Goal: Task Accomplishment & Management: Complete application form

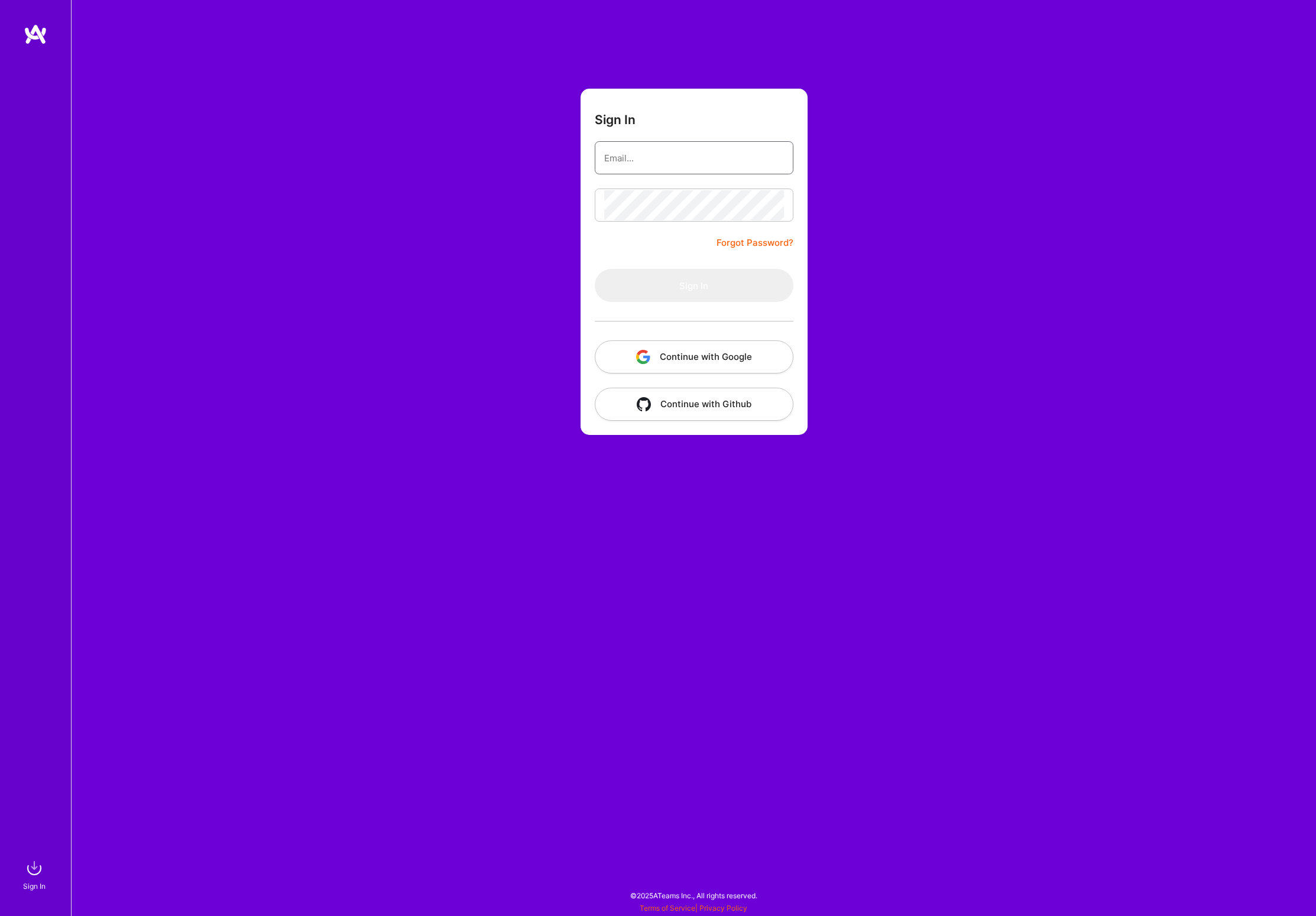
type input "[PERSON_NAME][EMAIL_ADDRESS][PERSON_NAME][DOMAIN_NAME]"
click at [687, 287] on button "Sign In" at bounding box center [694, 285] width 199 height 33
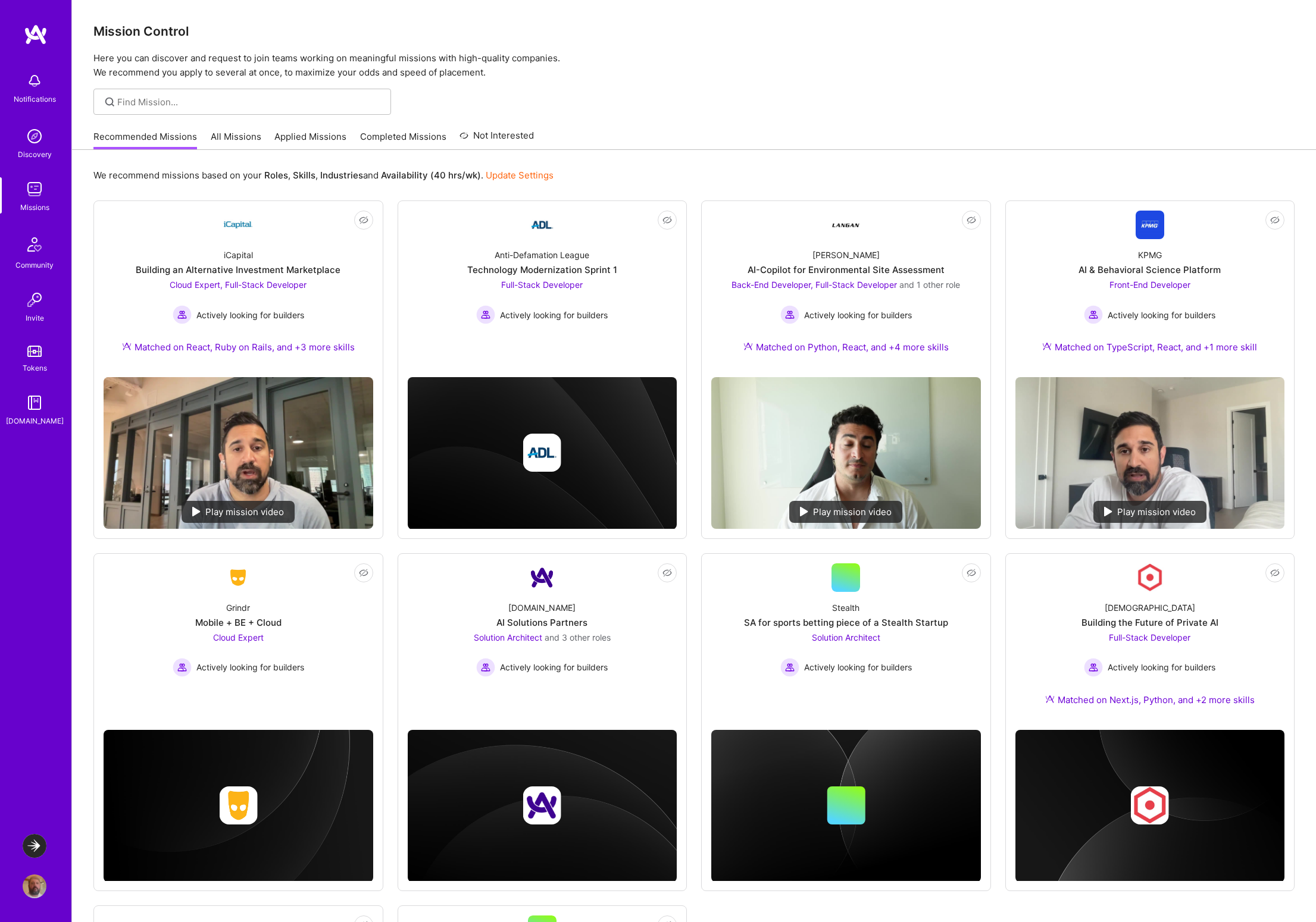
click at [37, 848] on img at bounding box center [34, 846] width 24 height 24
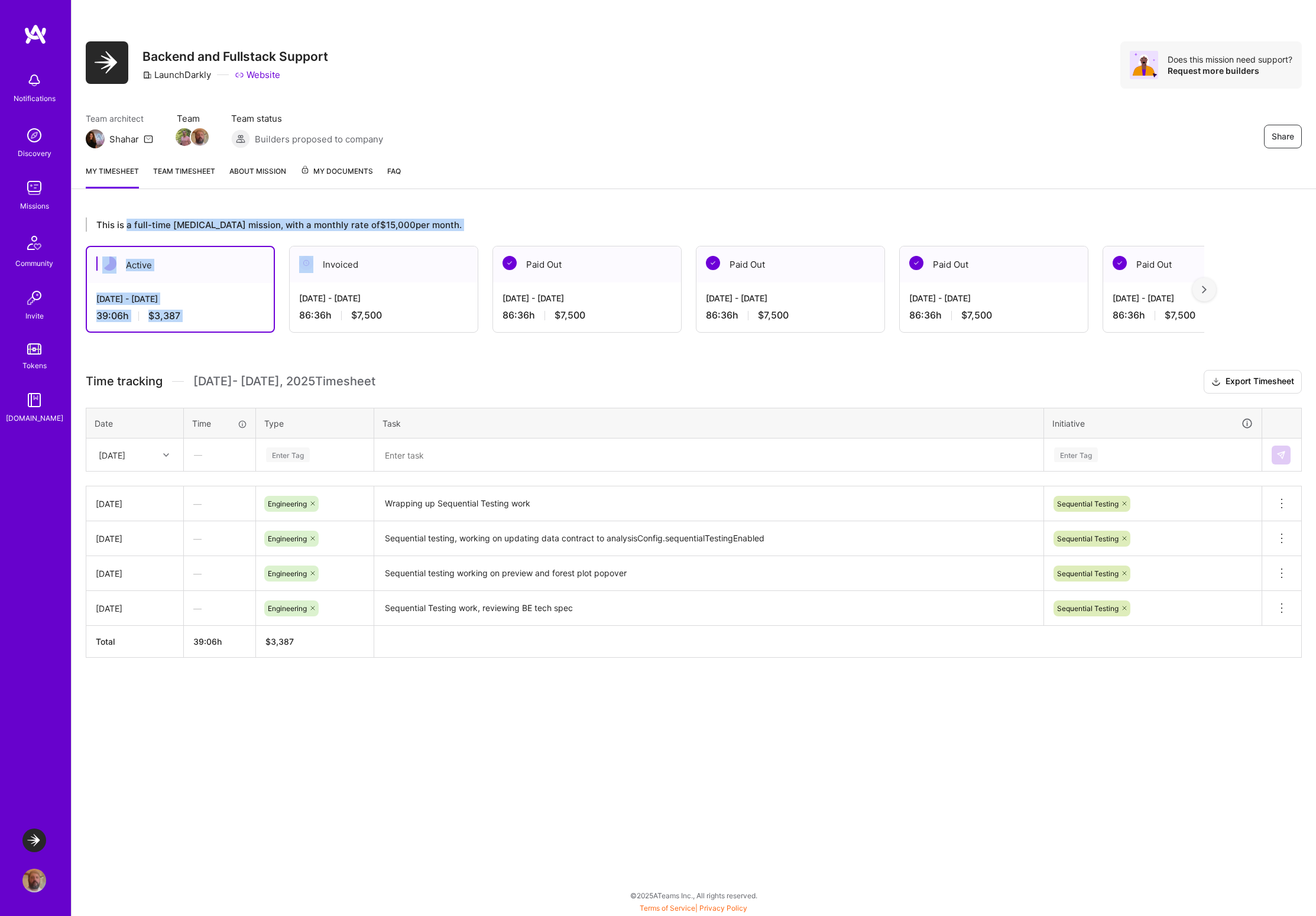
drag, startPoint x: 127, startPoint y: 223, endPoint x: 365, endPoint y: 232, distance: 238.2
click at [365, 232] on div "This is a full-time [MEDICAL_DATA] mission, with a monthly rate of $15,000 per …" at bounding box center [645, 275] width 1119 height 115
click at [395, 227] on div "This is a full-time [MEDICAL_DATA] mission, with a monthly rate of $15,000 per …" at bounding box center [645, 225] width 1119 height 15
click at [185, 176] on link "Team timesheet" at bounding box center [184, 177] width 62 height 24
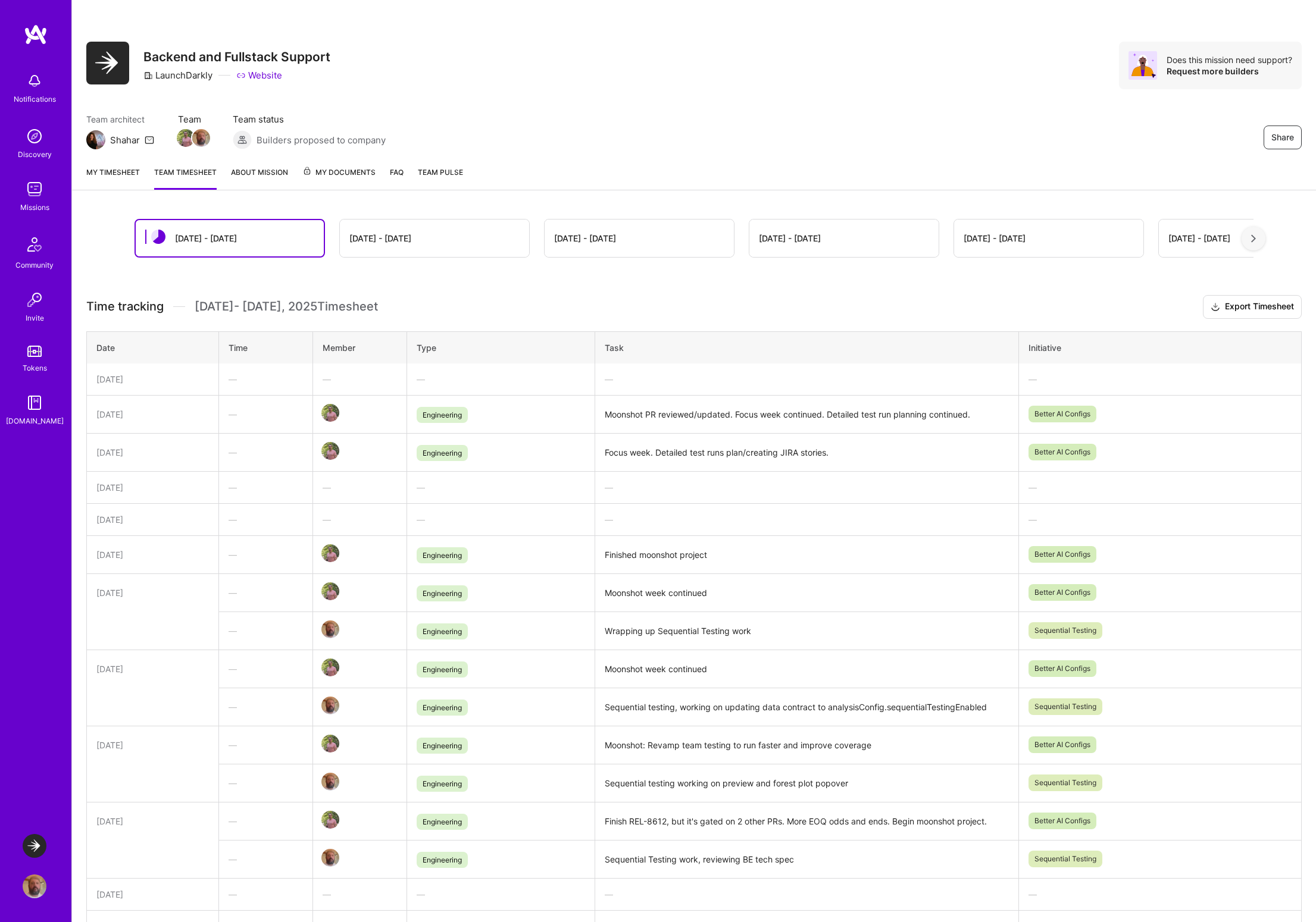
click at [115, 173] on link "My timesheet" at bounding box center [113, 178] width 53 height 24
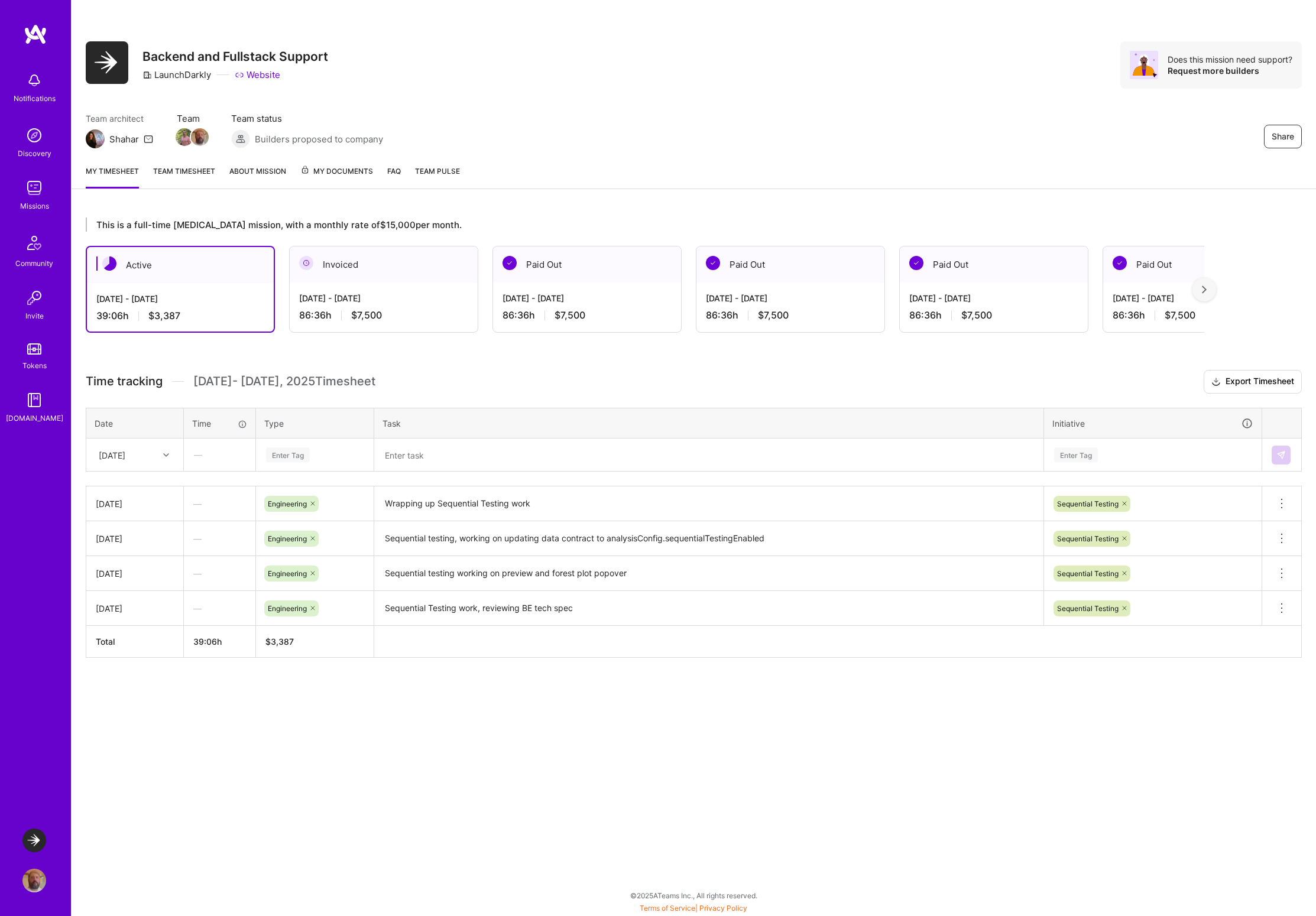
click at [44, 90] on img at bounding box center [34, 80] width 24 height 24
click at [39, 137] on img at bounding box center [34, 136] width 24 height 24
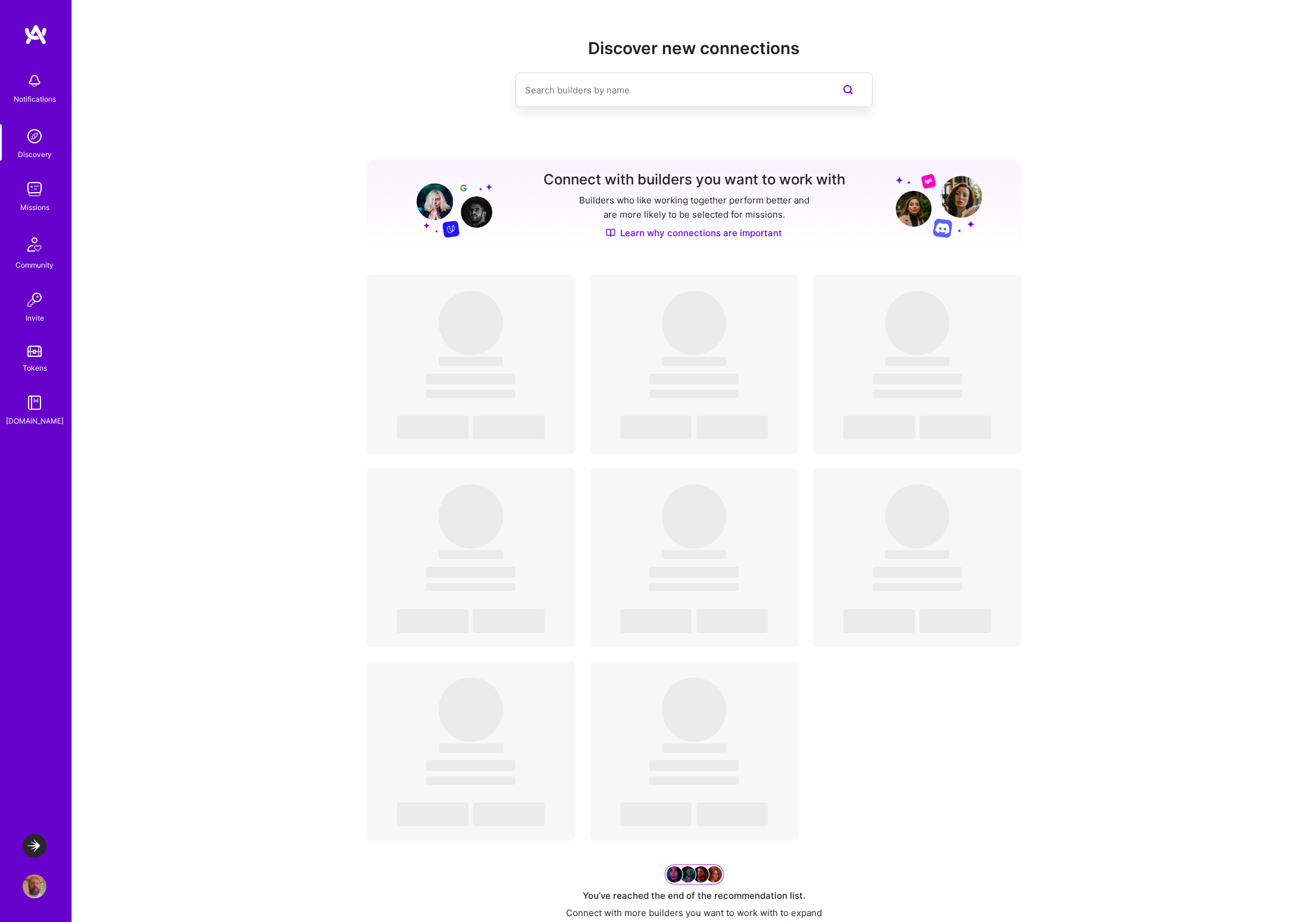
click at [40, 186] on img at bounding box center [34, 189] width 24 height 24
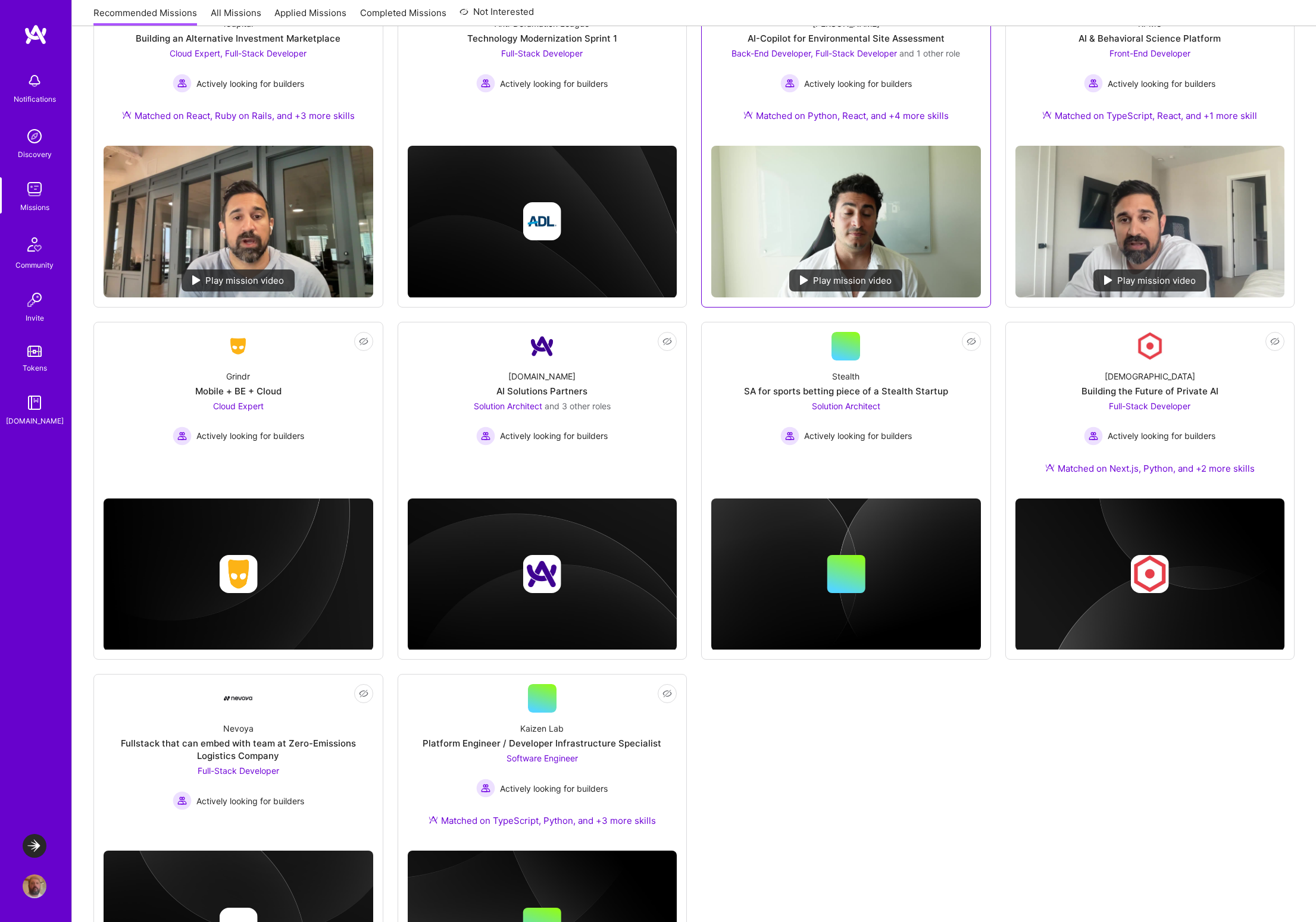
scroll to position [351, 0]
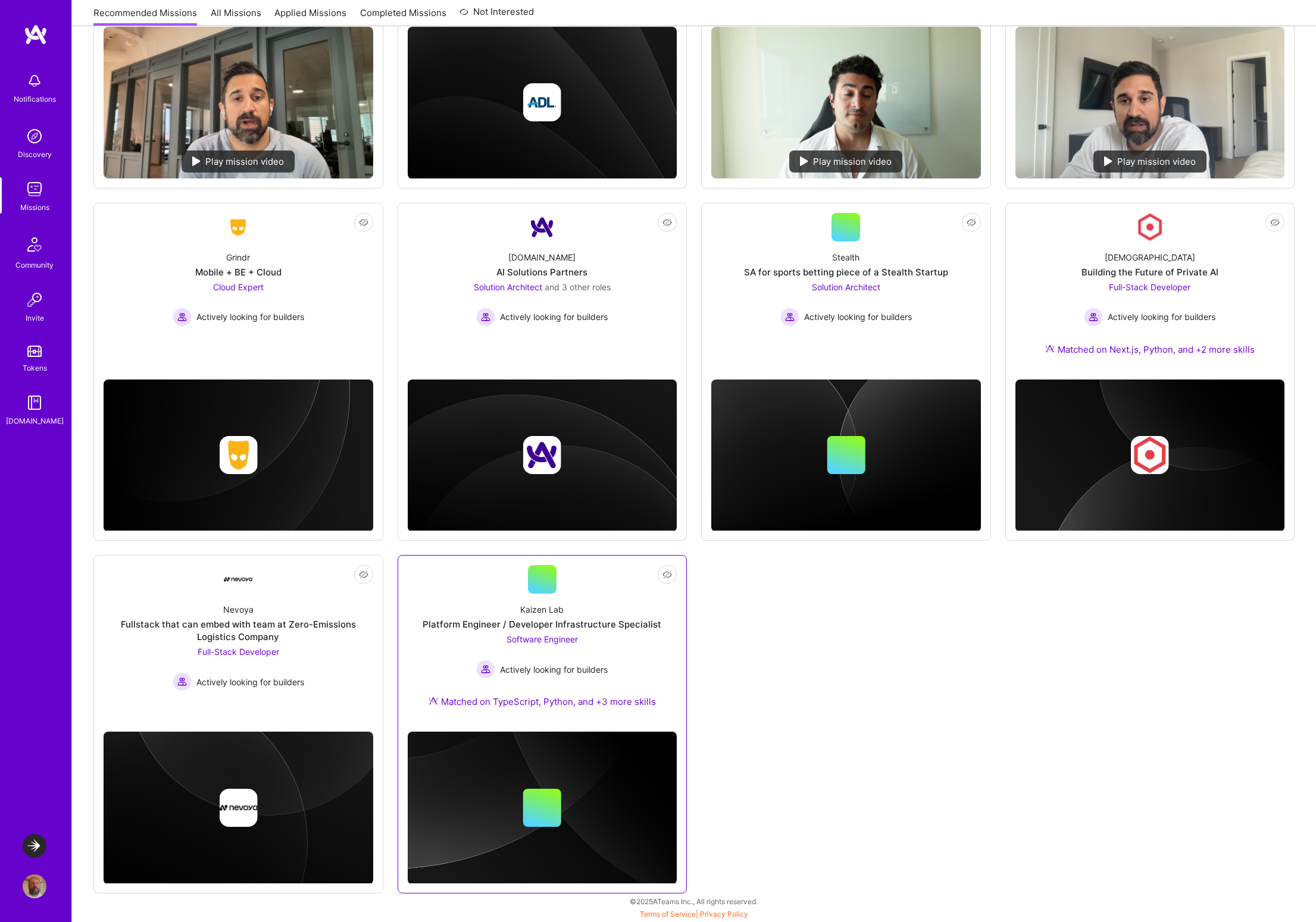
click at [534, 625] on div "Platform Engineer / Developer Infrastructure Specialist" at bounding box center [542, 624] width 239 height 13
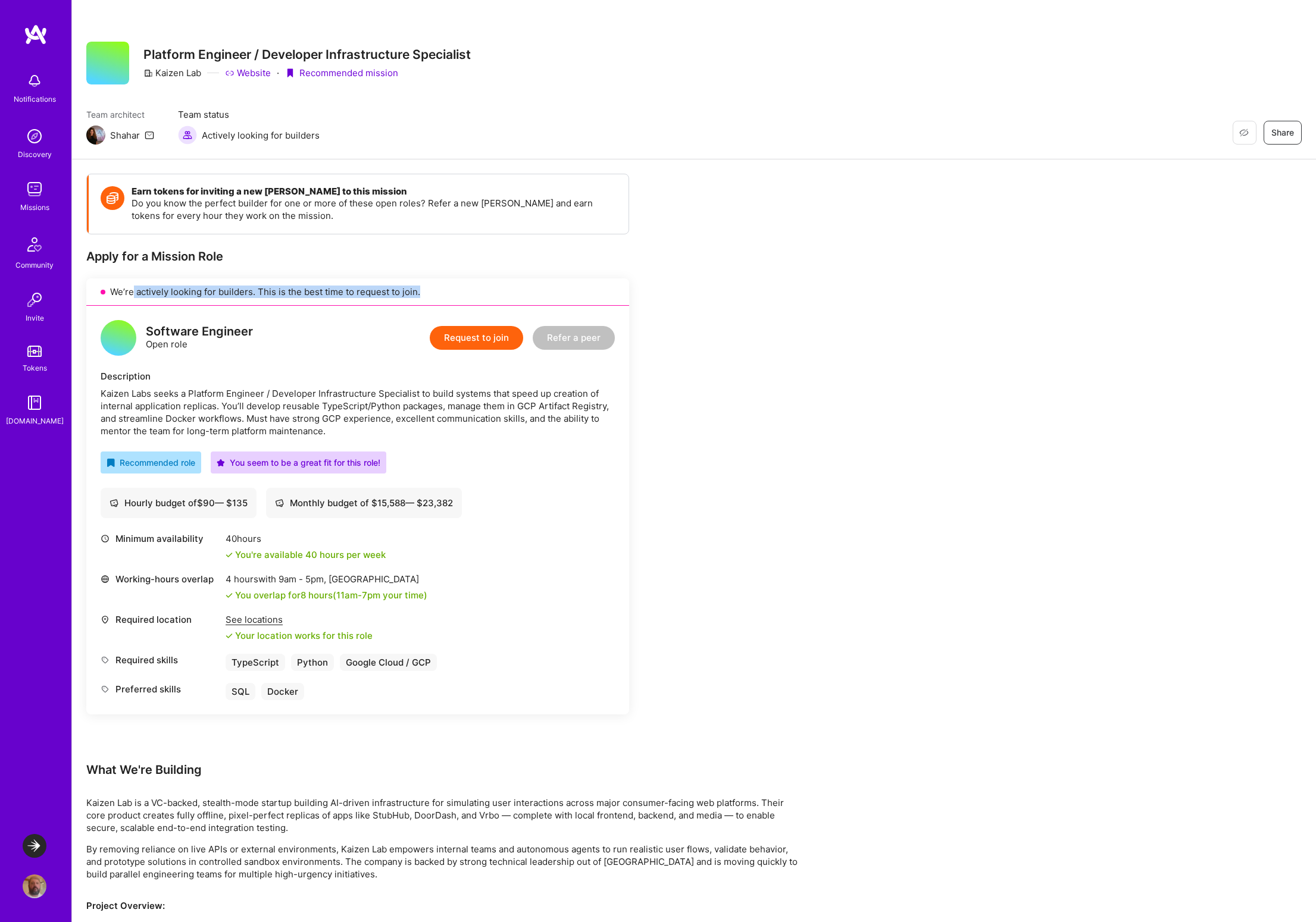
drag, startPoint x: 131, startPoint y: 291, endPoint x: 359, endPoint y: 298, distance: 228.1
click at [359, 298] on div "We’re actively looking for builders. This is the best time to request to join." at bounding box center [358, 292] width 543 height 27
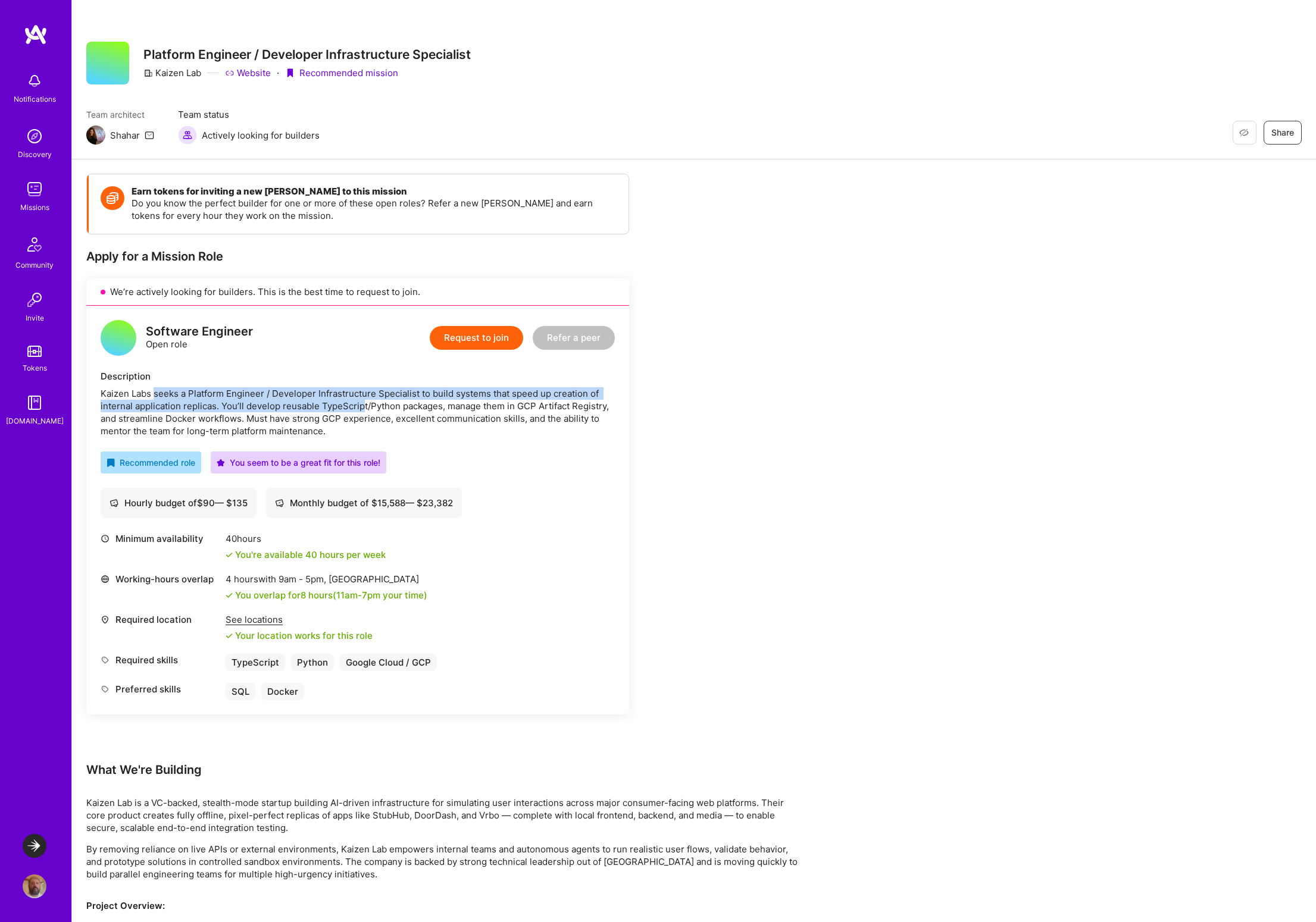
drag, startPoint x: 156, startPoint y: 388, endPoint x: 360, endPoint y: 410, distance: 205.2
click at [360, 410] on div "Kaizen Labs seeks a Platform Engineer / Developer Infrastructure Specialist to …" at bounding box center [358, 412] width 514 height 50
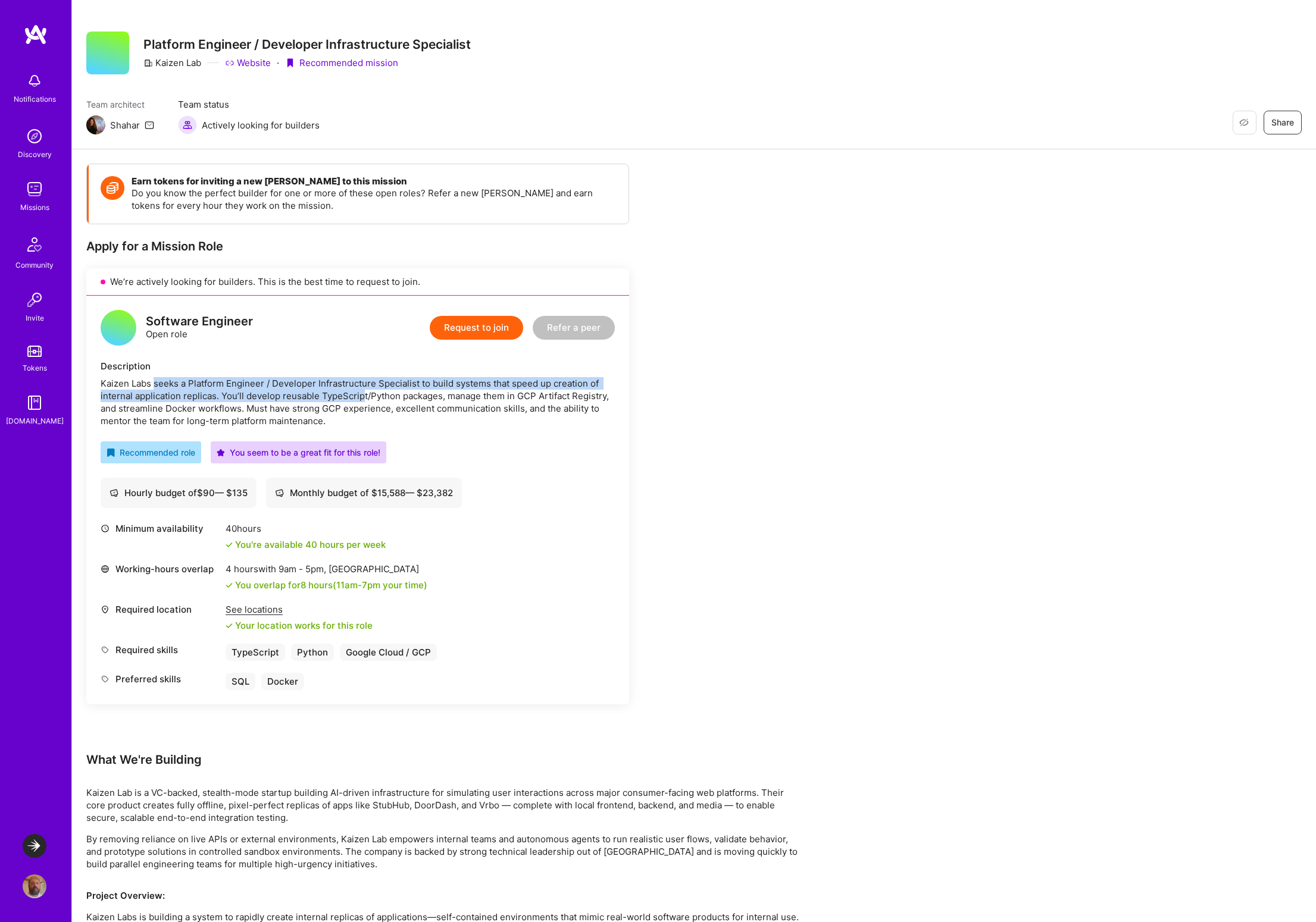
scroll to position [196, 0]
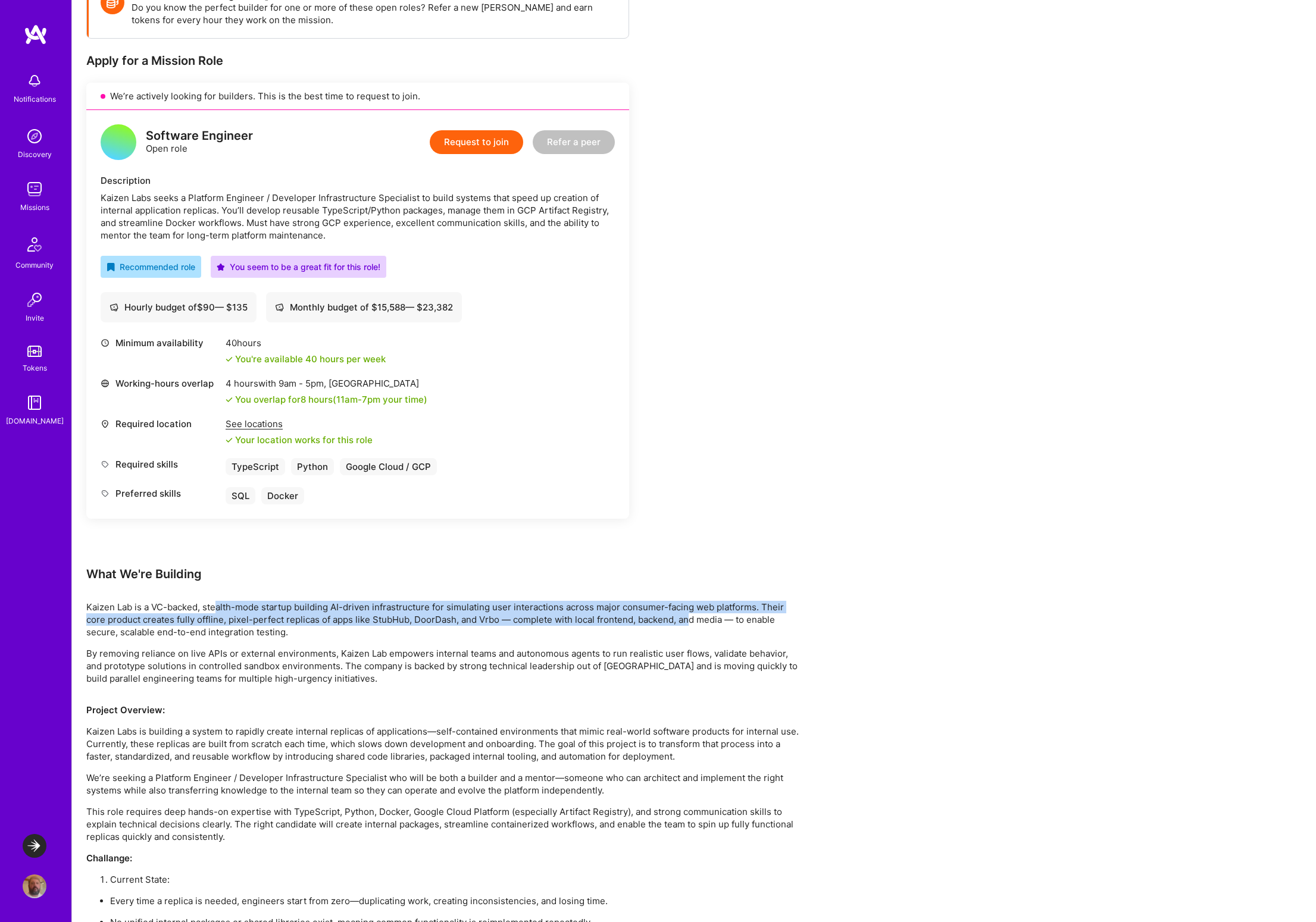
drag, startPoint x: 243, startPoint y: 613, endPoint x: 574, endPoint y: 642, distance: 332.3
click at [690, 626] on p "Kaizen Lab is a VC-backed, stealth-mode startup building AI-driven infrastructu…" at bounding box center [443, 620] width 714 height 38
click at [163, 620] on p "Kaizen Lab is a VC-backed, stealth-mode startup building AI-driven infrastructu…" at bounding box center [443, 620] width 714 height 38
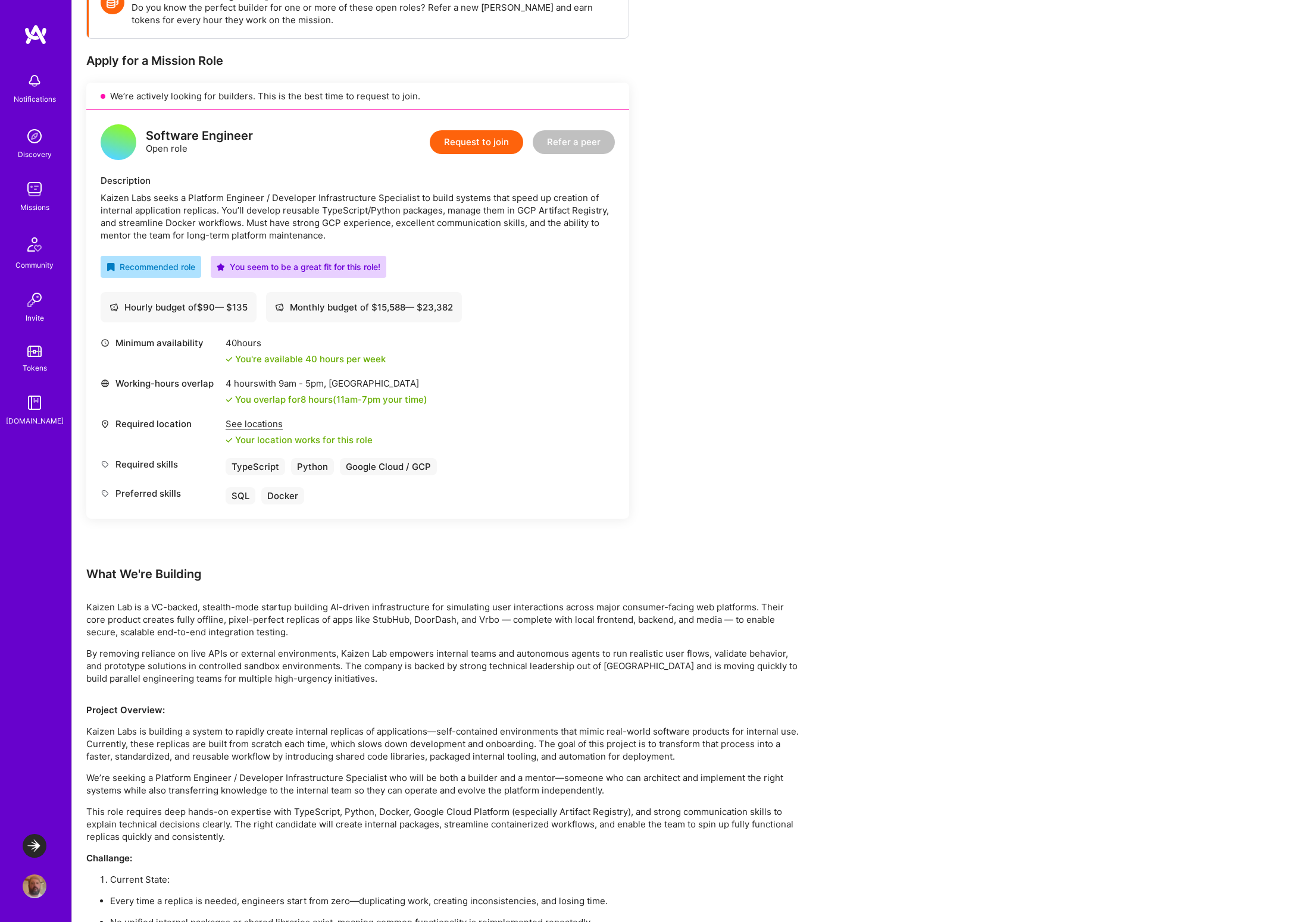
drag, startPoint x: 110, startPoint y: 617, endPoint x: 290, endPoint y: 628, distance: 180.3
click at [290, 628] on p "Kaizen Lab is a VC-backed, stealth-mode startup building AI-driven infrastructu…" at bounding box center [443, 620] width 714 height 38
drag, startPoint x: 175, startPoint y: 623, endPoint x: 316, endPoint y: 624, distance: 141.0
click at [311, 624] on p "Kaizen Lab is a VC-backed, stealth-mode startup building AI-driven infrastructu…" at bounding box center [443, 620] width 714 height 38
drag, startPoint x: 352, startPoint y: 624, endPoint x: 441, endPoint y: 621, distance: 89.1
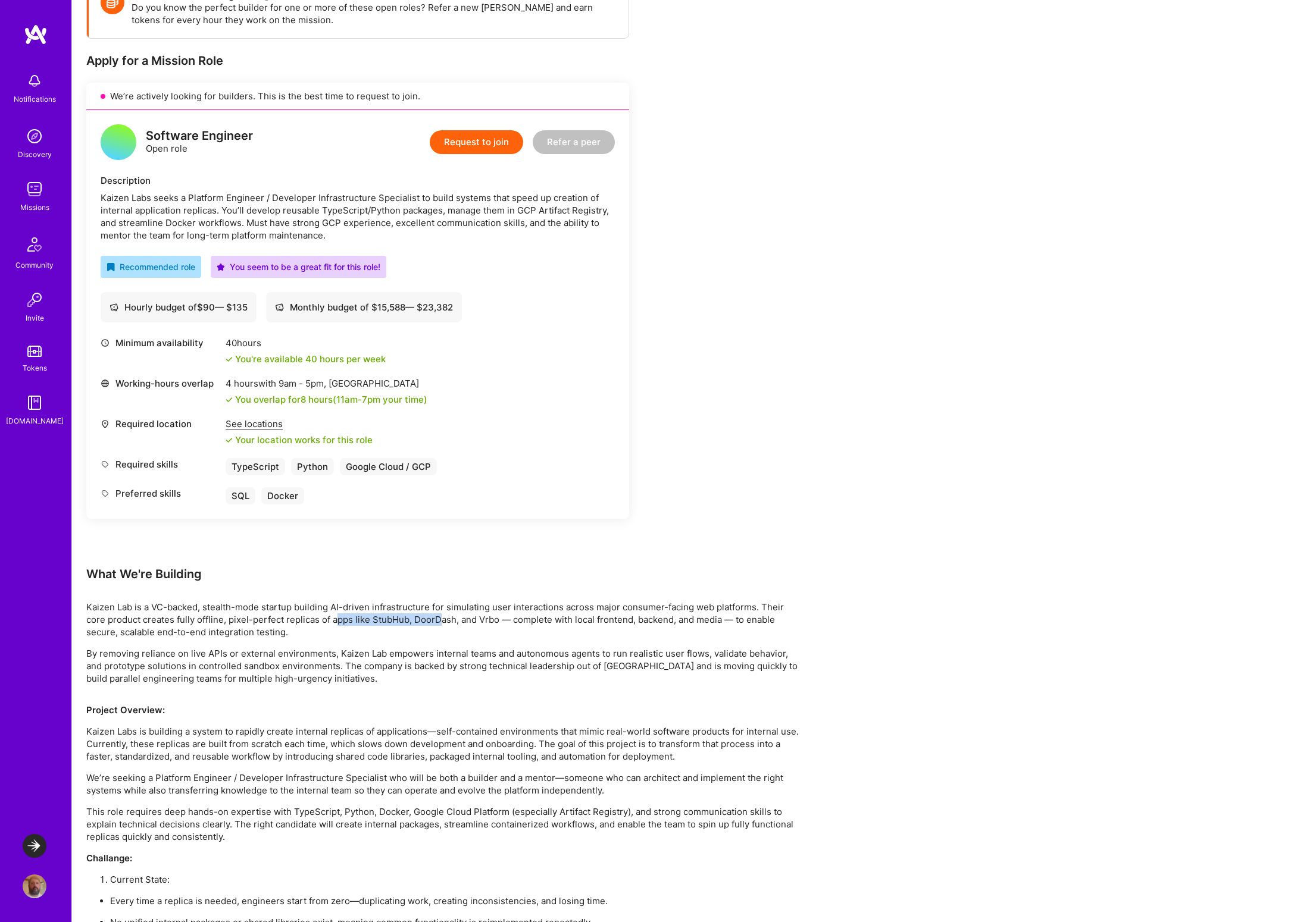
click at [441, 621] on p "Kaizen Lab is a VC-backed, stealth-mode startup building AI-driven infrastructu…" at bounding box center [443, 620] width 714 height 38
drag, startPoint x: 558, startPoint y: 621, endPoint x: 737, endPoint y: 619, distance: 179.0
click at [737, 619] on p "Kaizen Lab is a VC-backed, stealth-mode startup building AI-driven infrastructu…" at bounding box center [443, 620] width 714 height 38
drag, startPoint x: 98, startPoint y: 636, endPoint x: 254, endPoint y: 636, distance: 156.0
click at [254, 636] on p "Kaizen Lab is a VC-backed, stealth-mode startup building AI-driven infrastructu…" at bounding box center [443, 620] width 714 height 38
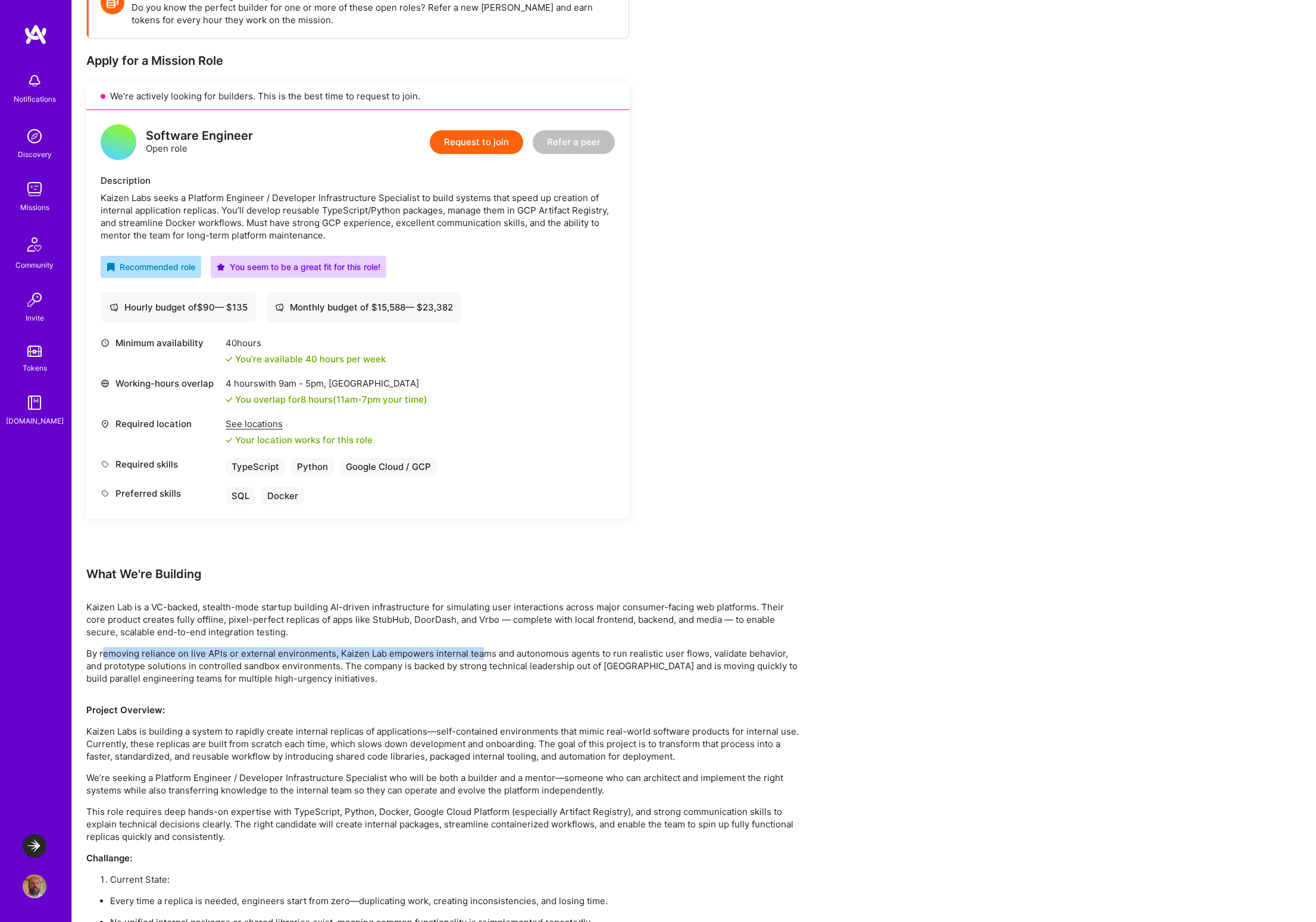
drag, startPoint x: 139, startPoint y: 655, endPoint x: 480, endPoint y: 656, distance: 341.0
click at [480, 656] on p "By removing reliance on live APIs or external environments, Kaizen Lab empowers…" at bounding box center [443, 666] width 714 height 38
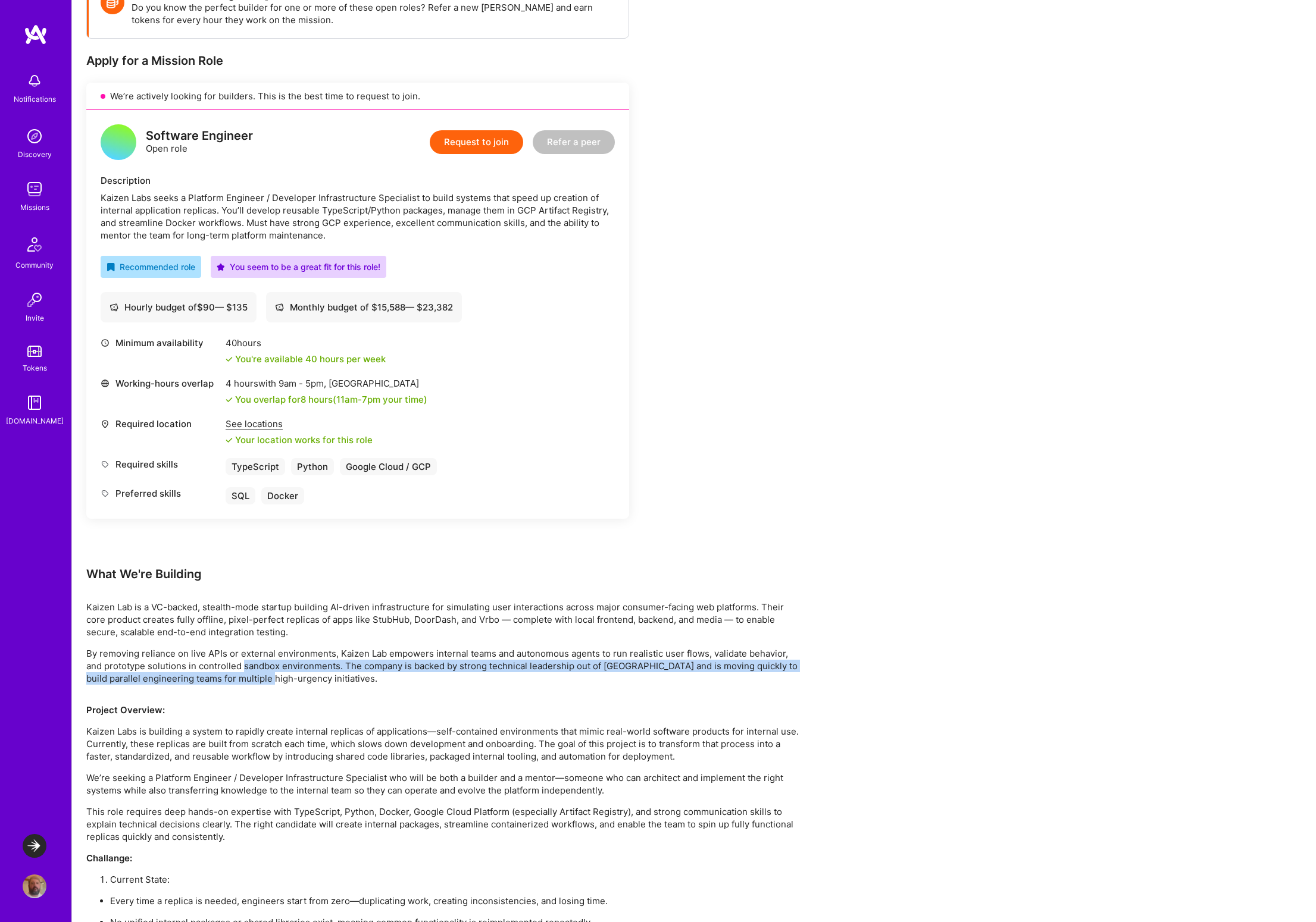
drag, startPoint x: 243, startPoint y: 662, endPoint x: 288, endPoint y: 673, distance: 46.3
click at [288, 673] on p "By removing reliance on live APIs or external environments, Kaizen Lab empowers…" at bounding box center [443, 666] width 714 height 38
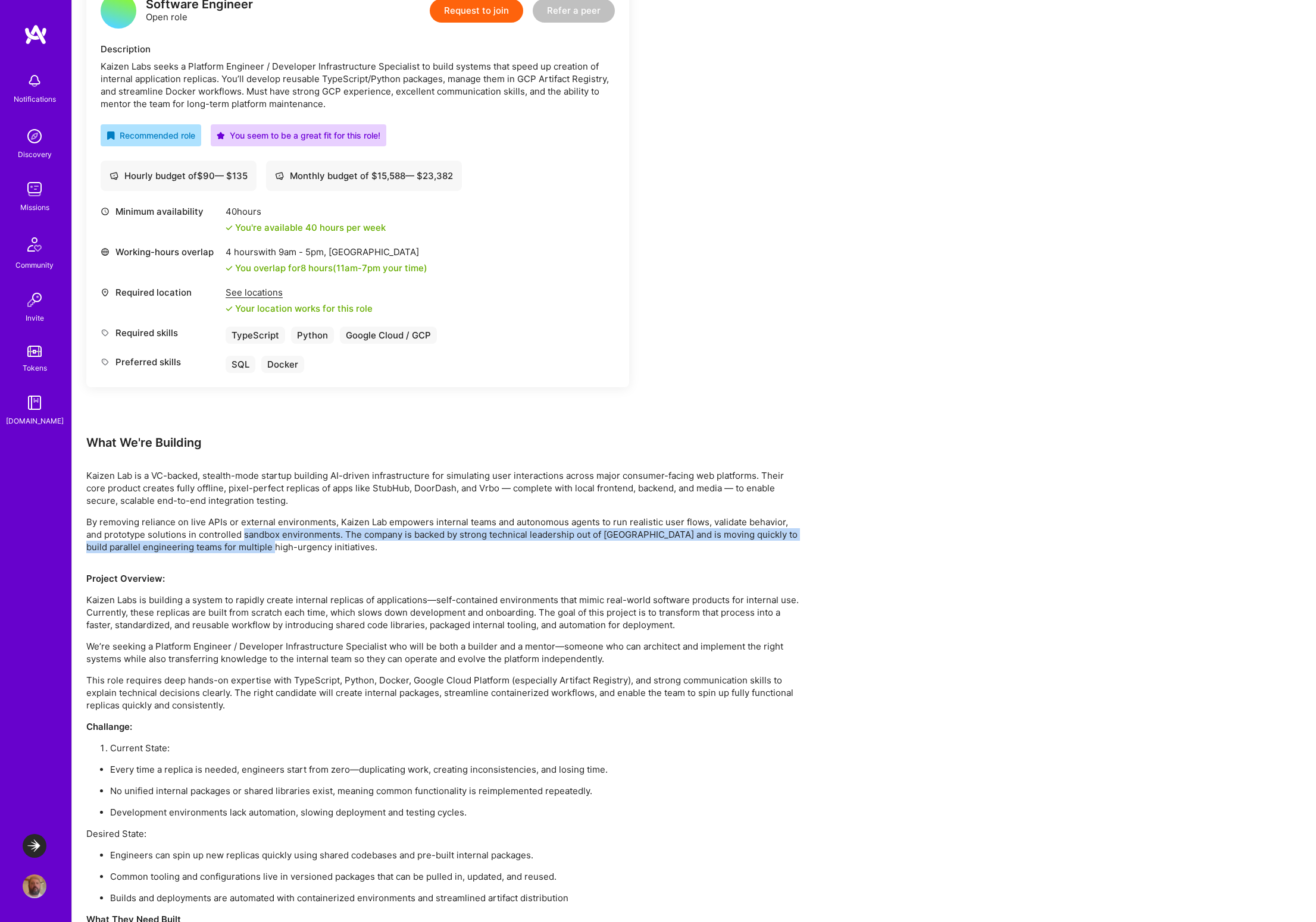
scroll to position [535, 0]
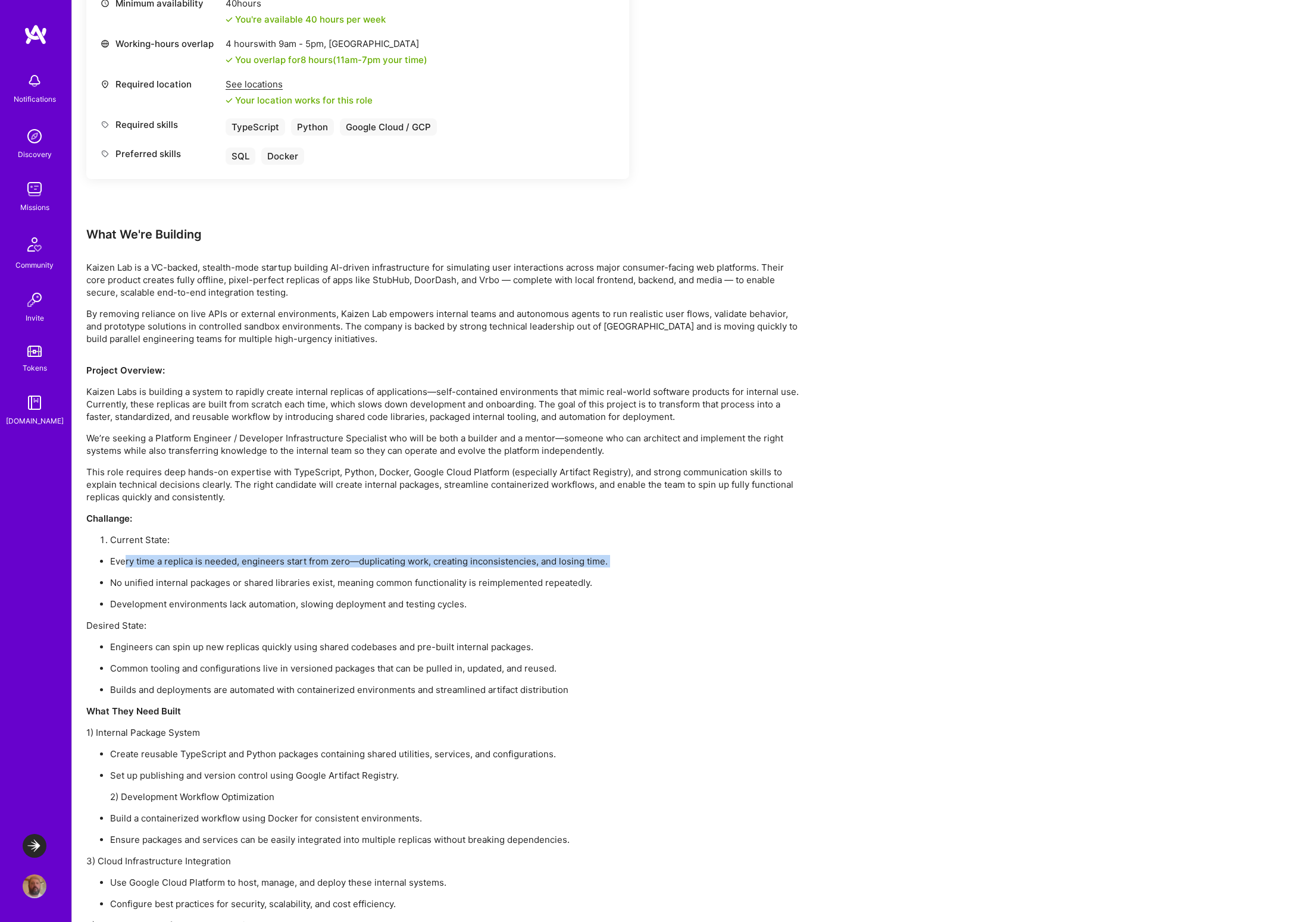
drag, startPoint x: 125, startPoint y: 565, endPoint x: 615, endPoint y: 571, distance: 490.0
click at [615, 571] on ul "Every time a replica is needed, engineers start from zero—duplicating work, cre…" at bounding box center [443, 583] width 714 height 55
drag, startPoint x: 125, startPoint y: 583, endPoint x: 525, endPoint y: 583, distance: 400.0
click at [525, 583] on p "No unified internal packages or shared libraries exist, meaning common function…" at bounding box center [455, 583] width 690 height 13
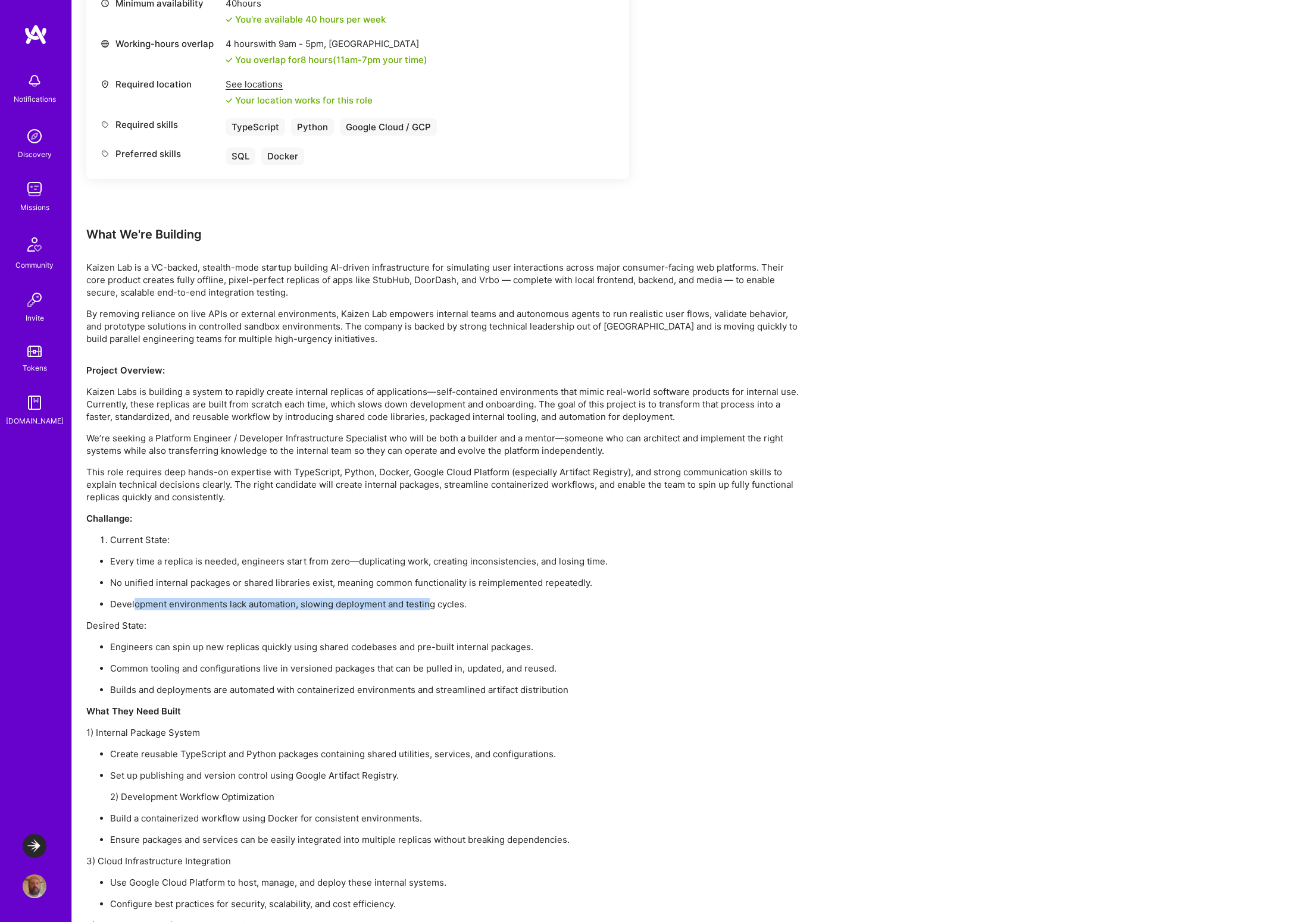
drag, startPoint x: 135, startPoint y: 607, endPoint x: 417, endPoint y: 601, distance: 282.1
click at [427, 600] on p "Development environments lack automation, slowing deployment and testing cycles." at bounding box center [455, 604] width 690 height 13
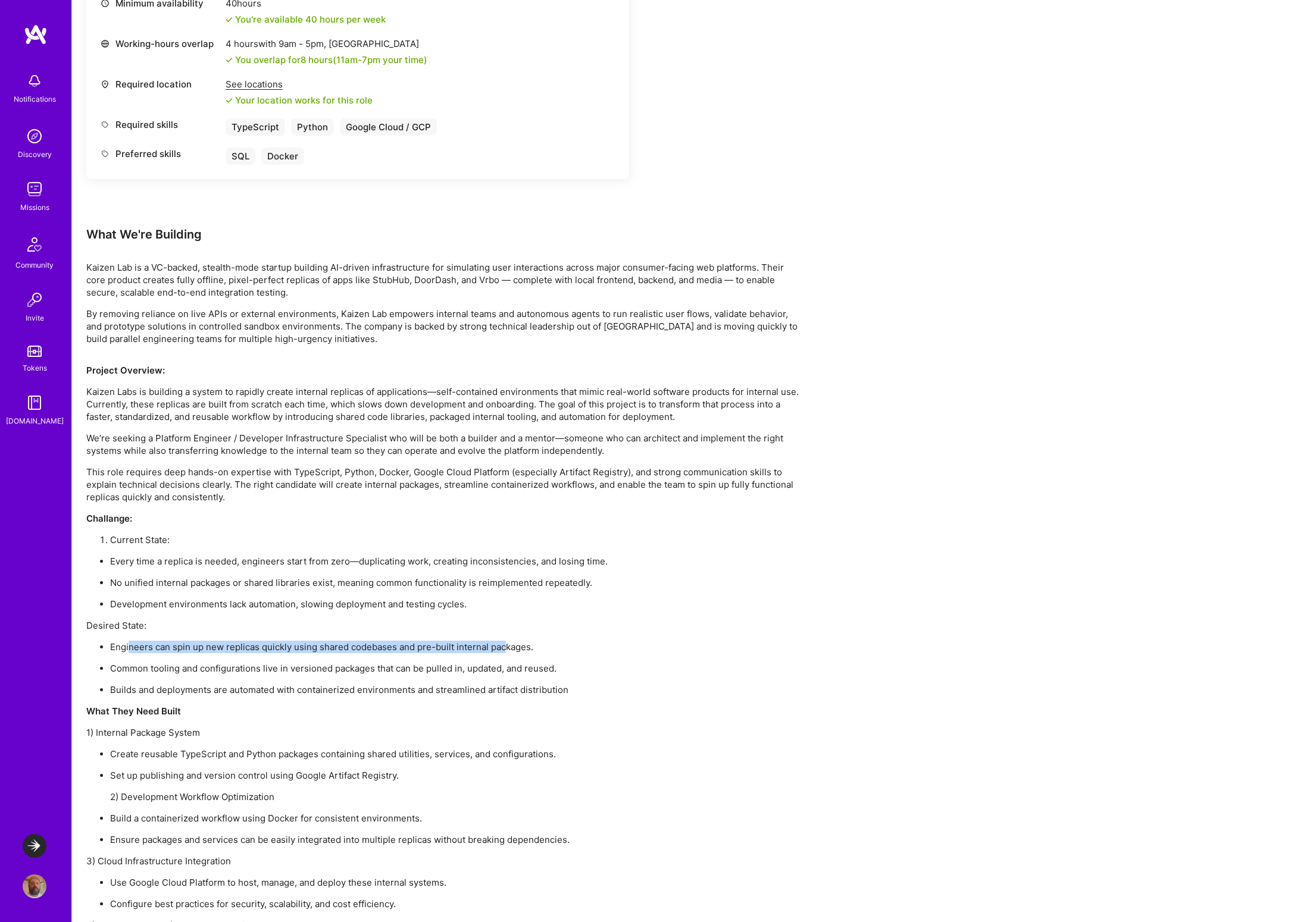
drag, startPoint x: 127, startPoint y: 646, endPoint x: 505, endPoint y: 646, distance: 378.0
click at [505, 646] on p "Engineers can spin up new replicas quickly using shared codebases and pre-built…" at bounding box center [455, 647] width 690 height 13
drag, startPoint x: 122, startPoint y: 669, endPoint x: 534, endPoint y: 682, distance: 412.2
click at [534, 682] on ul "Engineers can spin up new replicas quickly using shared codebases and pre-built…" at bounding box center [443, 669] width 714 height 55
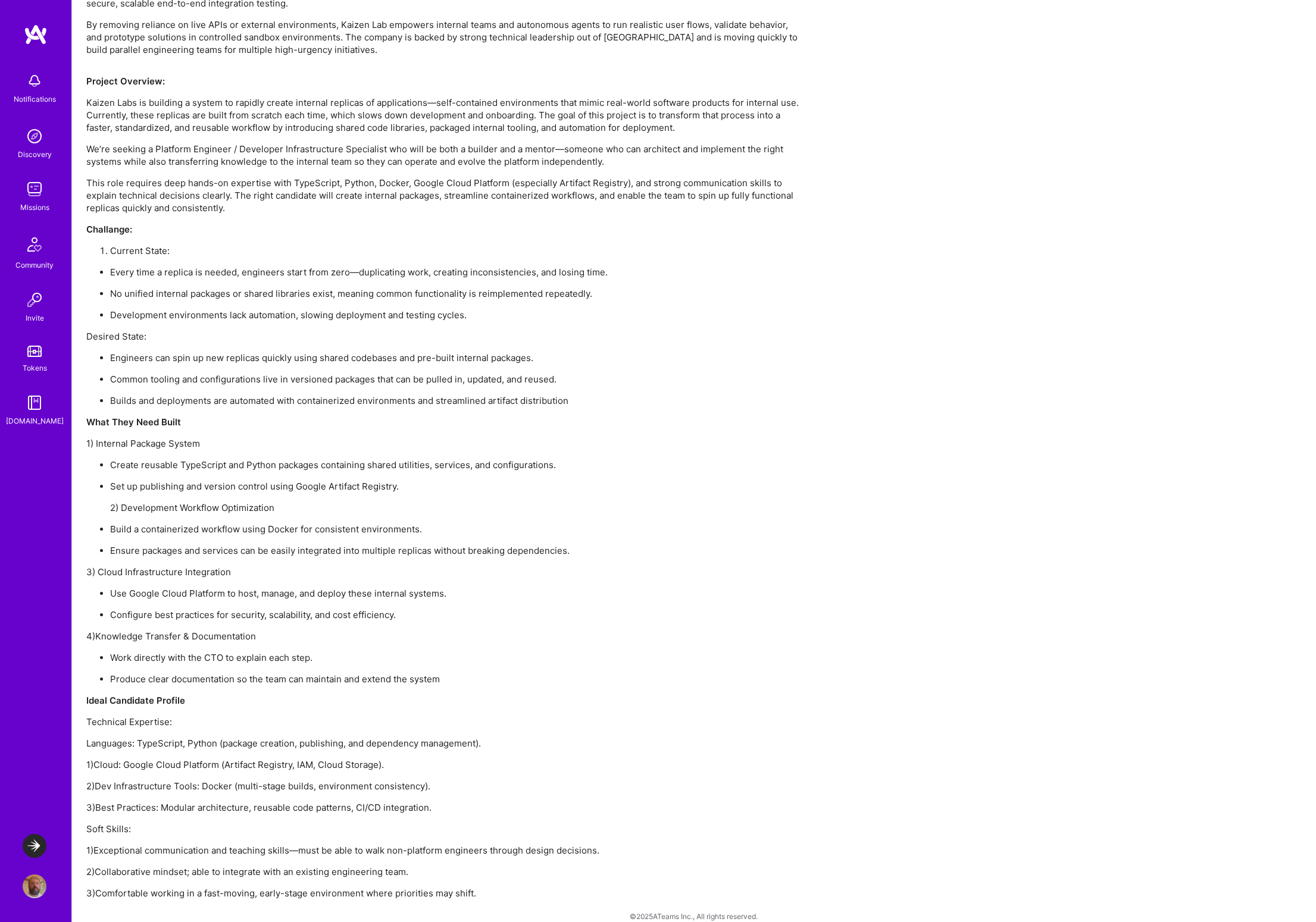
scroll to position [840, 0]
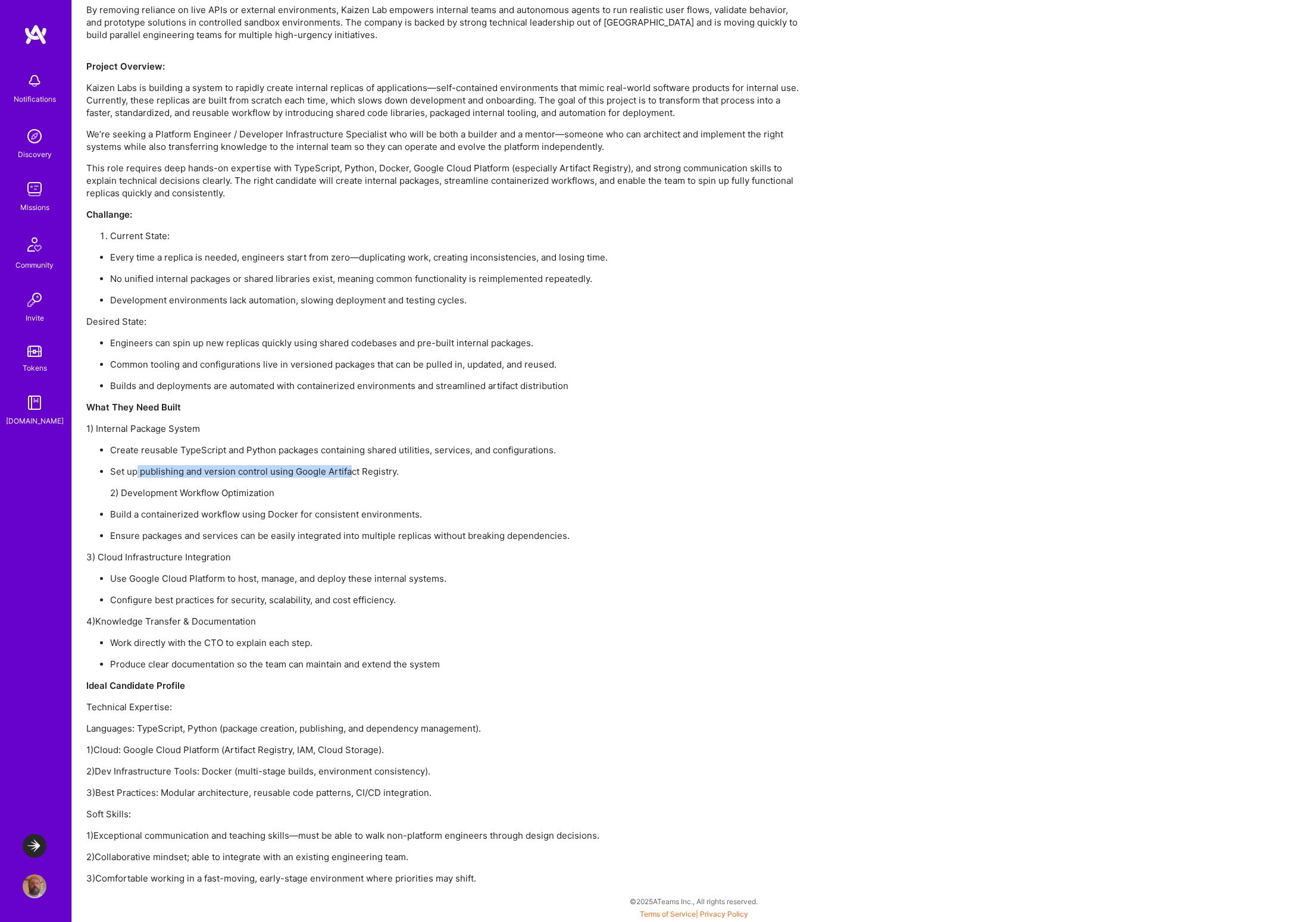
drag, startPoint x: 136, startPoint y: 475, endPoint x: 259, endPoint y: 492, distance: 124.2
click at [352, 477] on p "Set up publishing and version control using Google Artifact Registry." at bounding box center [455, 472] width 690 height 13
drag, startPoint x: 130, startPoint y: 493, endPoint x: 300, endPoint y: 488, distance: 170.1
click at [300, 488] on p "2) Development Workflow Optimization" at bounding box center [455, 492] width 690 height 13
drag, startPoint x: 159, startPoint y: 516, endPoint x: 369, endPoint y: 520, distance: 210.0
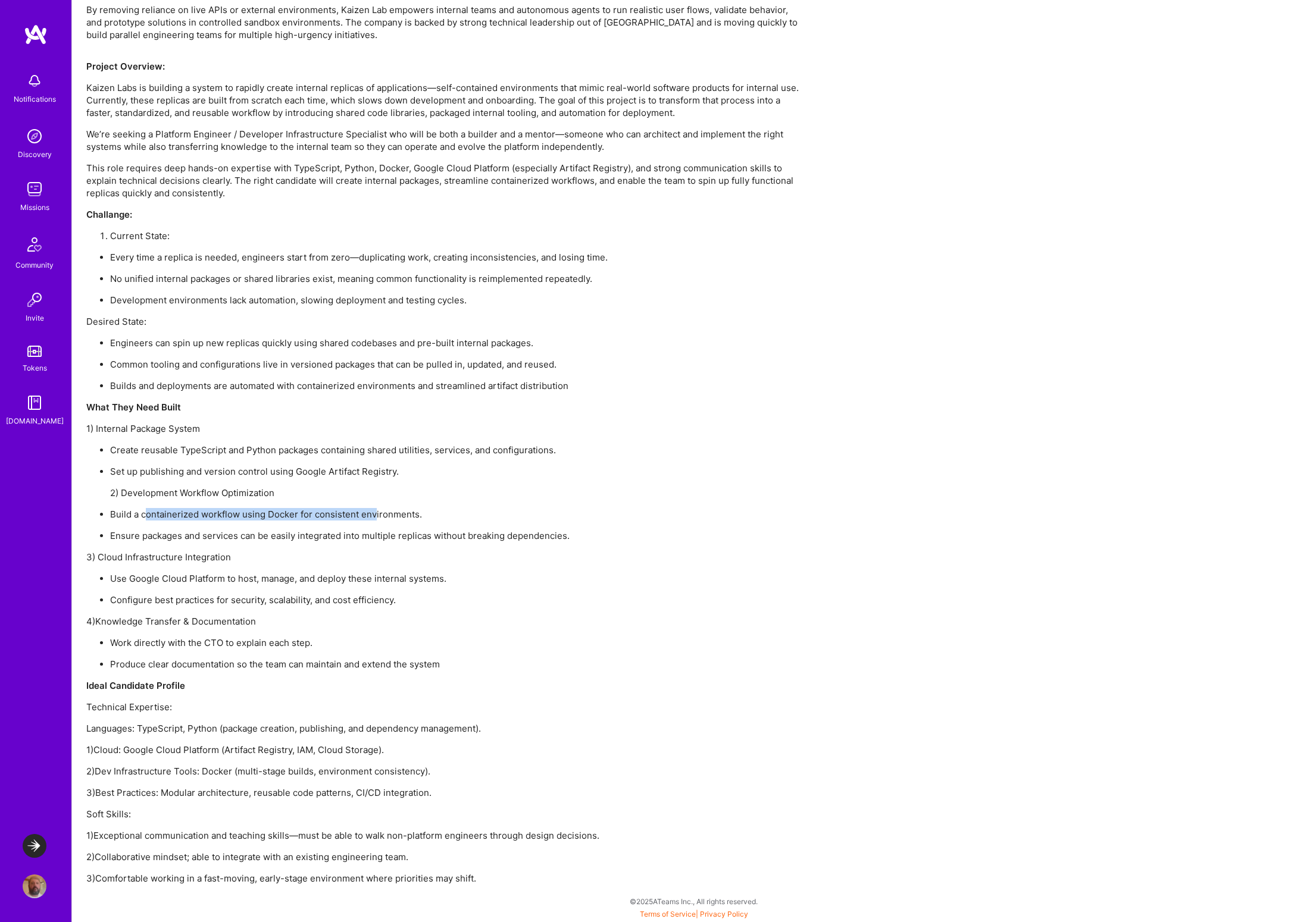
click at [374, 520] on p "Build a containerized workflow using Docker for consistent environments." at bounding box center [455, 514] width 690 height 13
drag, startPoint x: 118, startPoint y: 559, endPoint x: 224, endPoint y: 571, distance: 106.7
click at [264, 561] on p "3) Cloud Infrastructure Integration" at bounding box center [443, 557] width 714 height 13
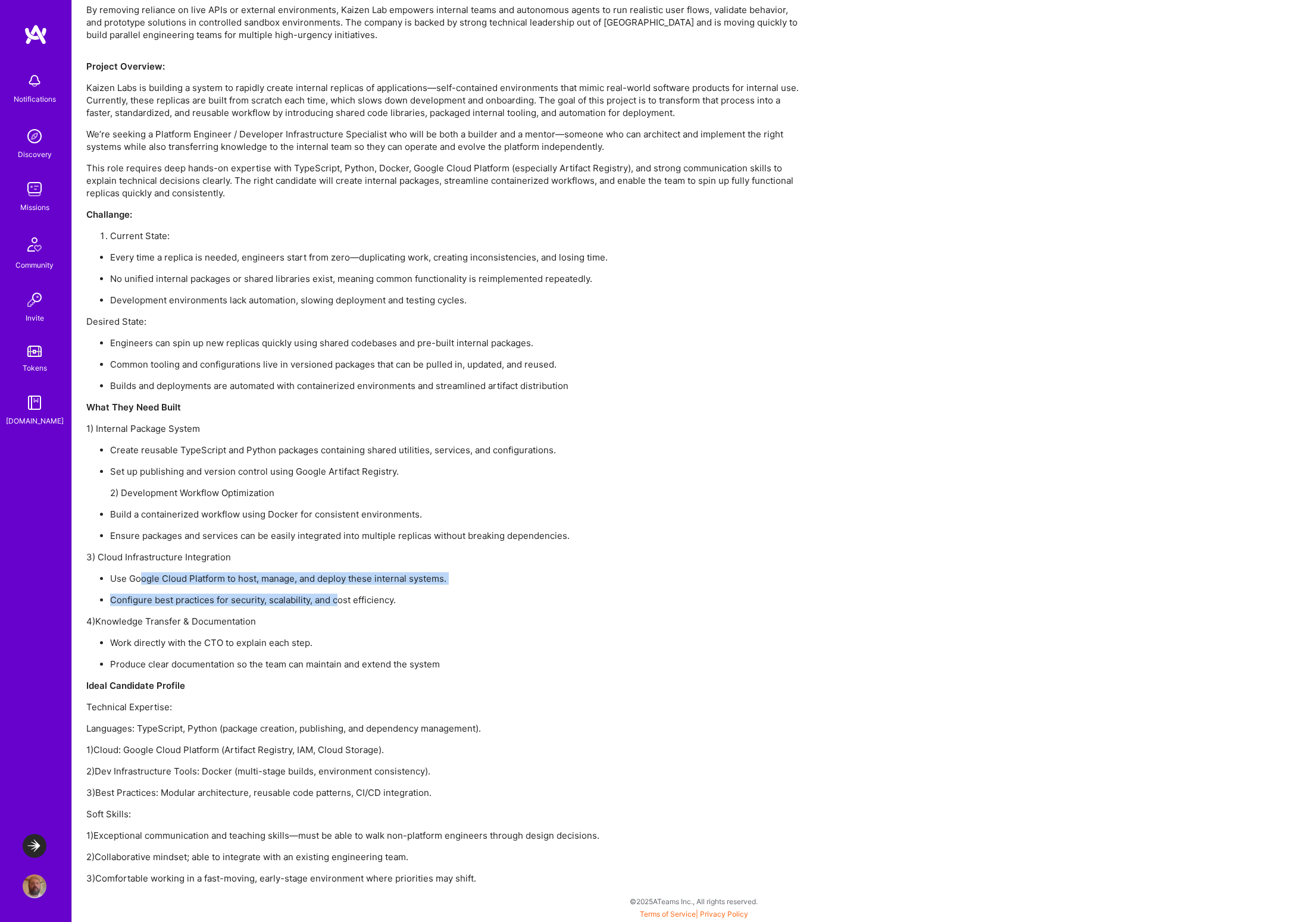
drag, startPoint x: 142, startPoint y: 580, endPoint x: 340, endPoint y: 605, distance: 199.6
click at [340, 605] on ul "Use Google Cloud Platform to host, manage, and deploy these internal systems. C…" at bounding box center [443, 589] width 714 height 34
drag, startPoint x: 113, startPoint y: 624, endPoint x: 270, endPoint y: 622, distance: 157.0
click at [270, 622] on p "4)Knowledge Transfer & Documentation" at bounding box center [443, 621] width 714 height 13
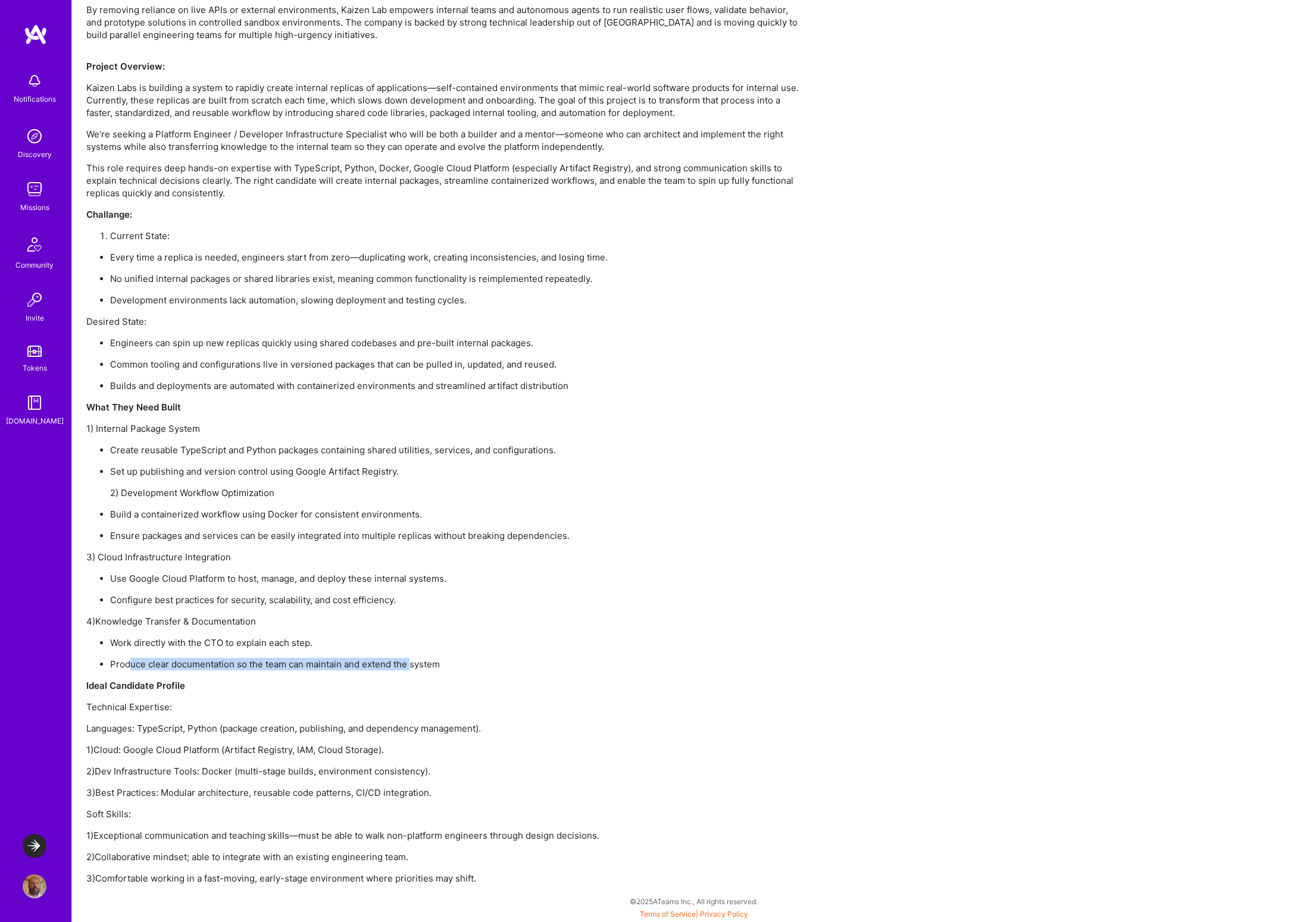
drag, startPoint x: 129, startPoint y: 665, endPoint x: 413, endPoint y: 664, distance: 284.0
click at [413, 664] on p "Produce clear documentation so the team can maintain and extend the system" at bounding box center [455, 664] width 690 height 13
drag, startPoint x: 134, startPoint y: 724, endPoint x: 431, endPoint y: 730, distance: 297.1
click at [431, 730] on p "Languages: TypeScript, Python (package creation, publishing, and dependency man…" at bounding box center [443, 729] width 714 height 13
drag, startPoint x: 185, startPoint y: 751, endPoint x: 367, endPoint y: 747, distance: 182.0
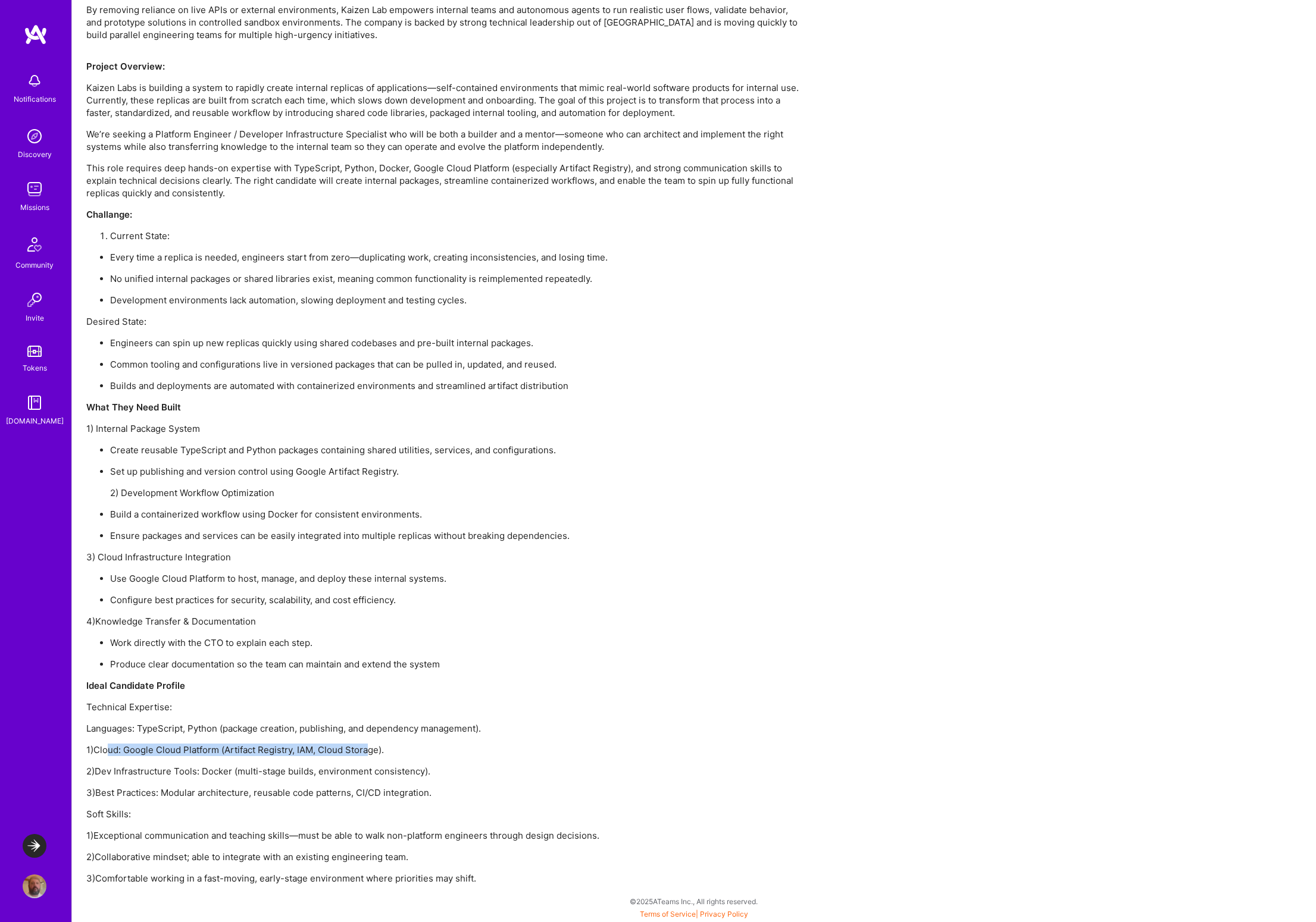
click at [367, 747] on p "1)Cloud: Google Cloud Platform (Artifact Registry, IAM, Cloud Storage)." at bounding box center [443, 750] width 714 height 13
drag, startPoint x: 109, startPoint y: 775, endPoint x: 385, endPoint y: 773, distance: 276.0
click at [385, 773] on p "2)Dev Infrastructure Tools: Docker (multi-stage builds, environment consistency…" at bounding box center [443, 772] width 714 height 13
drag, startPoint x: 113, startPoint y: 794, endPoint x: 413, endPoint y: 794, distance: 300.0
click at [413, 794] on p "3)Best Practices: Modular architecture, reusable code patterns, CI/CD integrati…" at bounding box center [443, 792] width 714 height 13
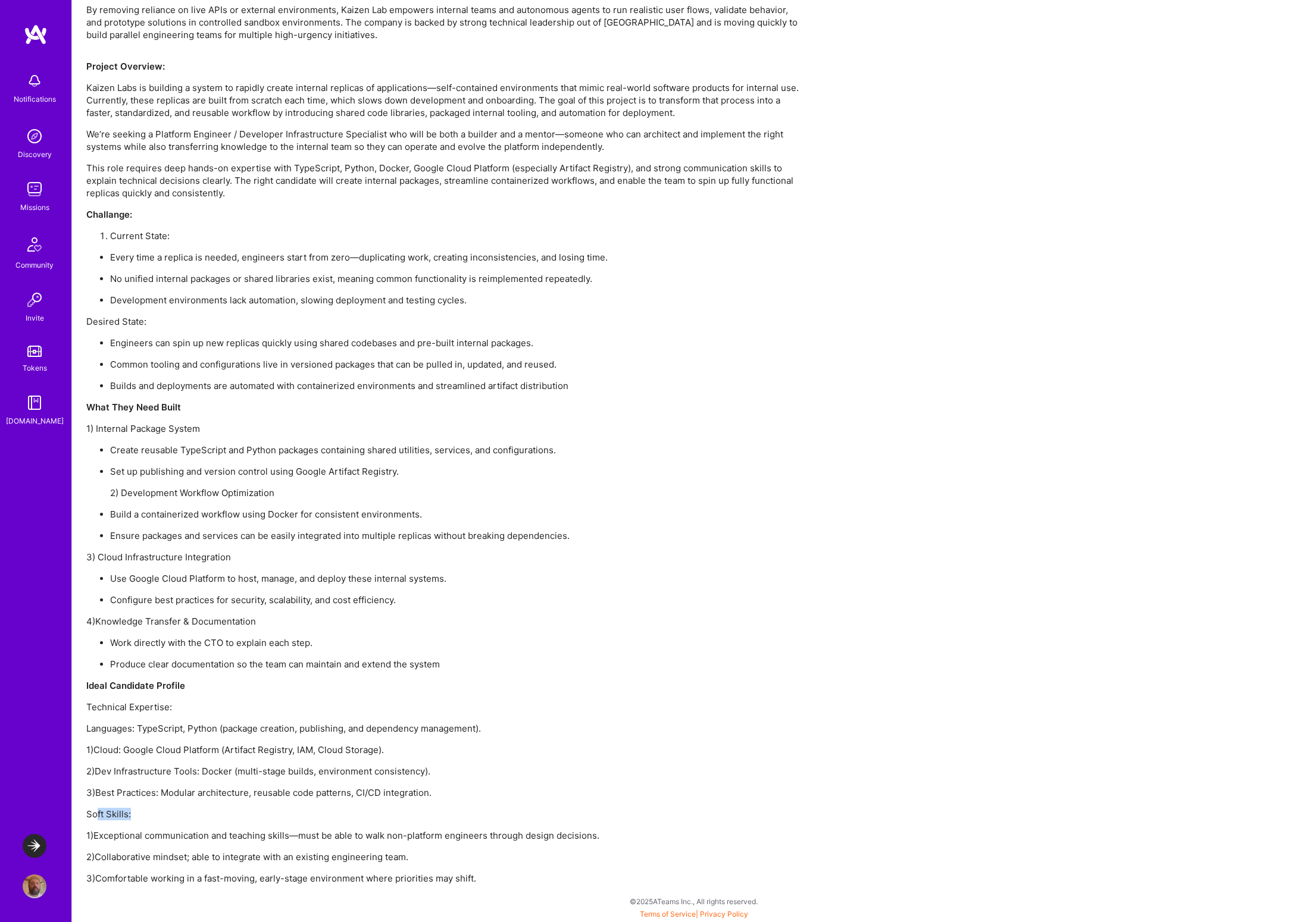
drag, startPoint x: 96, startPoint y: 817, endPoint x: 131, endPoint y: 826, distance: 36.1
click at [132, 821] on div "Project Overview: Kaizen Labs is building a system to rapidly create internal r…" at bounding box center [443, 473] width 714 height 825
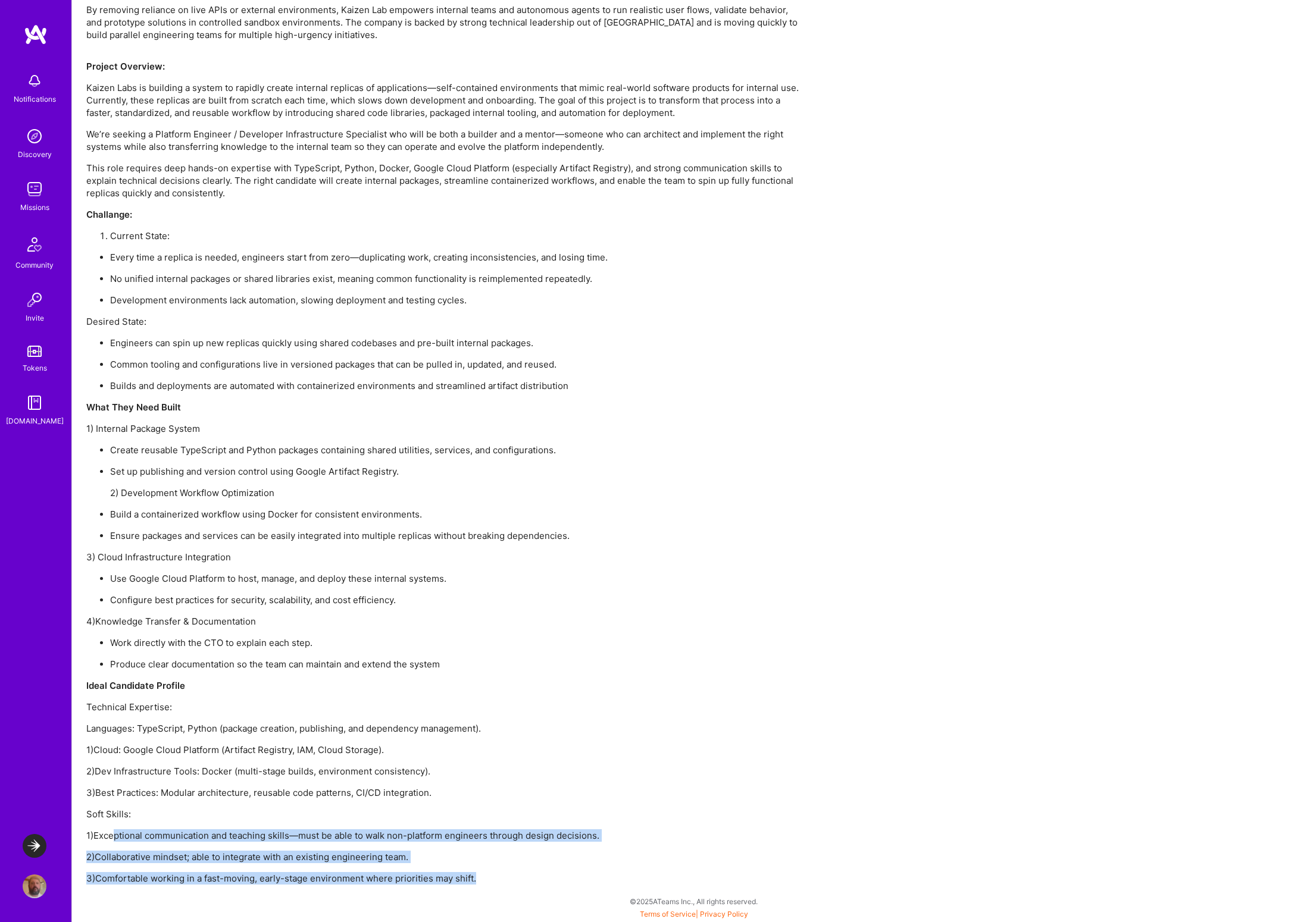
drag, startPoint x: 113, startPoint y: 839, endPoint x: 489, endPoint y: 880, distance: 378.2
click at [489, 880] on div "Project Overview: Kaizen Labs is building a system to rapidly create internal r…" at bounding box center [443, 473] width 714 height 825
click at [426, 838] on p "1)Exceptional communication and teaching skills—must be able to walk non-platfo…" at bounding box center [443, 835] width 714 height 13
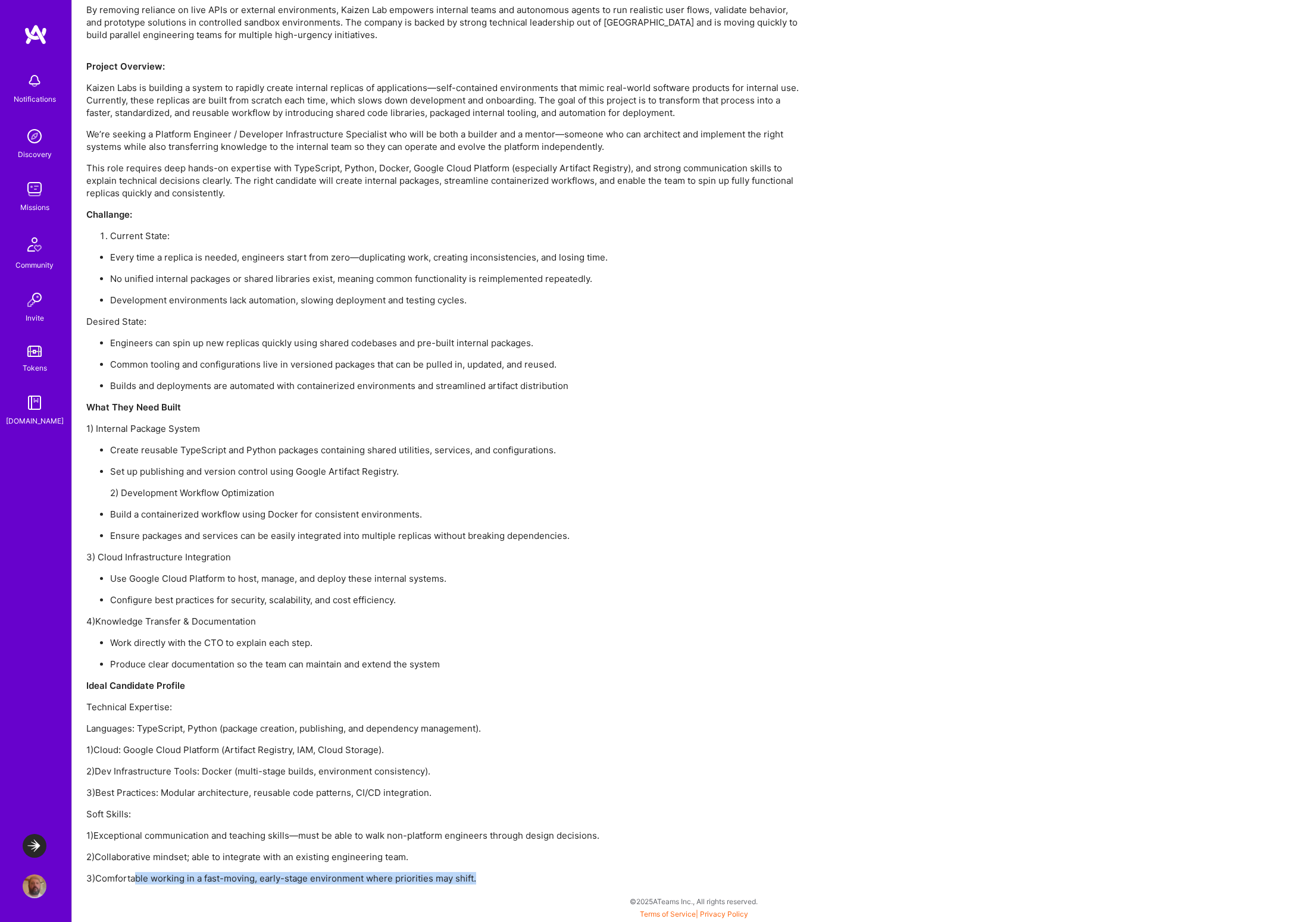
drag, startPoint x: 133, startPoint y: 880, endPoint x: 409, endPoint y: 886, distance: 276.1
click at [440, 886] on div "Earn tokens for inviting a new [PERSON_NAME] to this mission Do you know the pe…" at bounding box center [694, 120] width 1244 height 1603
drag, startPoint x: 113, startPoint y: 859, endPoint x: 372, endPoint y: 859, distance: 259.0
click at [372, 859] on p "2)Collaborative mindset; able to integrate with an existing engineering team." at bounding box center [443, 857] width 714 height 13
click at [389, 856] on p "2)Collaborative mindset; able to integrate with an existing engineering team." at bounding box center [443, 857] width 714 height 13
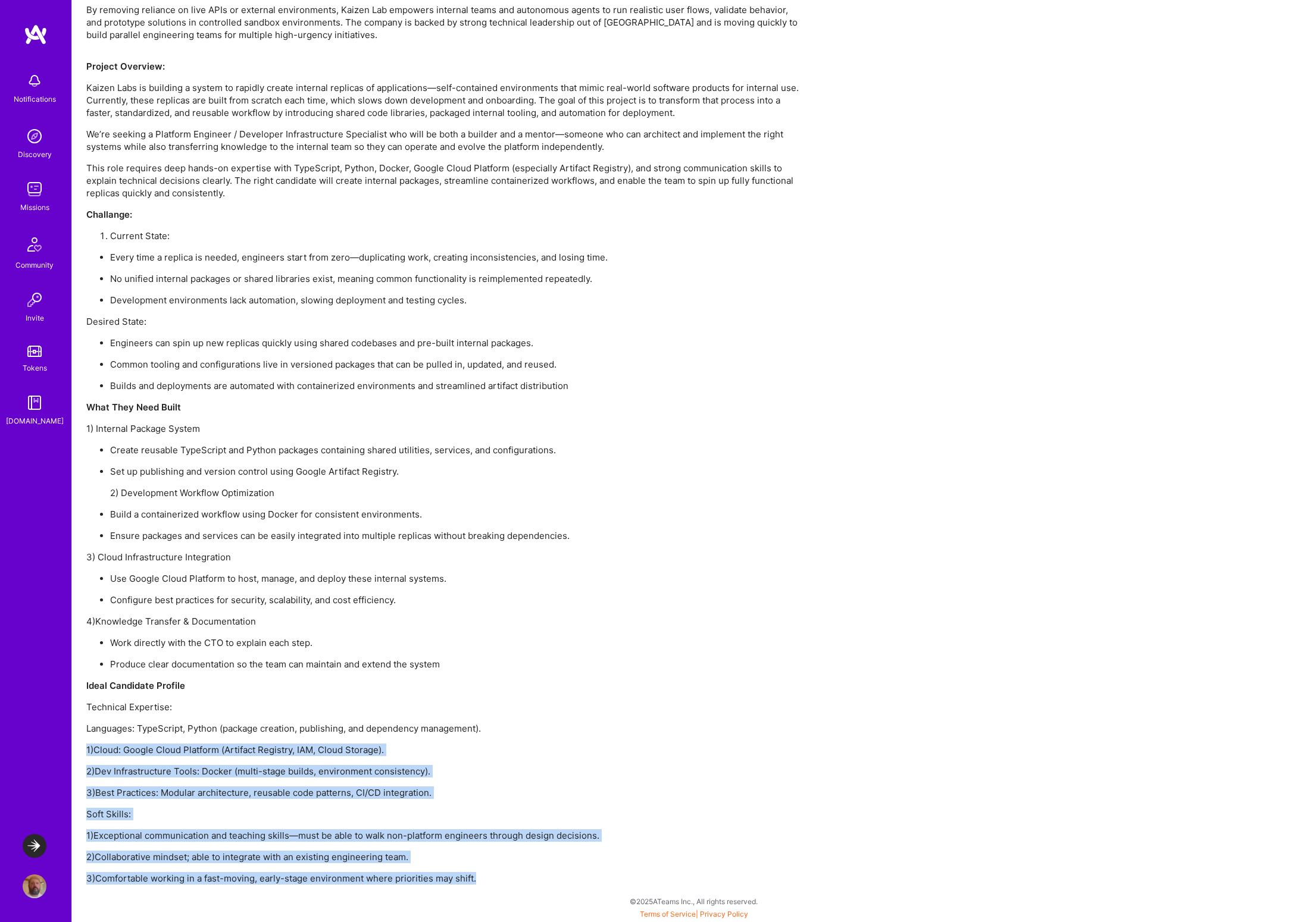
drag, startPoint x: 88, startPoint y: 750, endPoint x: 497, endPoint y: 882, distance: 429.8
click at [497, 882] on div "Project Overview: Kaizen Labs is building a system to rapidly create internal r…" at bounding box center [443, 473] width 714 height 825
copy div "1)Cloud: Google Cloud Platform (Artifact Registry, IAM, Cloud Storage). 2)Dev I…"
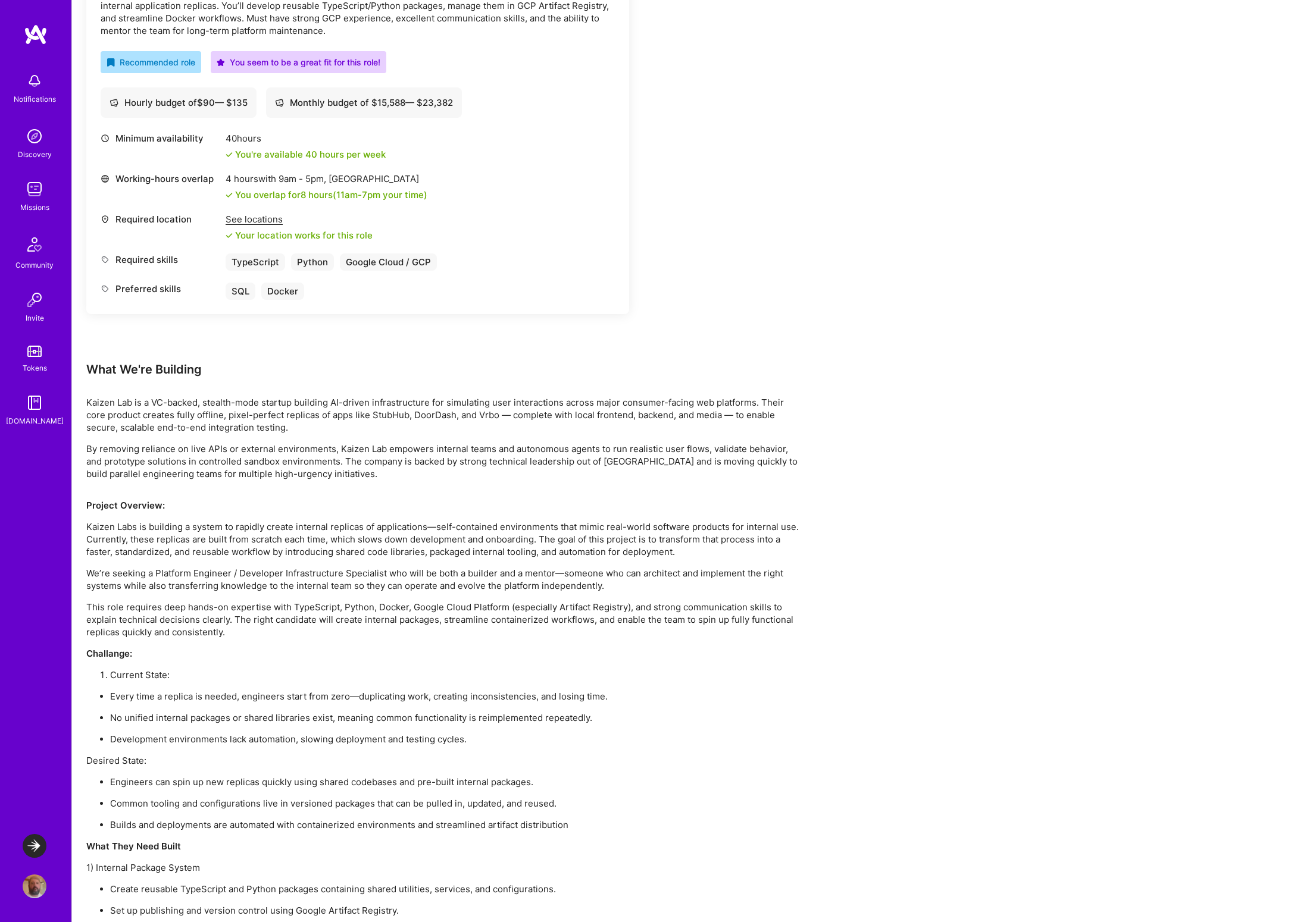
scroll to position [0, 0]
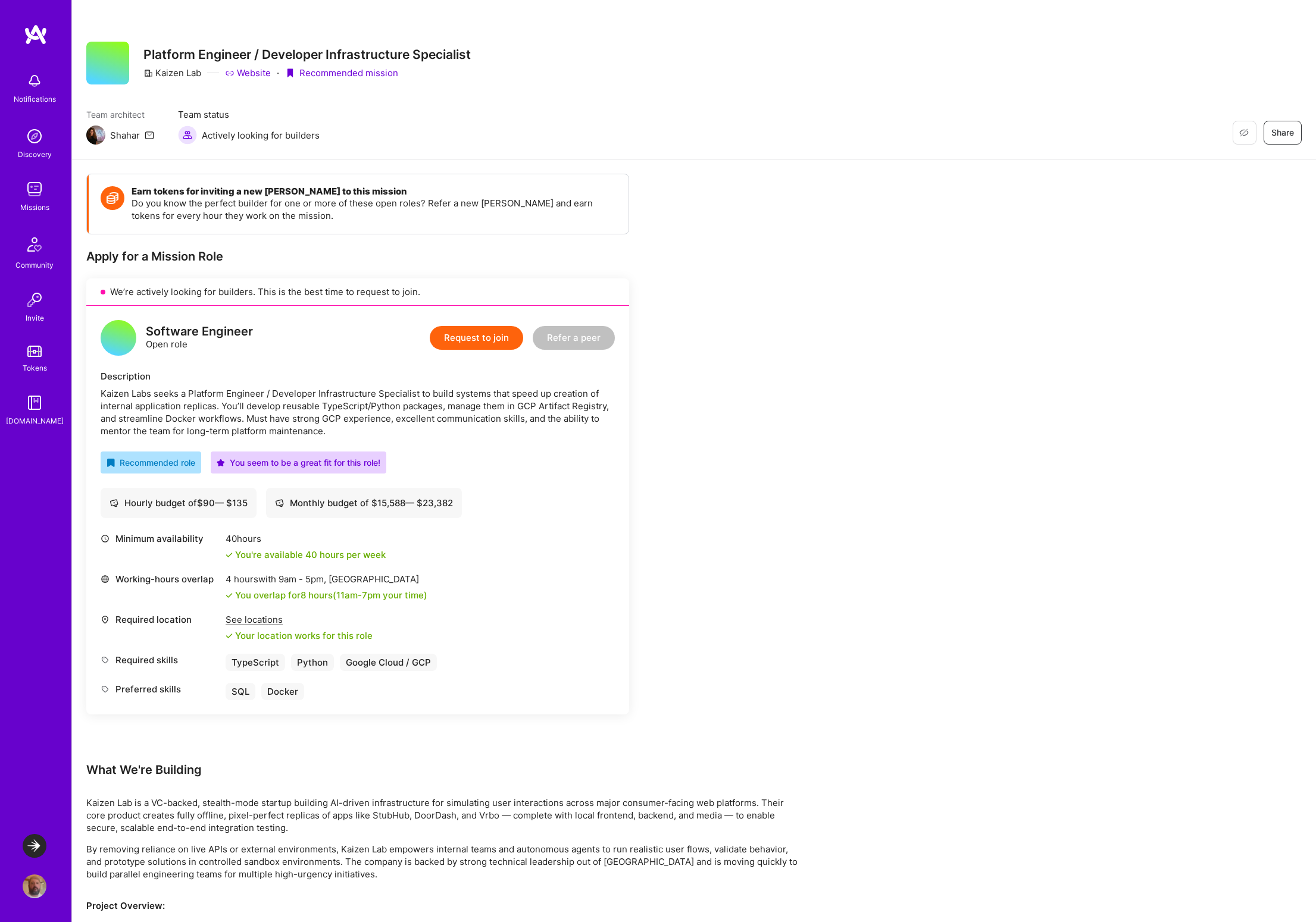
click at [474, 344] on button "Request to join" at bounding box center [476, 338] width 94 height 24
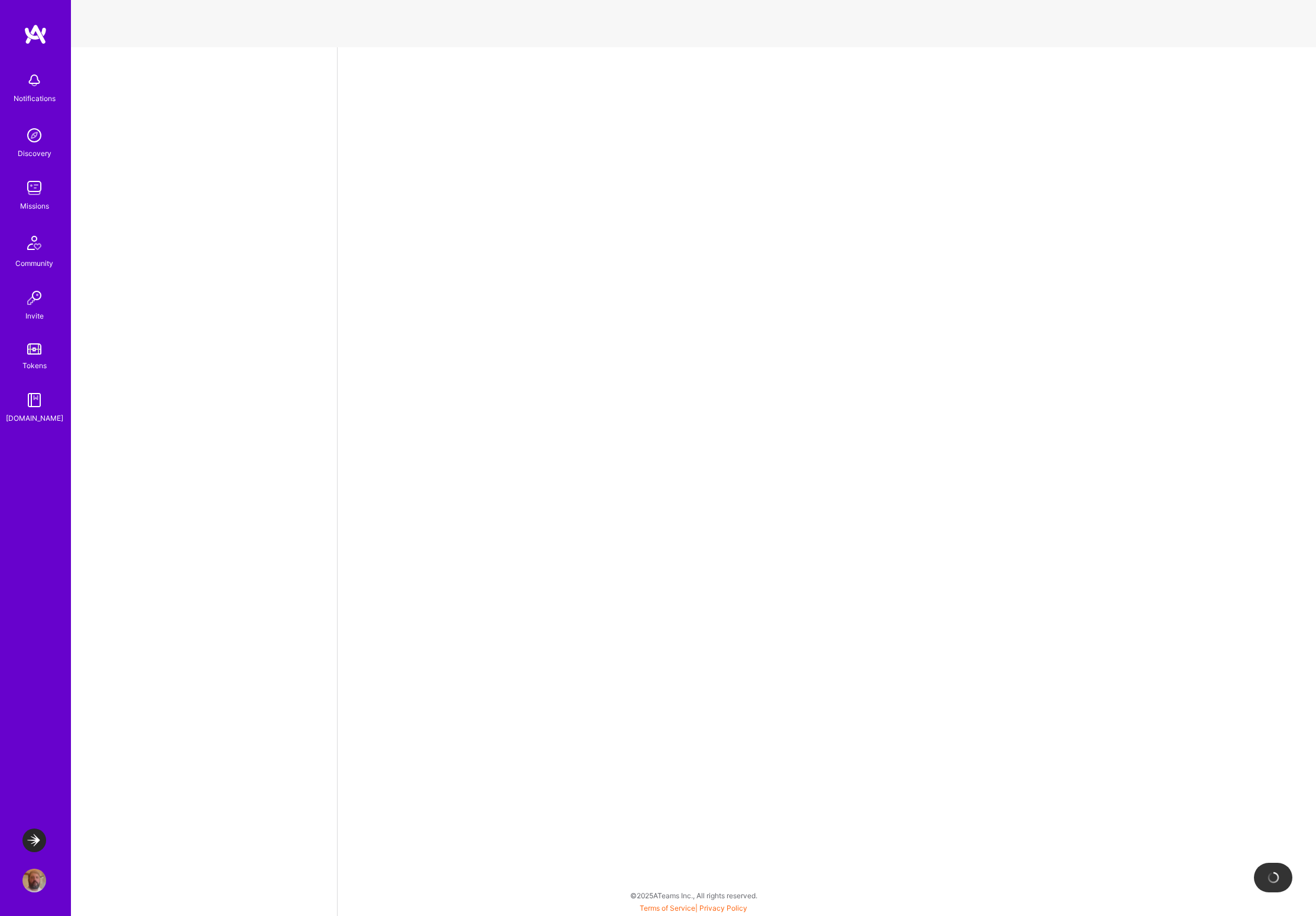
select select "US"
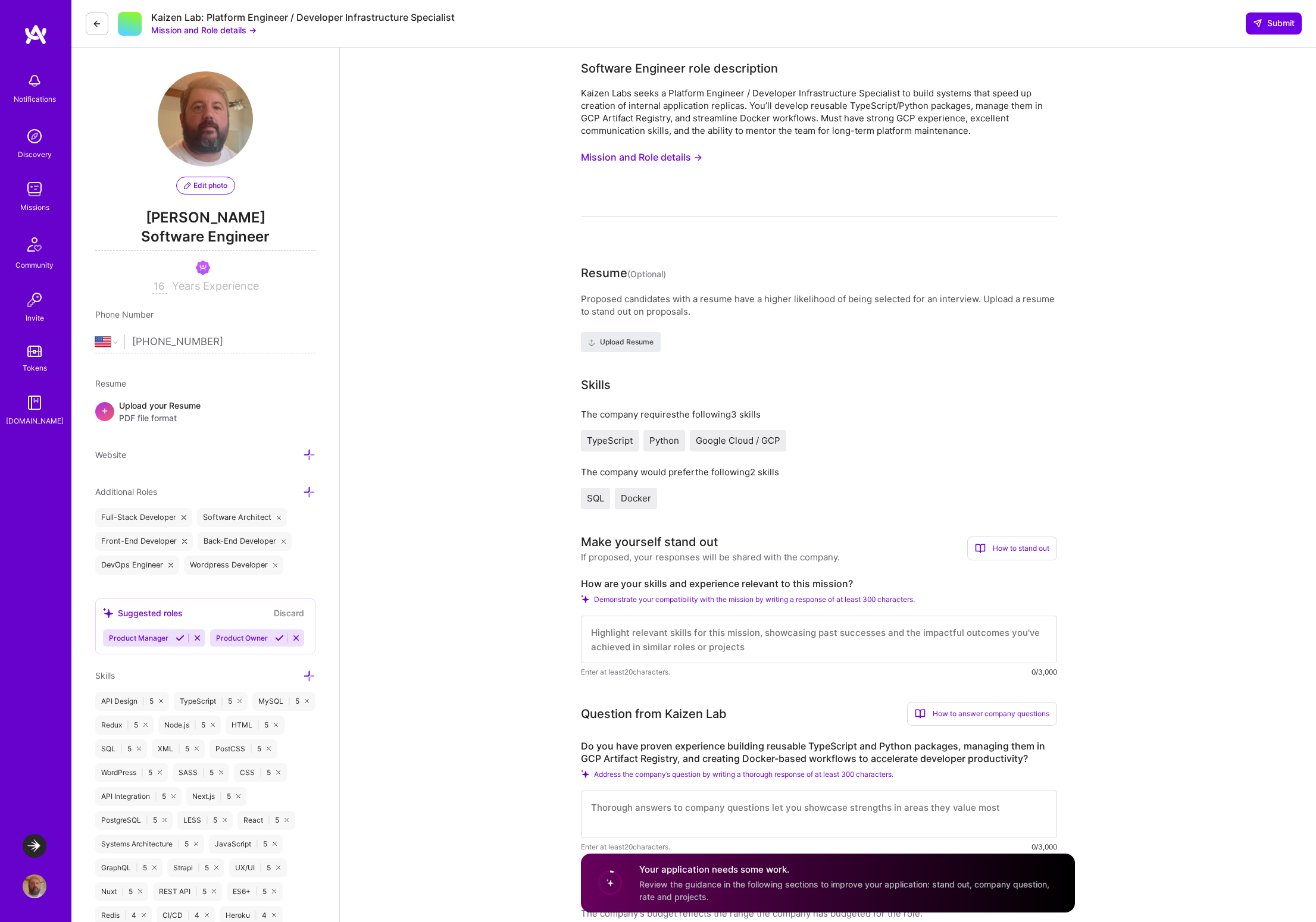
drag, startPoint x: 868, startPoint y: 309, endPoint x: 1061, endPoint y: 313, distance: 193.0
click at [617, 339] on span "Upload Resume" at bounding box center [621, 342] width 65 height 10
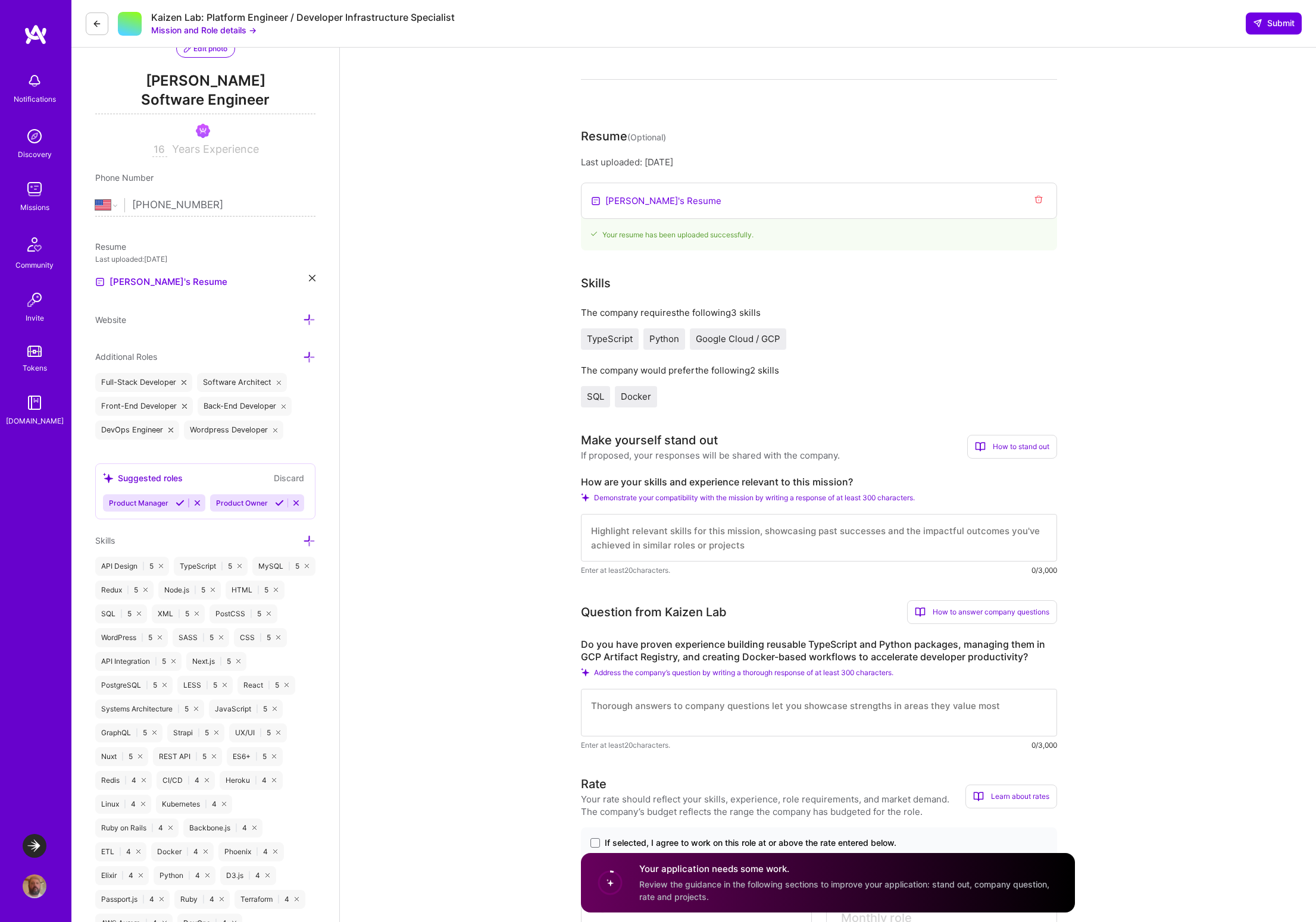
scroll to position [222, 0]
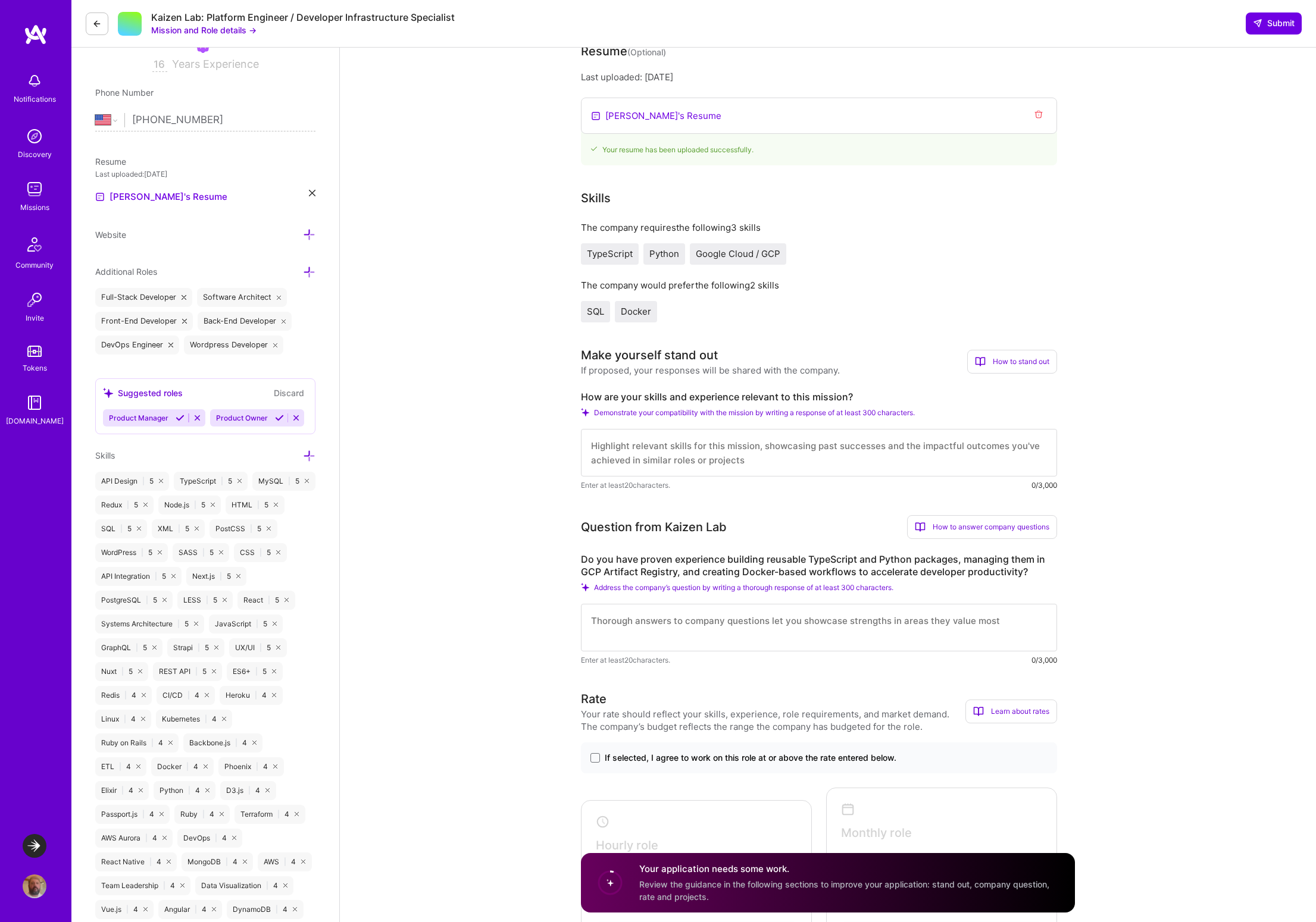
click at [629, 448] on textarea at bounding box center [819, 452] width 476 height 47
type textarea "I"
drag, startPoint x: 728, startPoint y: 589, endPoint x: 853, endPoint y: 585, distance: 125.1
click at [853, 585] on span "Address the company’s question by writing a thorough response of at least 300 c…" at bounding box center [744, 588] width 299 height 9
click at [603, 619] on textarea at bounding box center [819, 627] width 476 height 47
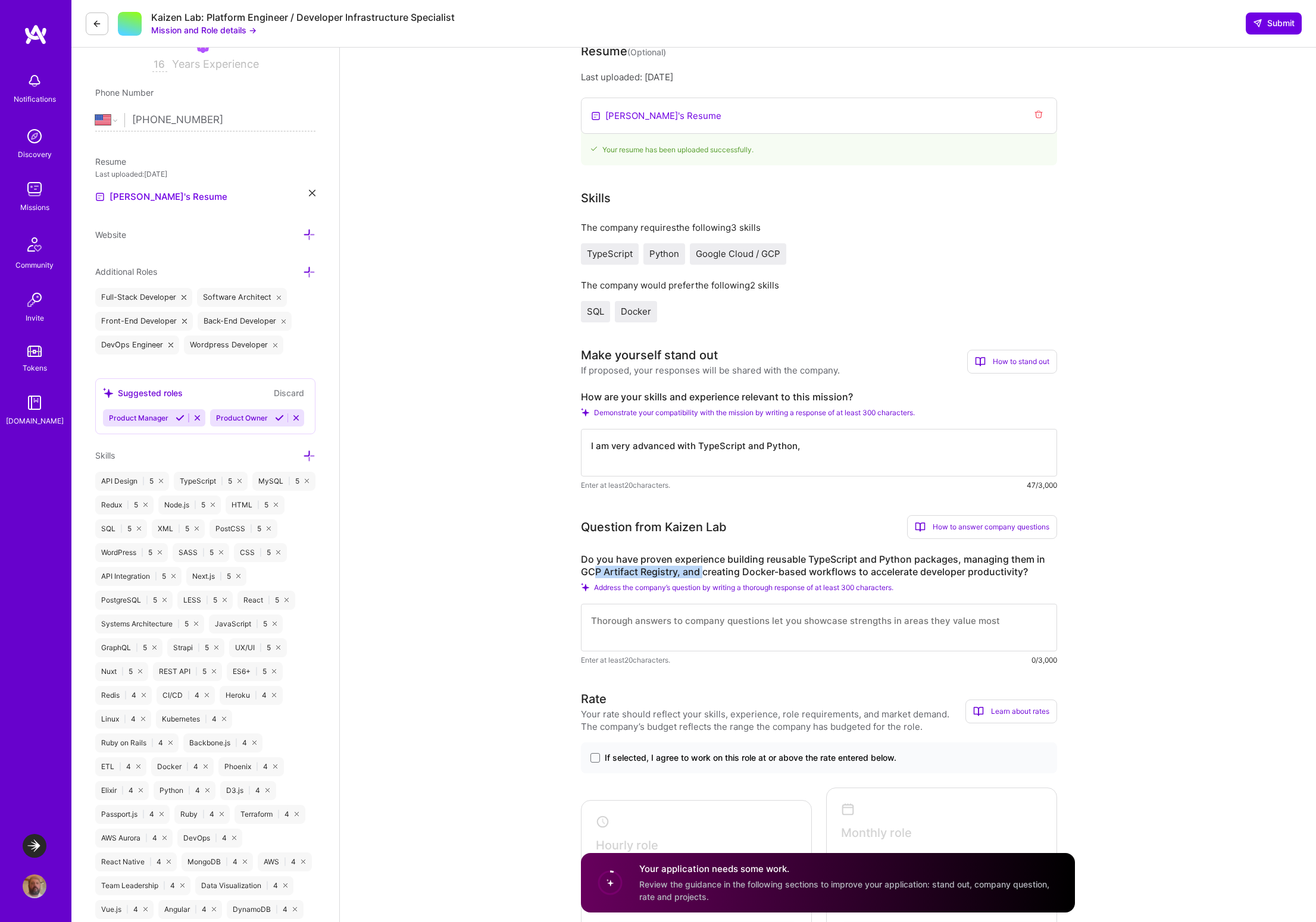
drag, startPoint x: 591, startPoint y: 570, endPoint x: 701, endPoint y: 573, distance: 110.0
click at [701, 573] on label "Do you have proven experience building reusable TypeScript and Python packages,…" at bounding box center [819, 565] width 476 height 25
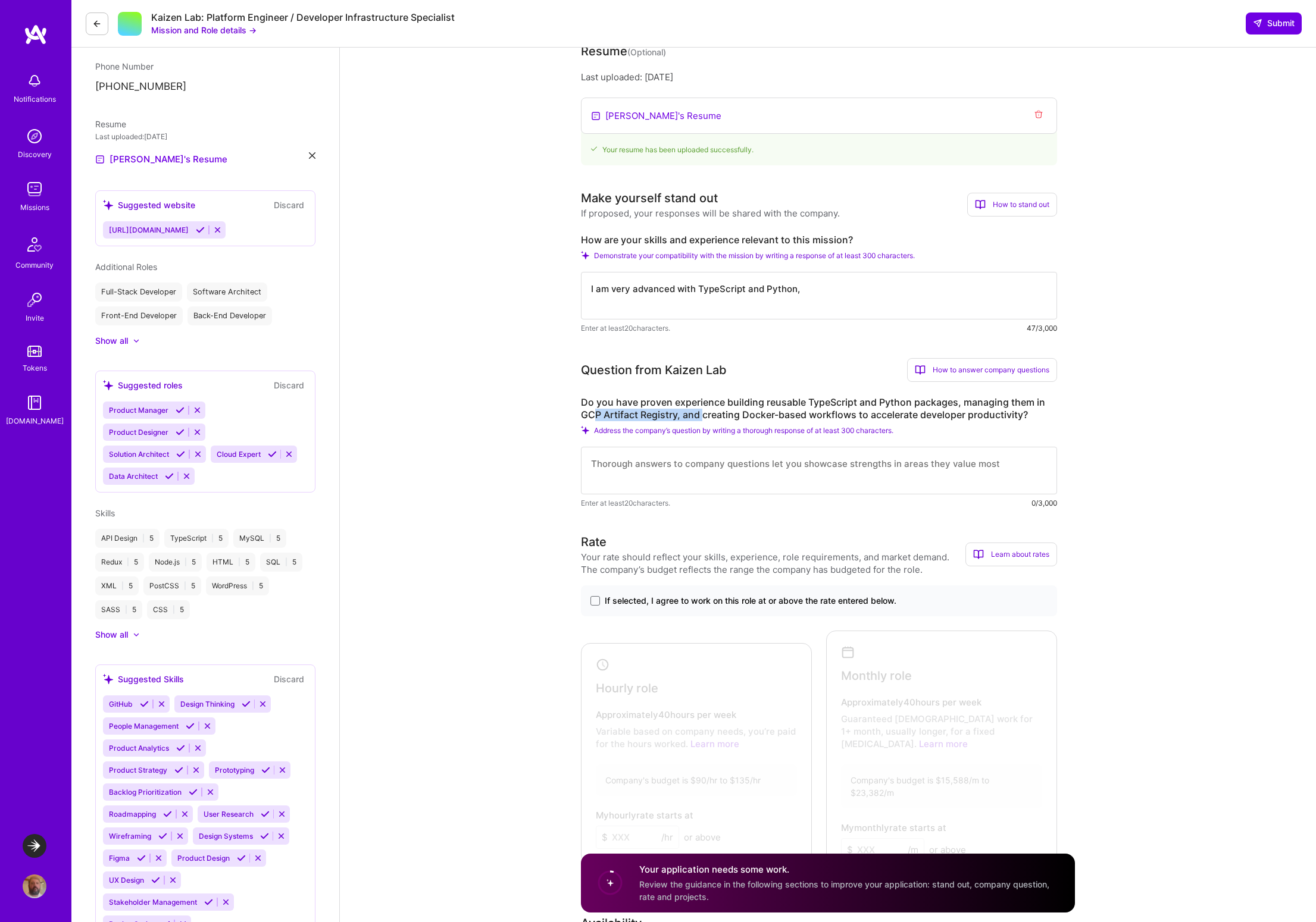
scroll to position [197, 0]
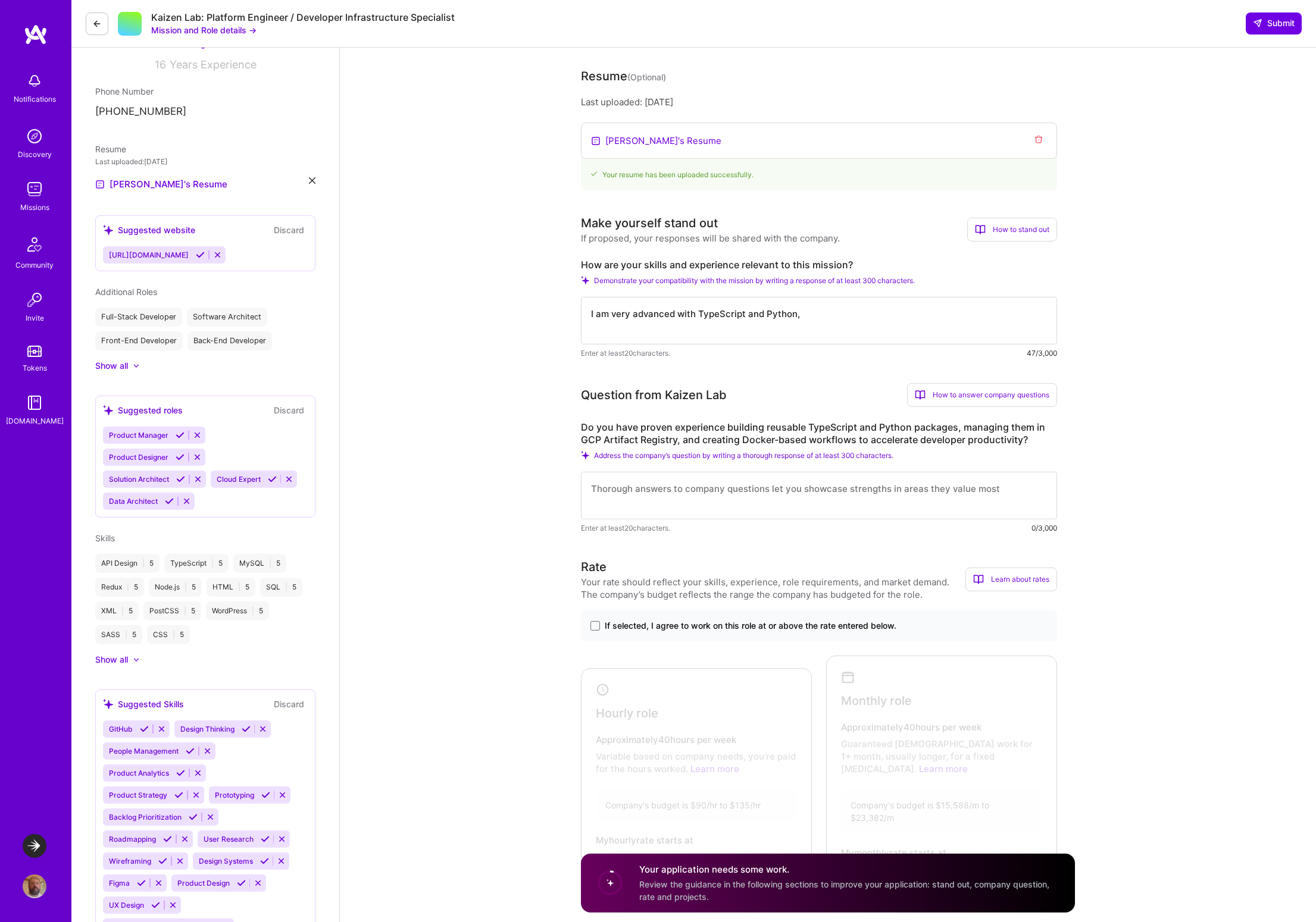
click at [809, 314] on textarea "I am very advanced with TypeScript and Python," at bounding box center [819, 321] width 476 height 47
drag, startPoint x: 633, startPoint y: 330, endPoint x: 700, endPoint y: 328, distance: 67.0
click at [700, 328] on textarea "I am very advanced with TypeScript and Python building solutions for companies …" at bounding box center [819, 321] width 476 height 47
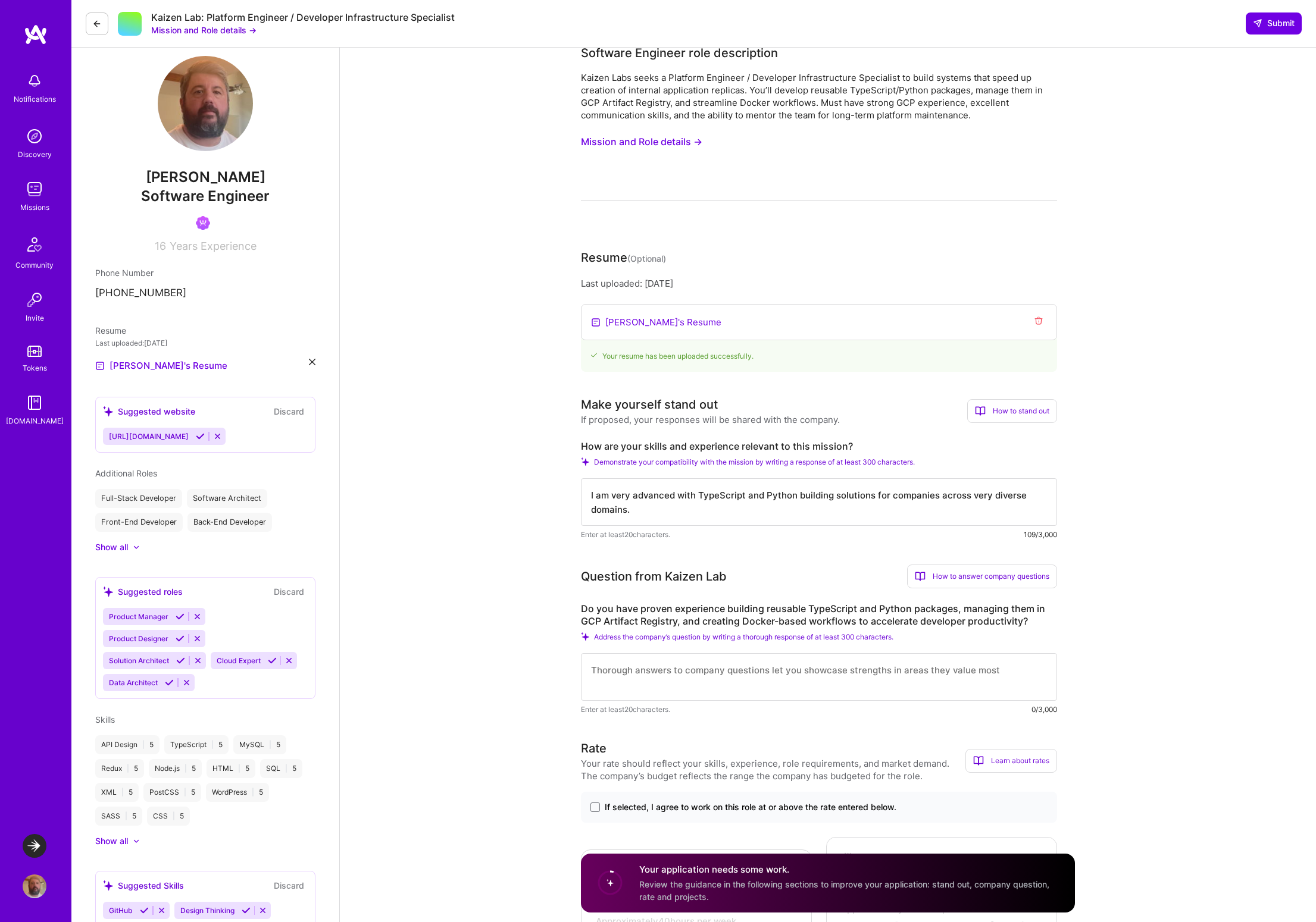
scroll to position [0, 0]
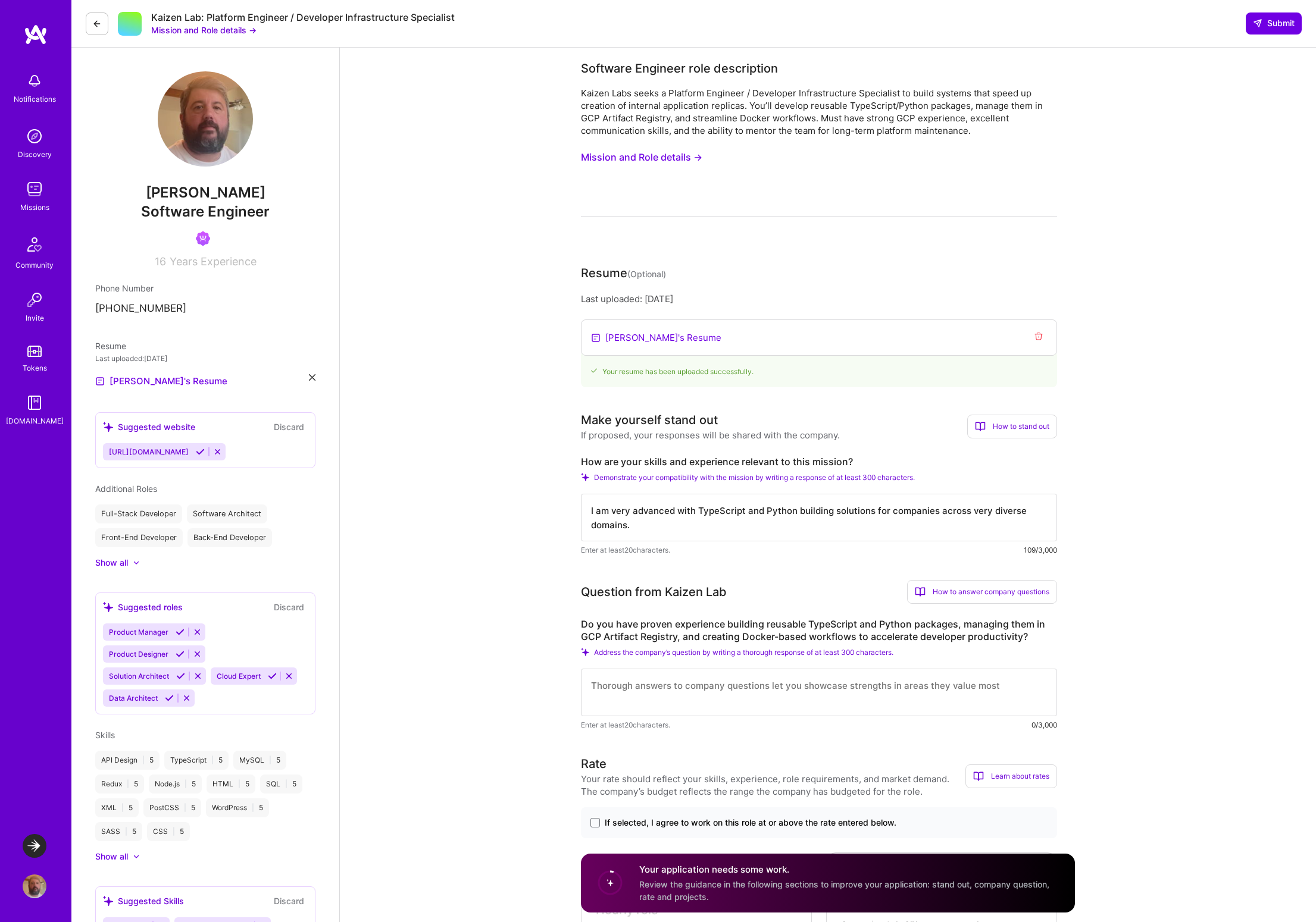
type textarea "I am very advanced with TypeScript and Python building solutions for companies …"
click at [682, 159] on button "Mission and Role details →" at bounding box center [641, 157] width 121 height 22
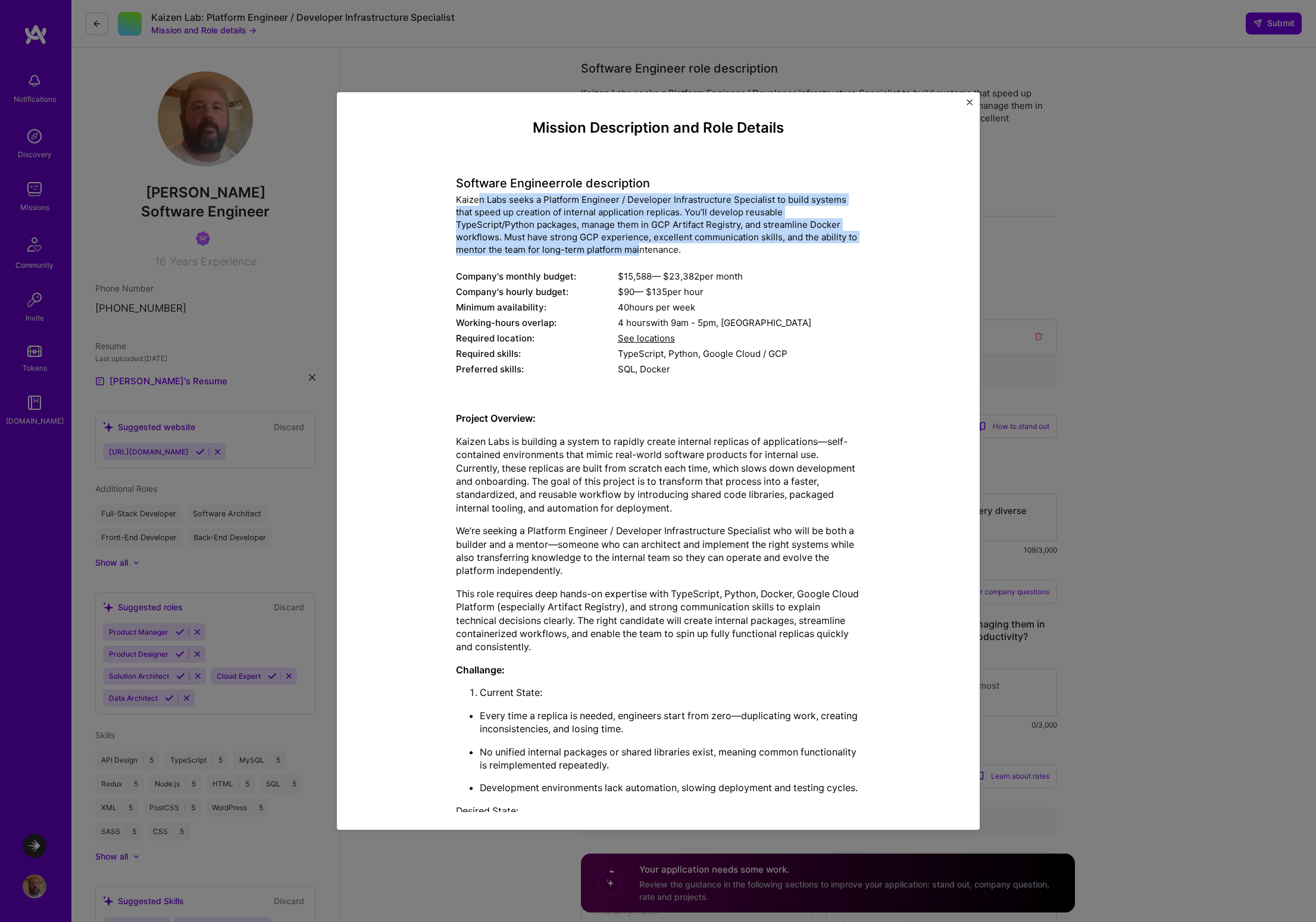
drag, startPoint x: 473, startPoint y: 206, endPoint x: 635, endPoint y: 254, distance: 169.0
click at [635, 254] on div "Kaizen Labs seeks a Platform Engineer / Developer Infrastructure Specialist to …" at bounding box center [658, 224] width 405 height 63
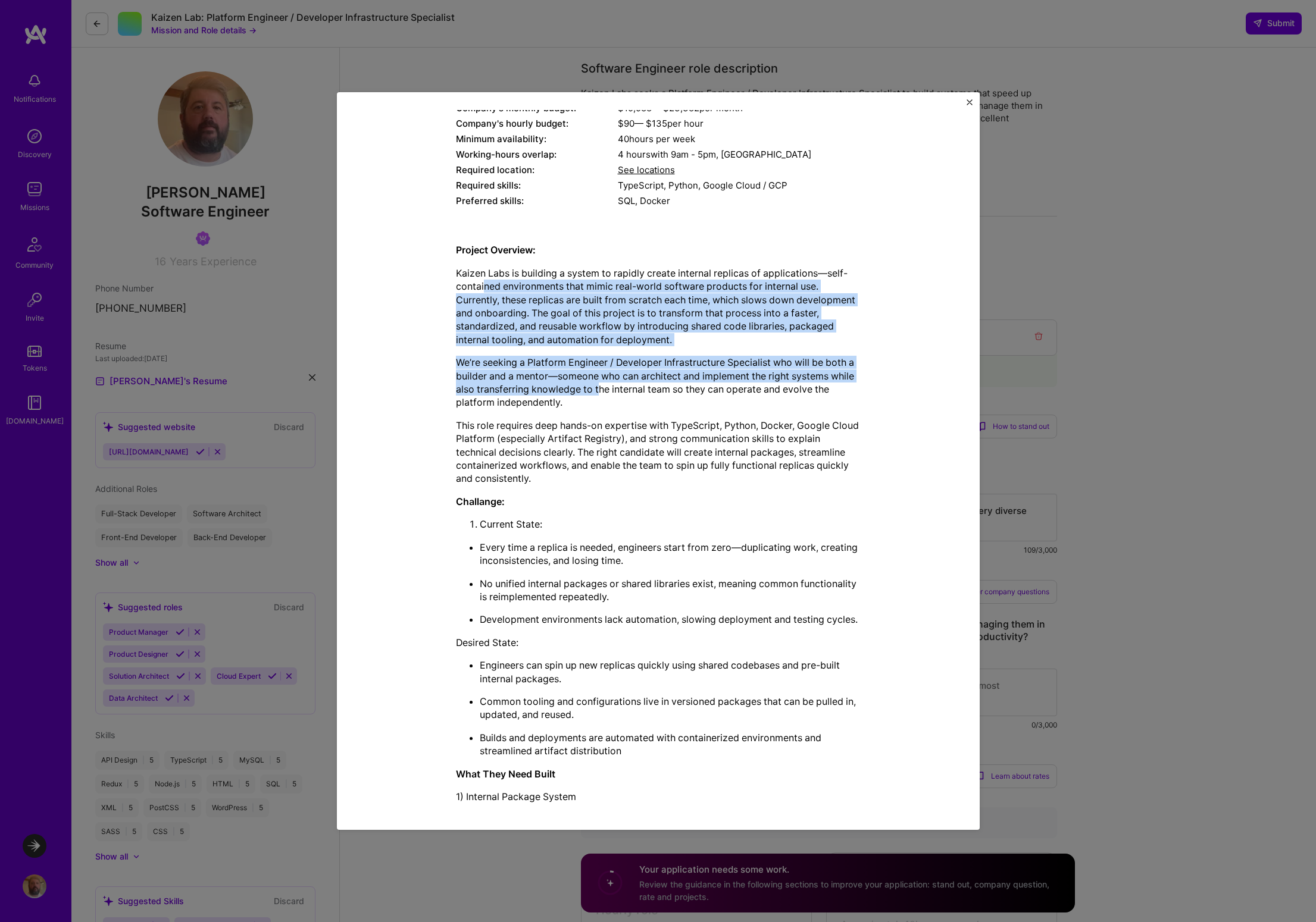
drag, startPoint x: 481, startPoint y: 290, endPoint x: 597, endPoint y: 396, distance: 157.1
click at [597, 396] on div "Project Overview: Kaizen Labs is building a system to rapidly create internal r…" at bounding box center [658, 797] width 405 height 1107
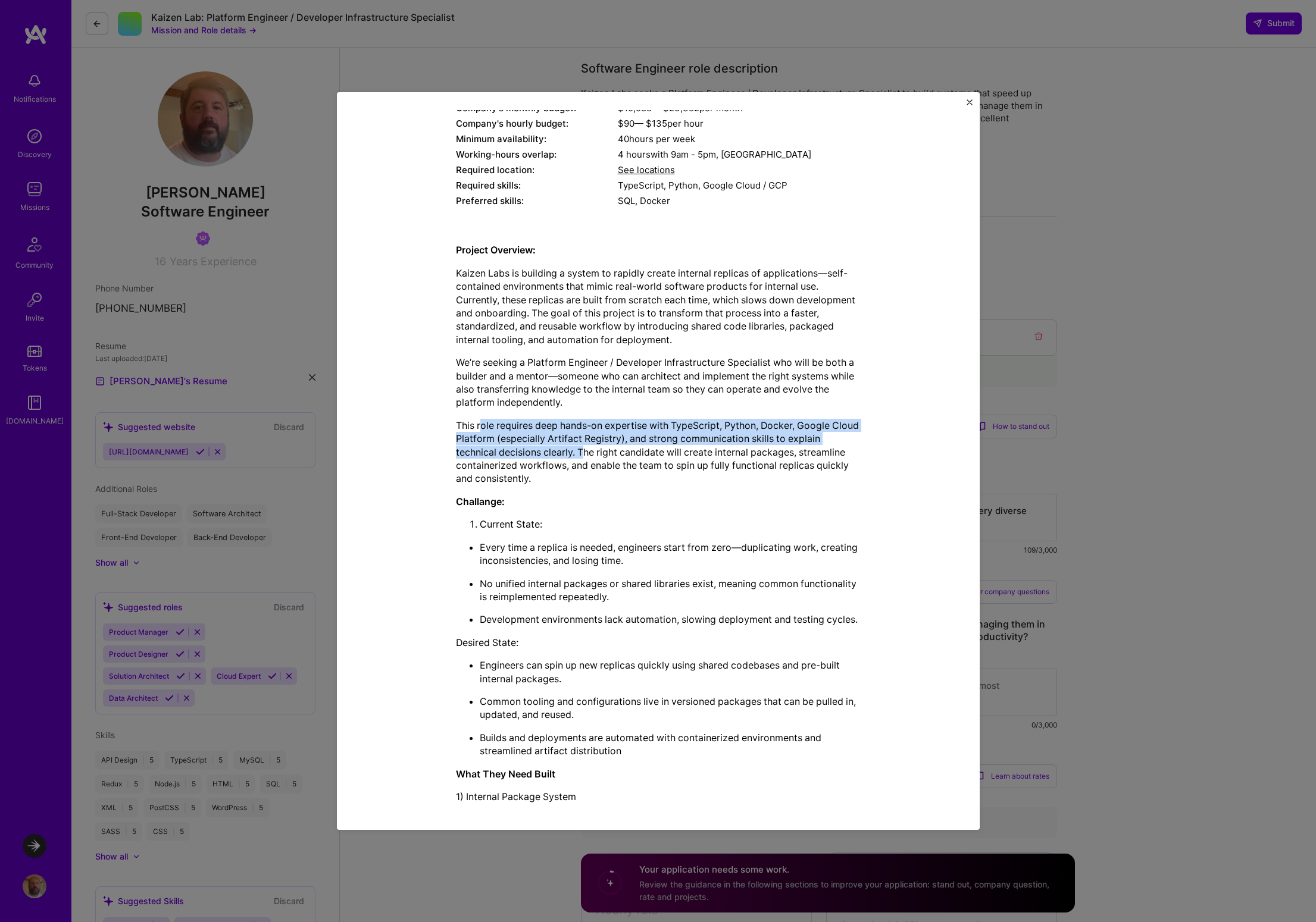
drag, startPoint x: 478, startPoint y: 428, endPoint x: 583, endPoint y: 457, distance: 108.9
click at [583, 457] on p "This role requires deep hands-on expertise with TypeScript, Python, Docker, Goo…" at bounding box center [658, 453] width 405 height 67
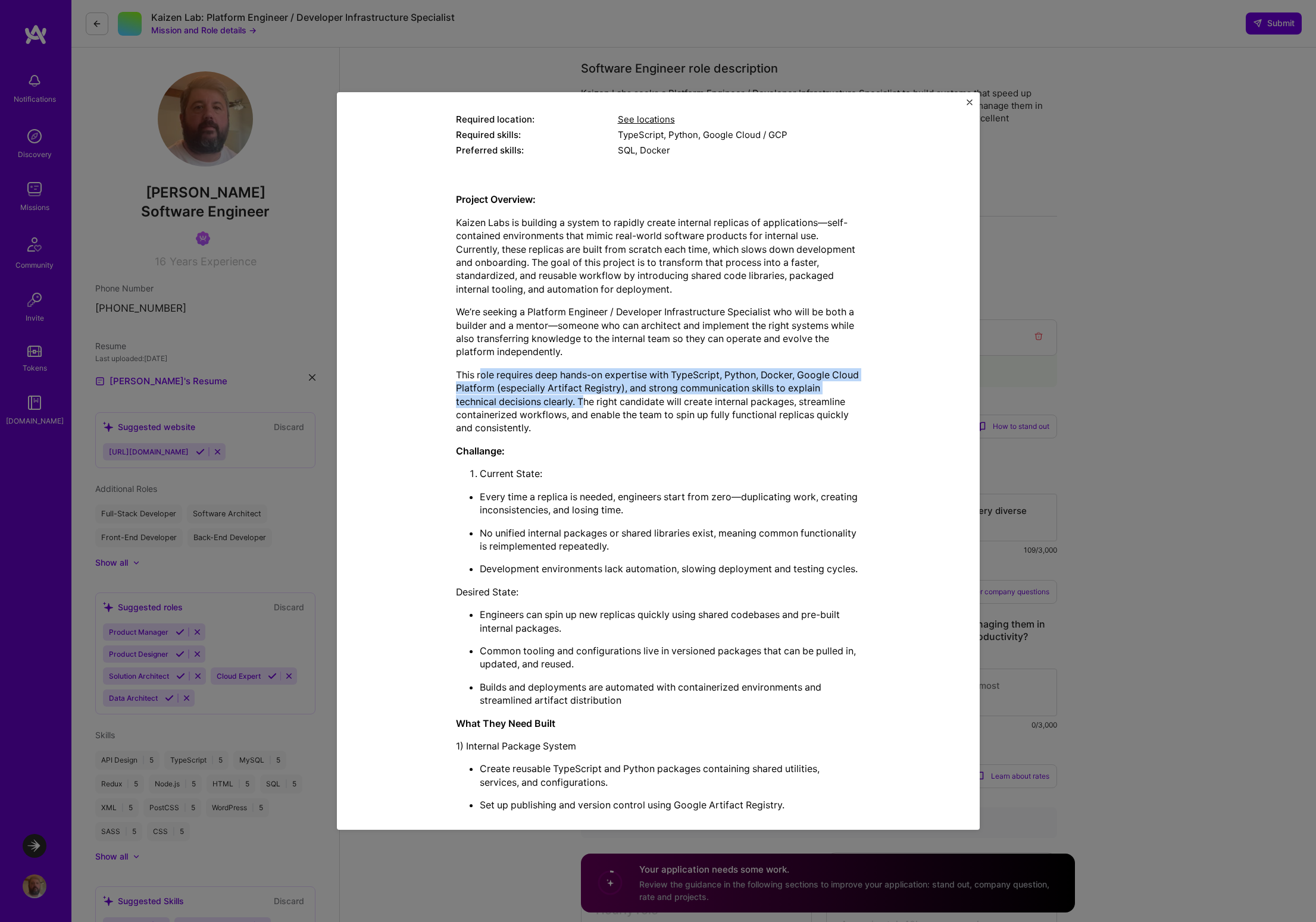
scroll to position [232, 0]
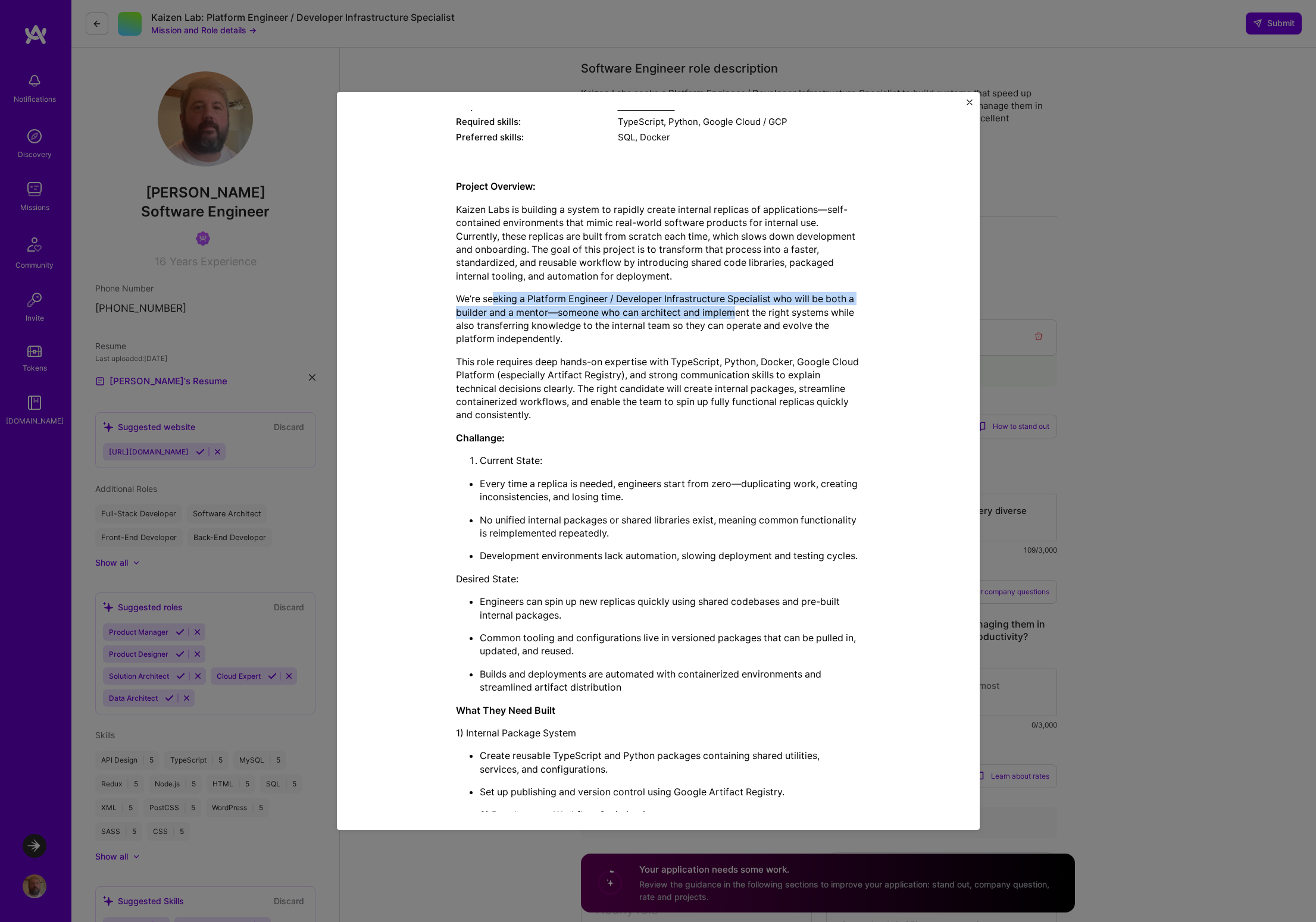
drag, startPoint x: 487, startPoint y: 301, endPoint x: 729, endPoint y: 309, distance: 242.1
click at [729, 309] on p "We’re seeking a Platform Engineer / Developer Infrastructure Specialist who wil…" at bounding box center [658, 319] width 405 height 53
click at [485, 311] on p "We’re seeking a Platform Engineer / Developer Infrastructure Specialist who wil…" at bounding box center [658, 319] width 405 height 53
drag, startPoint x: 592, startPoint y: 311, endPoint x: 799, endPoint y: 310, distance: 207.0
click at [799, 310] on p "We’re seeking a Platform Engineer / Developer Infrastructure Specialist who wil…" at bounding box center [658, 319] width 405 height 53
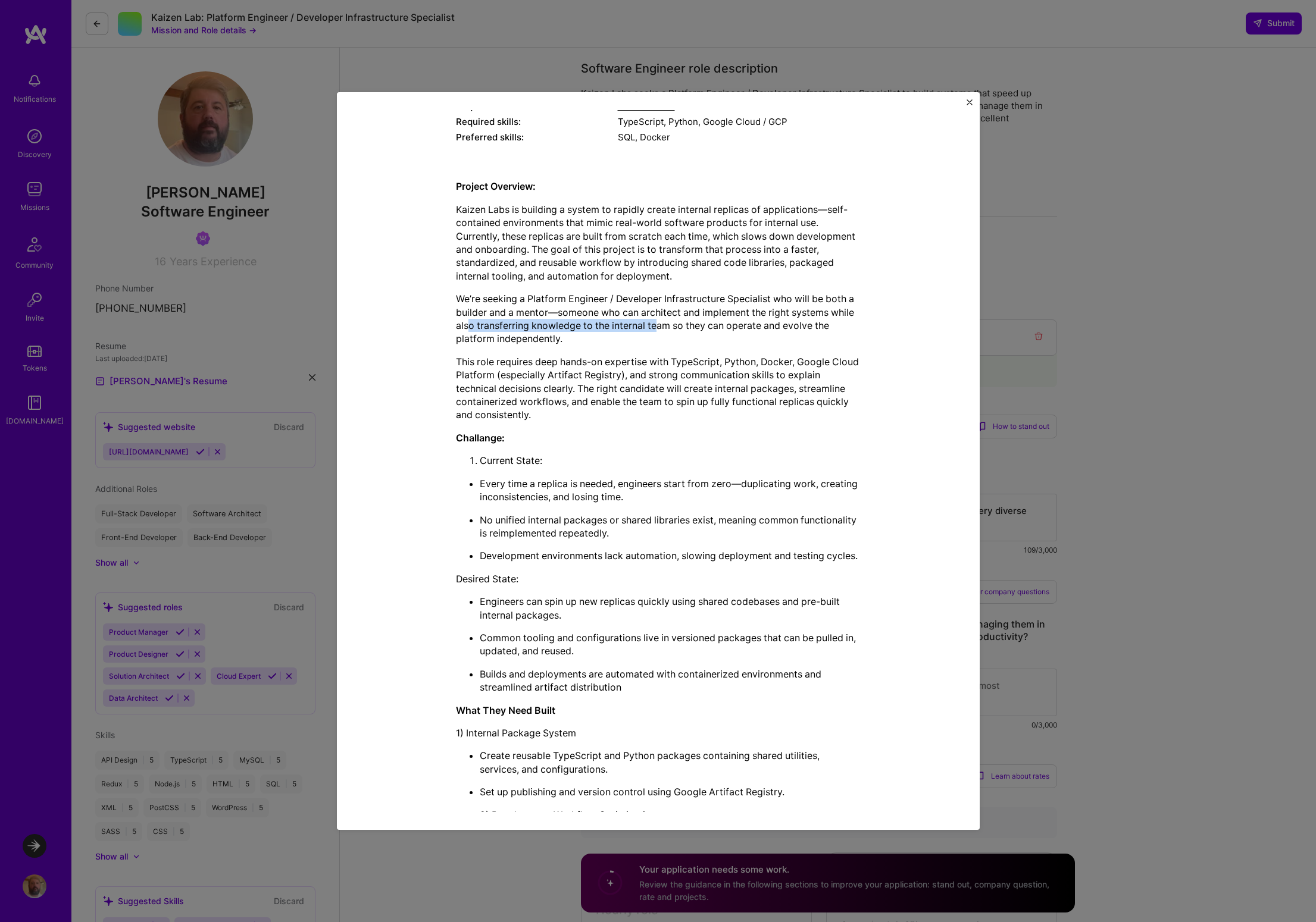
drag, startPoint x: 465, startPoint y: 328, endPoint x: 652, endPoint y: 324, distance: 187.0
click at [652, 324] on p "We’re seeking a Platform Engineer / Developer Infrastructure Specialist who wil…" at bounding box center [658, 319] width 405 height 53
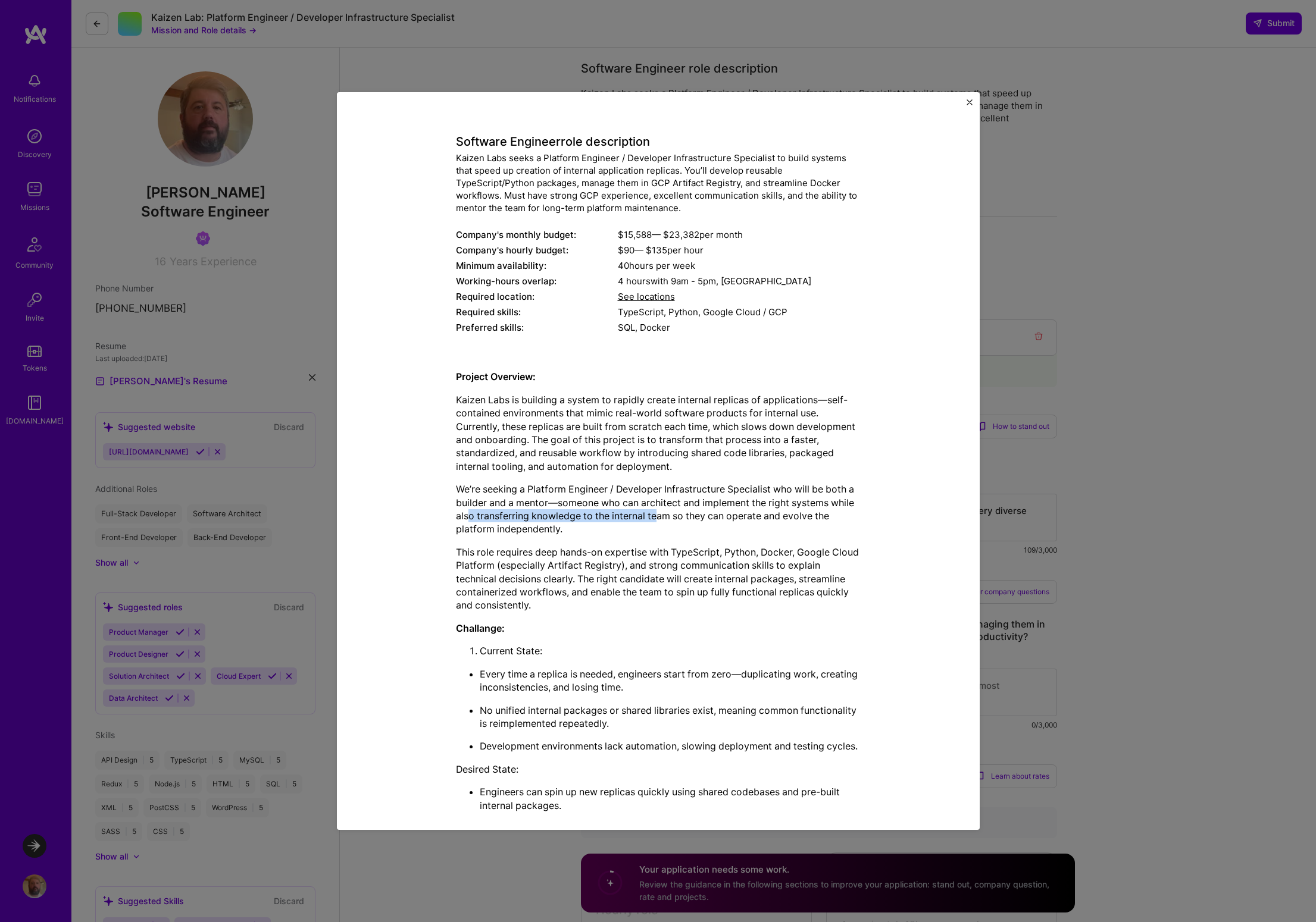
scroll to position [98, 0]
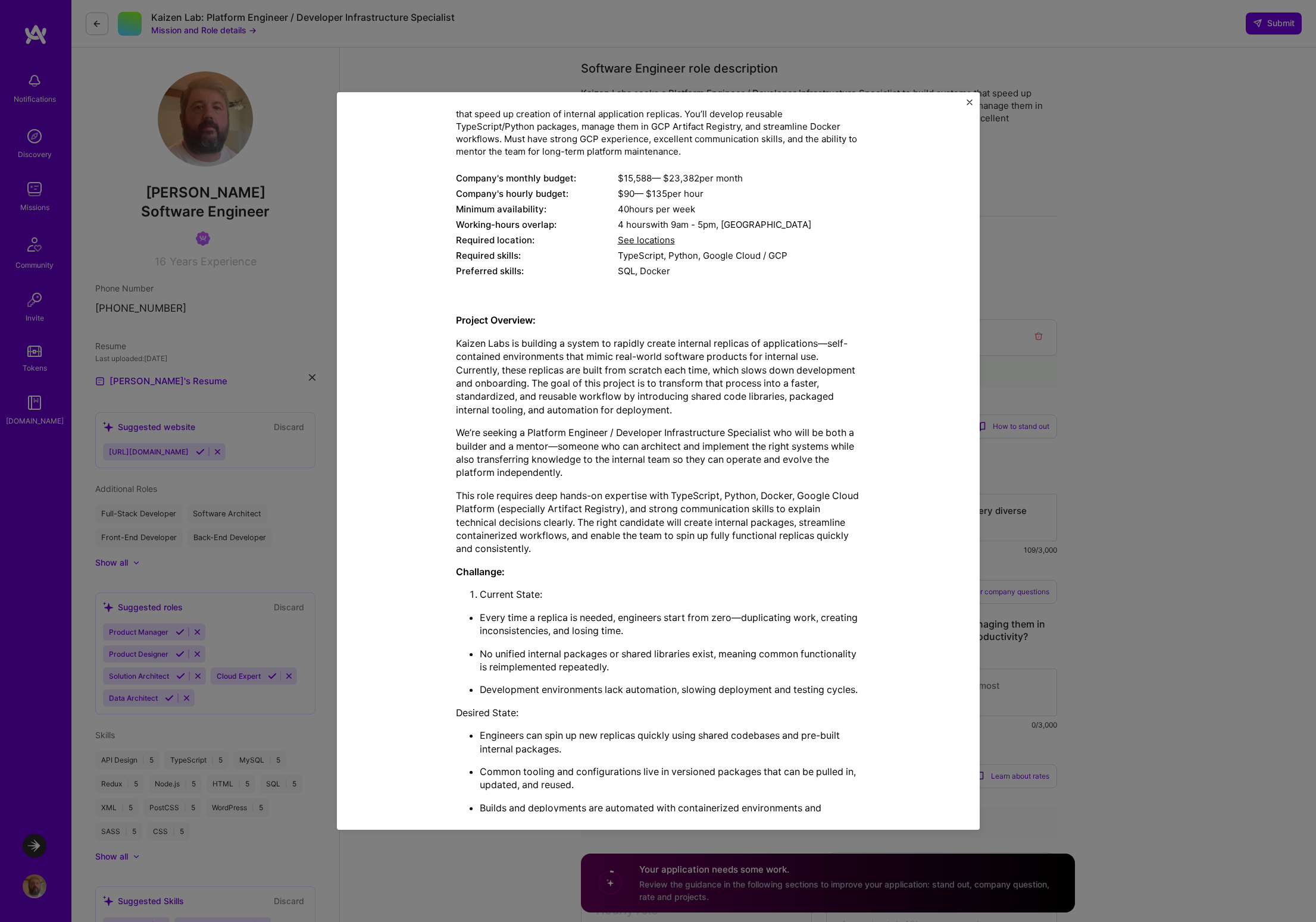
drag, startPoint x: 486, startPoint y: 435, endPoint x: 740, endPoint y: 438, distance: 254.0
click at [740, 438] on p "We’re seeking a Platform Engineer / Developer Infrastructure Specialist who wil…" at bounding box center [658, 453] width 405 height 53
drag, startPoint x: 587, startPoint y: 431, endPoint x: 806, endPoint y: 430, distance: 219.0
click at [806, 430] on p "We’re seeking a Platform Engineer / Developer Infrastructure Specialist who wil…" at bounding box center [658, 453] width 405 height 53
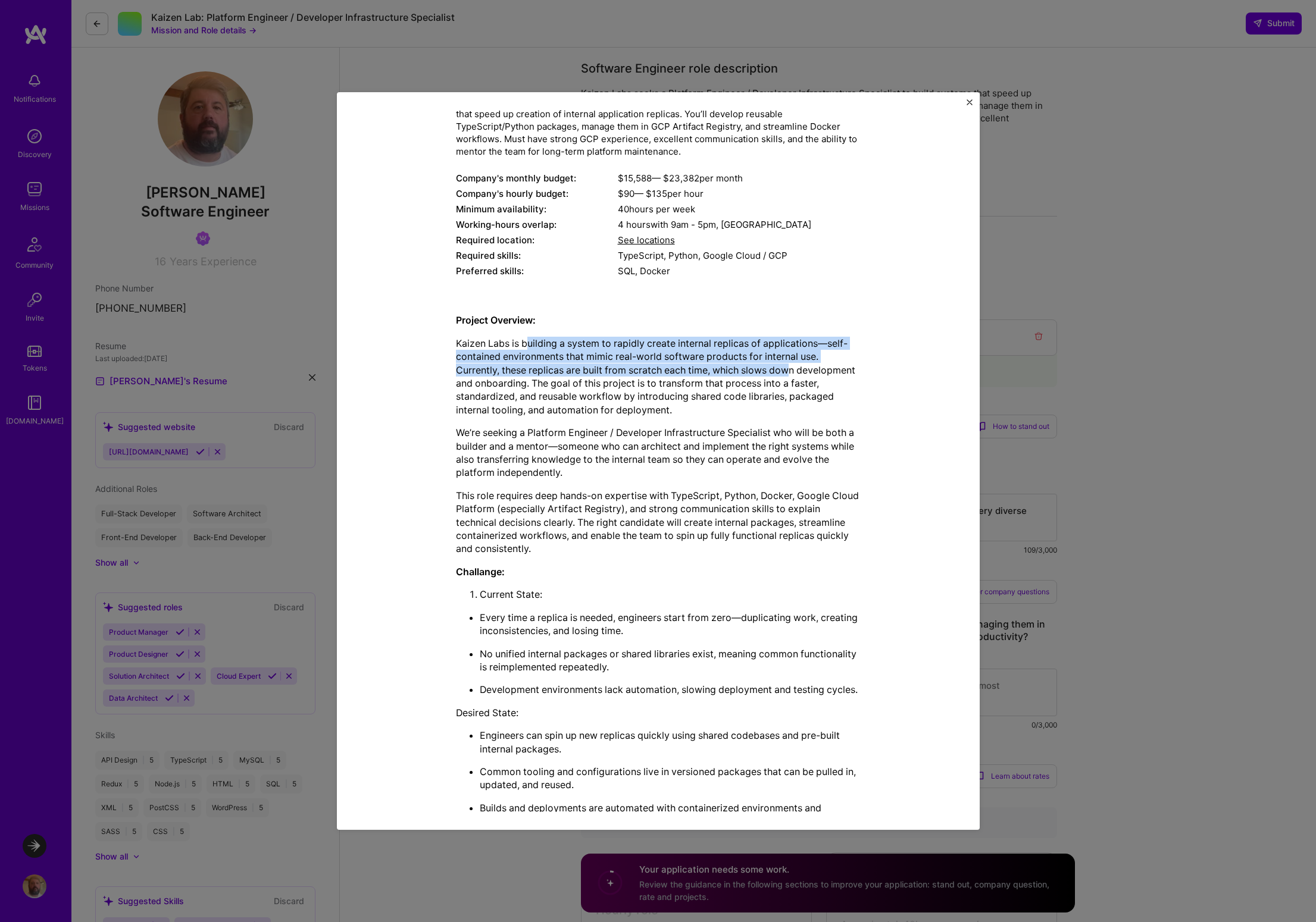
drag, startPoint x: 534, startPoint y: 345, endPoint x: 790, endPoint y: 369, distance: 257.1
click at [790, 369] on p "Kaizen Labs is building a system to rapidly create internal replicas of applica…" at bounding box center [658, 376] width 405 height 80
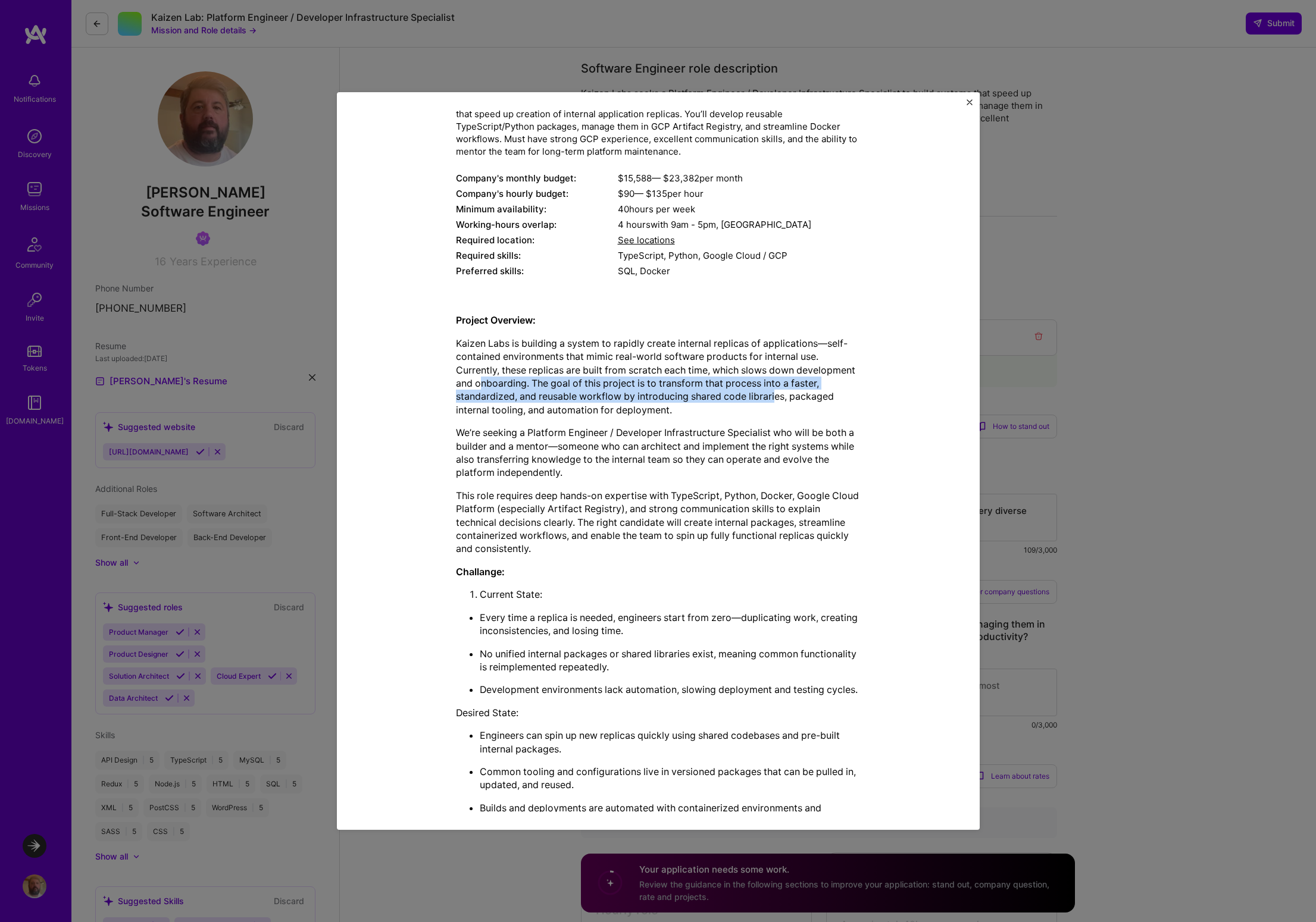
drag, startPoint x: 475, startPoint y: 382, endPoint x: 772, endPoint y: 400, distance: 297.5
click at [772, 400] on p "Kaizen Labs is building a system to rapidly create internal replicas of applica…" at bounding box center [658, 376] width 405 height 80
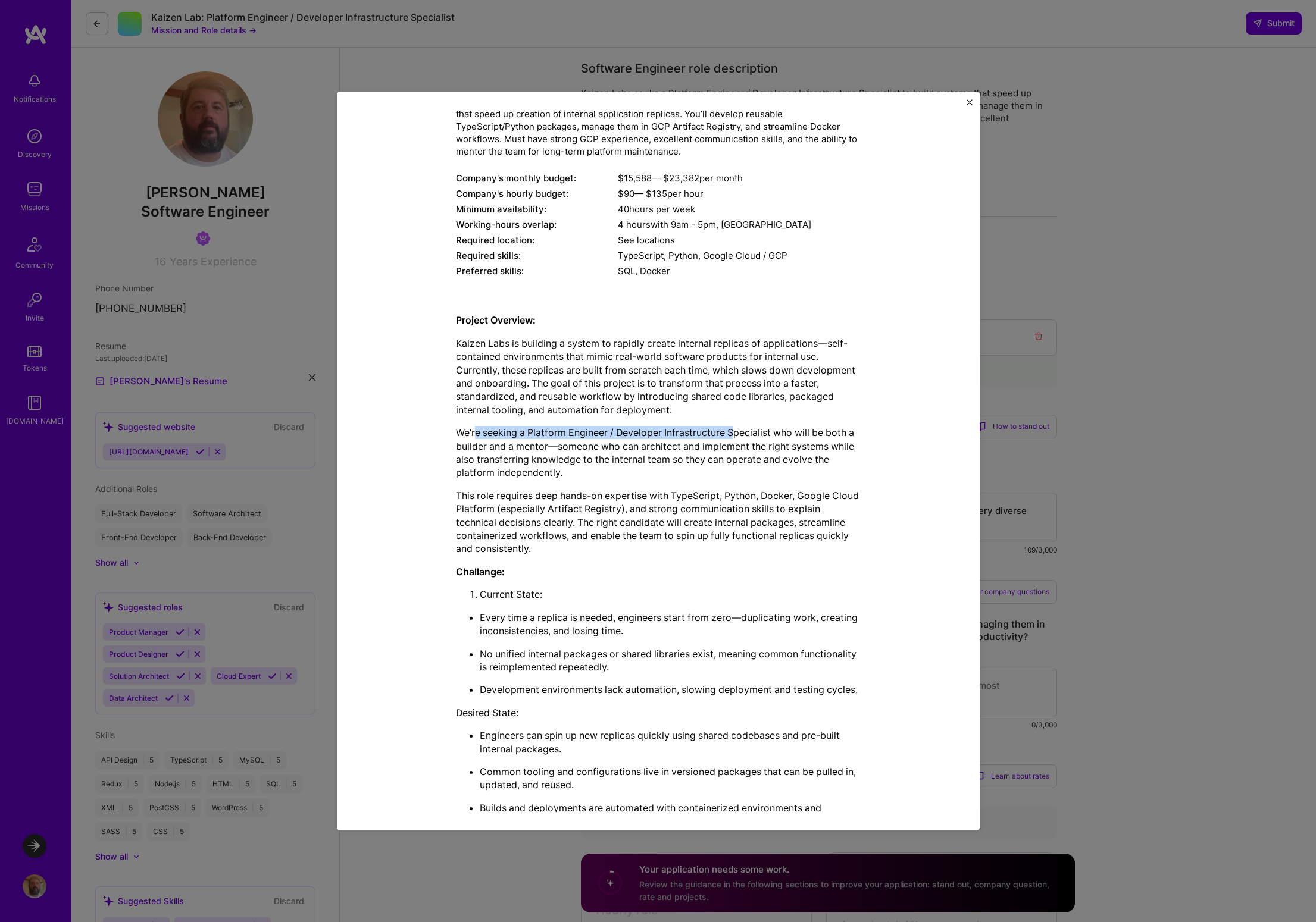
drag, startPoint x: 469, startPoint y: 436, endPoint x: 728, endPoint y: 437, distance: 259.0
click at [728, 437] on p "We’re seeking a Platform Engineer / Developer Infrastructure Specialist who wil…" at bounding box center [658, 453] width 405 height 53
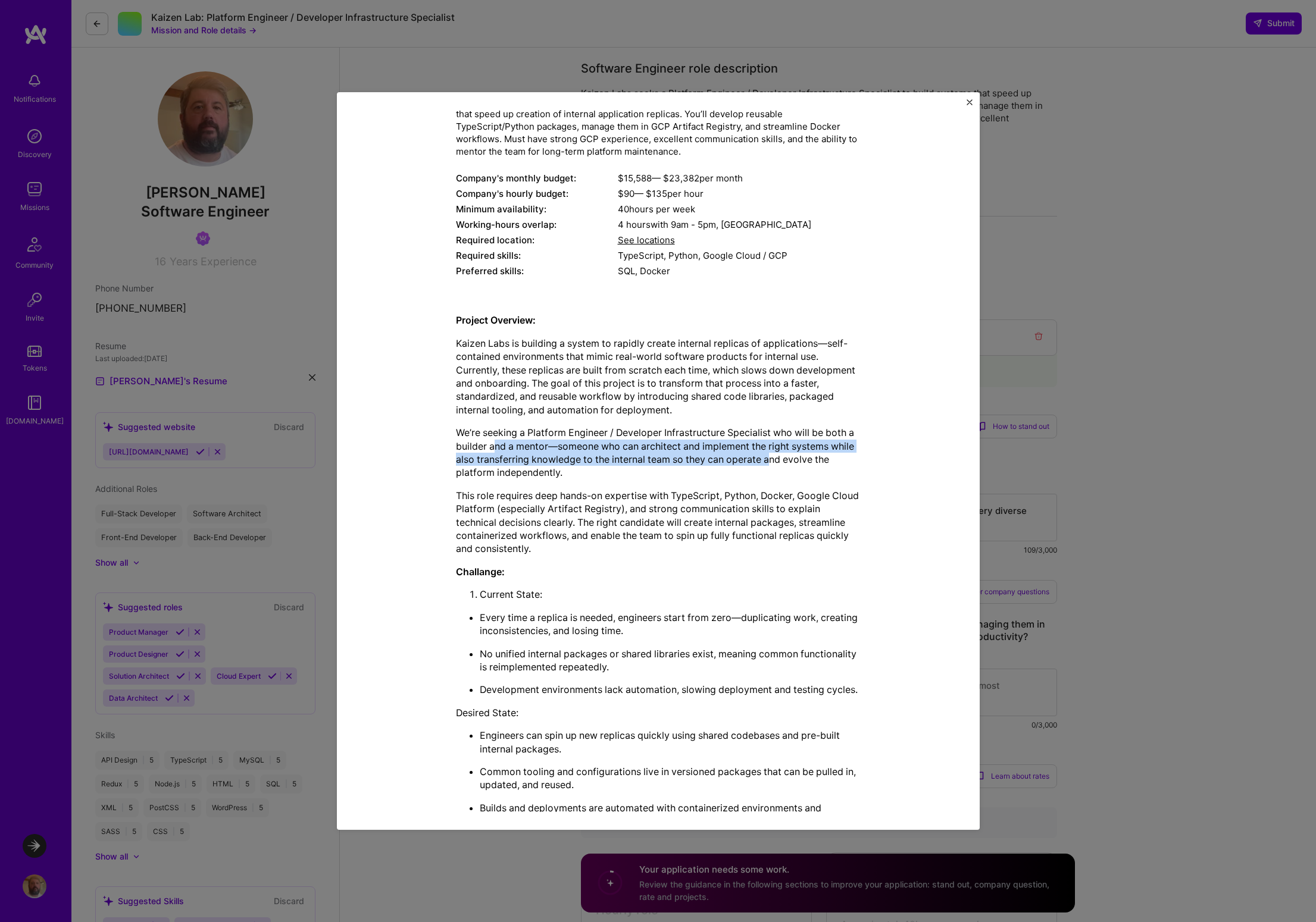
drag, startPoint x: 552, startPoint y: 448, endPoint x: 766, endPoint y: 456, distance: 214.1
click at [766, 456] on p "We’re seeking a Platform Engineer / Developer Infrastructure Specialist who wil…" at bounding box center [658, 453] width 405 height 53
drag, startPoint x: 466, startPoint y: 470, endPoint x: 571, endPoint y: 469, distance: 105.0
click at [571, 469] on p "We’re seeking a Platform Engineer / Developer Infrastructure Specialist who wil…" at bounding box center [658, 453] width 405 height 53
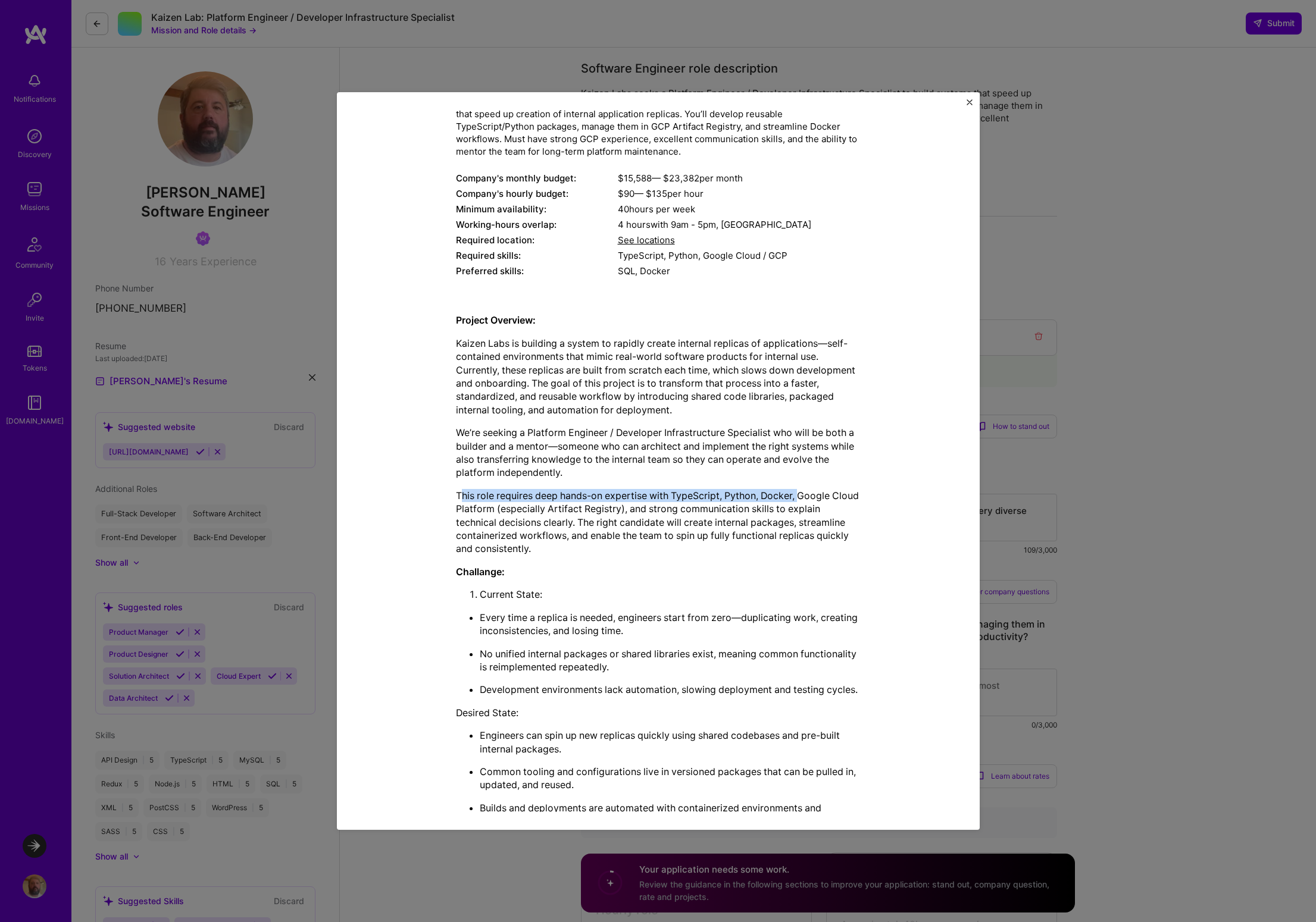
drag, startPoint x: 459, startPoint y: 498, endPoint x: 798, endPoint y: 500, distance: 339.0
click at [798, 500] on p "This role requires deep hands-on expertise with TypeScript, Python, Docker, Goo…" at bounding box center [658, 522] width 405 height 67
drag, startPoint x: 461, startPoint y: 512, endPoint x: 670, endPoint y: 516, distance: 209.0
click at [670, 516] on p "This role requires deep hands-on expertise with TypeScript, Python, Docker, Goo…" at bounding box center [658, 522] width 405 height 67
drag, startPoint x: 691, startPoint y: 508, endPoint x: 727, endPoint y: 522, distance: 38.6
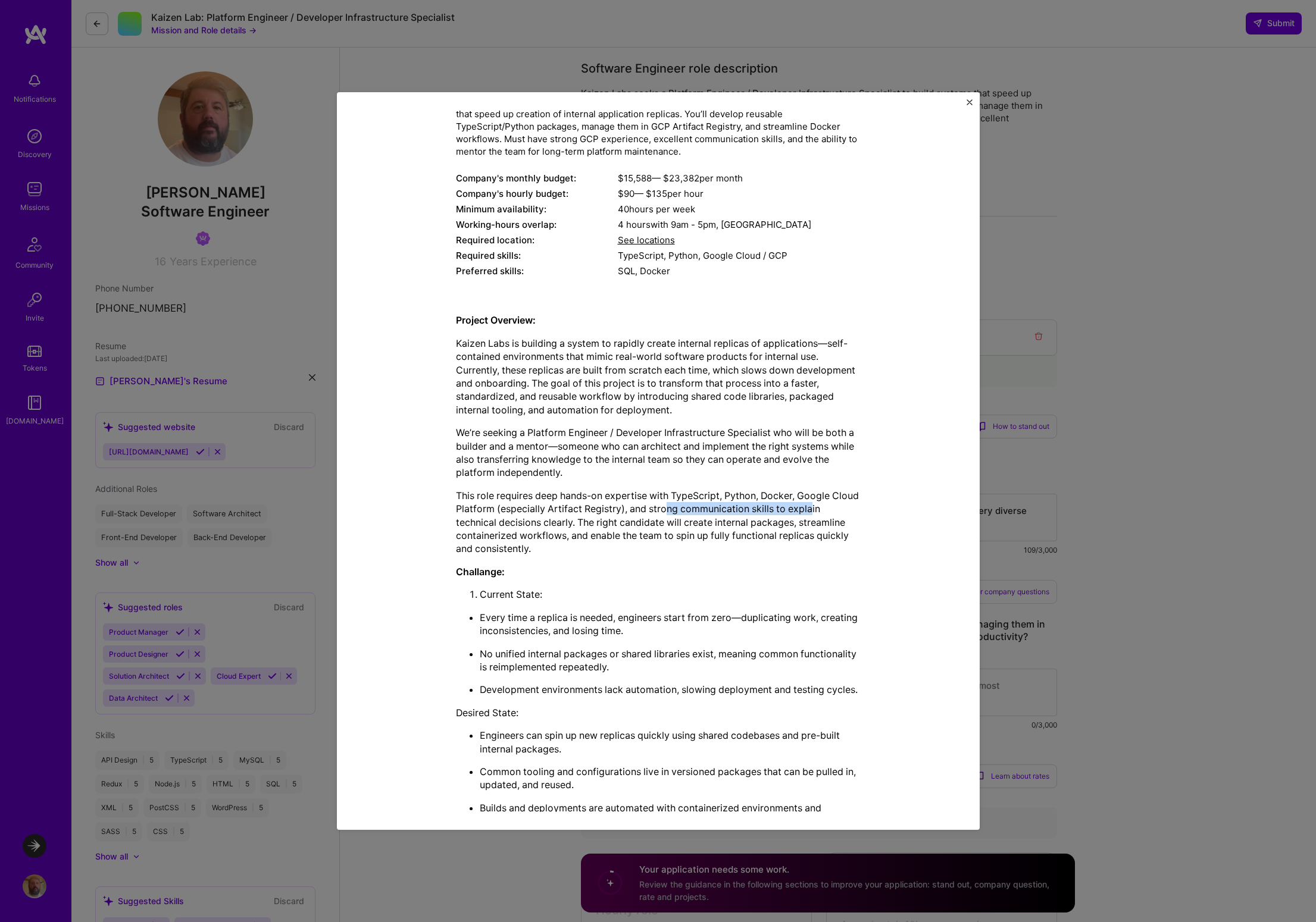
click at [836, 507] on p "This role requires deep hands-on expertise with TypeScript, Python, Docker, Goo…" at bounding box center [658, 522] width 405 height 67
drag, startPoint x: 481, startPoint y: 524, endPoint x: 584, endPoint y: 520, distance: 103.1
click at [584, 520] on p "This role requires deep hands-on expertise with TypeScript, Python, Docker, Goo…" at bounding box center [658, 522] width 405 height 67
drag, startPoint x: 610, startPoint y: 523, endPoint x: 809, endPoint y: 522, distance: 199.0
click at [809, 522] on p "This role requires deep hands-on expertise with TypeScript, Python, Docker, Goo…" at bounding box center [658, 522] width 405 height 67
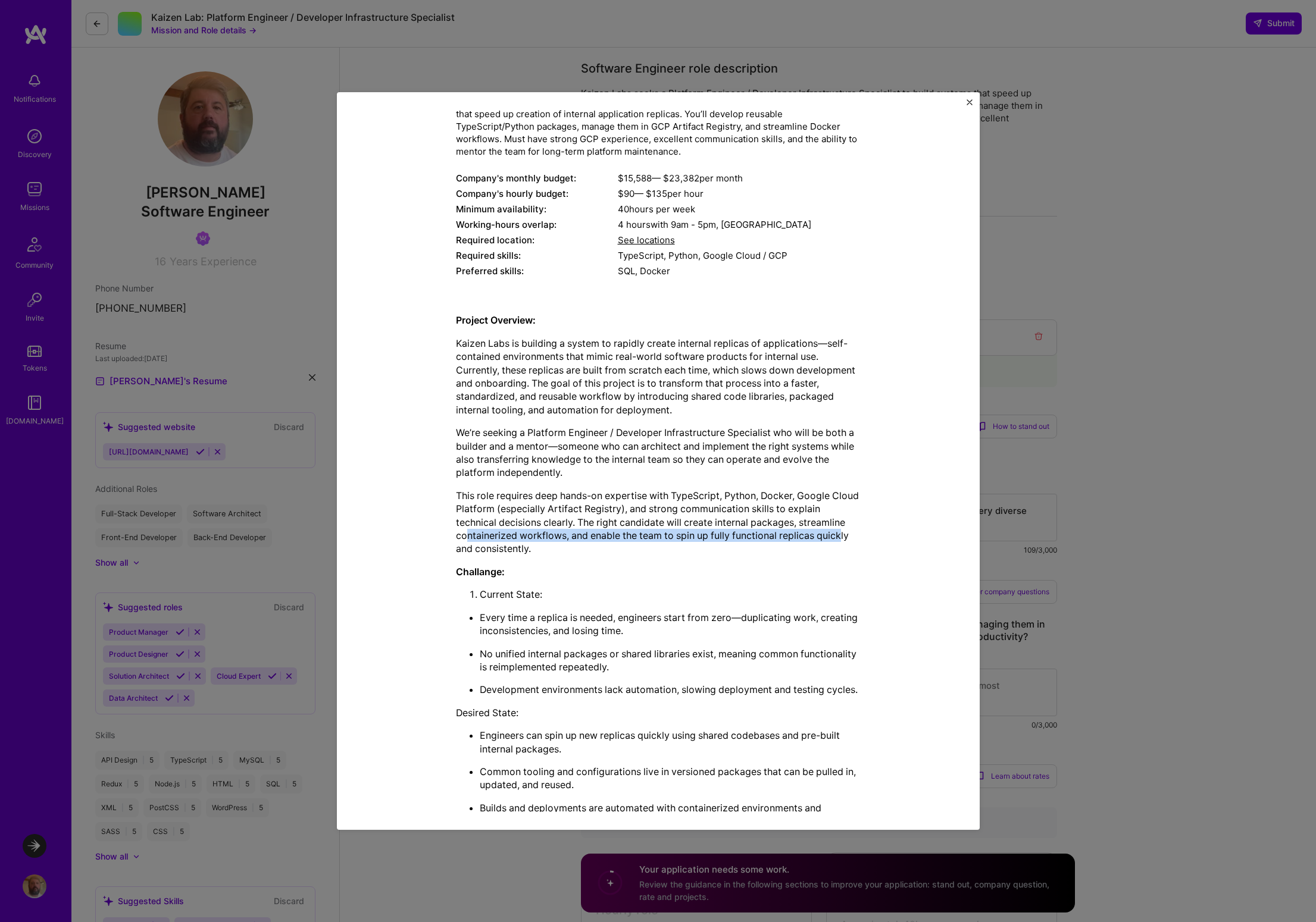
drag, startPoint x: 464, startPoint y: 538, endPoint x: 839, endPoint y: 538, distance: 375.0
click at [839, 538] on p "This role requires deep hands-on expertise with TypeScript, Python, Docker, Goo…" at bounding box center [658, 522] width 405 height 67
drag, startPoint x: 458, startPoint y: 552, endPoint x: 505, endPoint y: 549, distance: 47.1
click at [505, 549] on p "This role requires deep hands-on expertise with TypeScript, Python, Docker, Goo…" at bounding box center [658, 522] width 405 height 67
click at [512, 547] on p "This role requires deep hands-on expertise with TypeScript, Python, Docker, Goo…" at bounding box center [658, 522] width 405 height 67
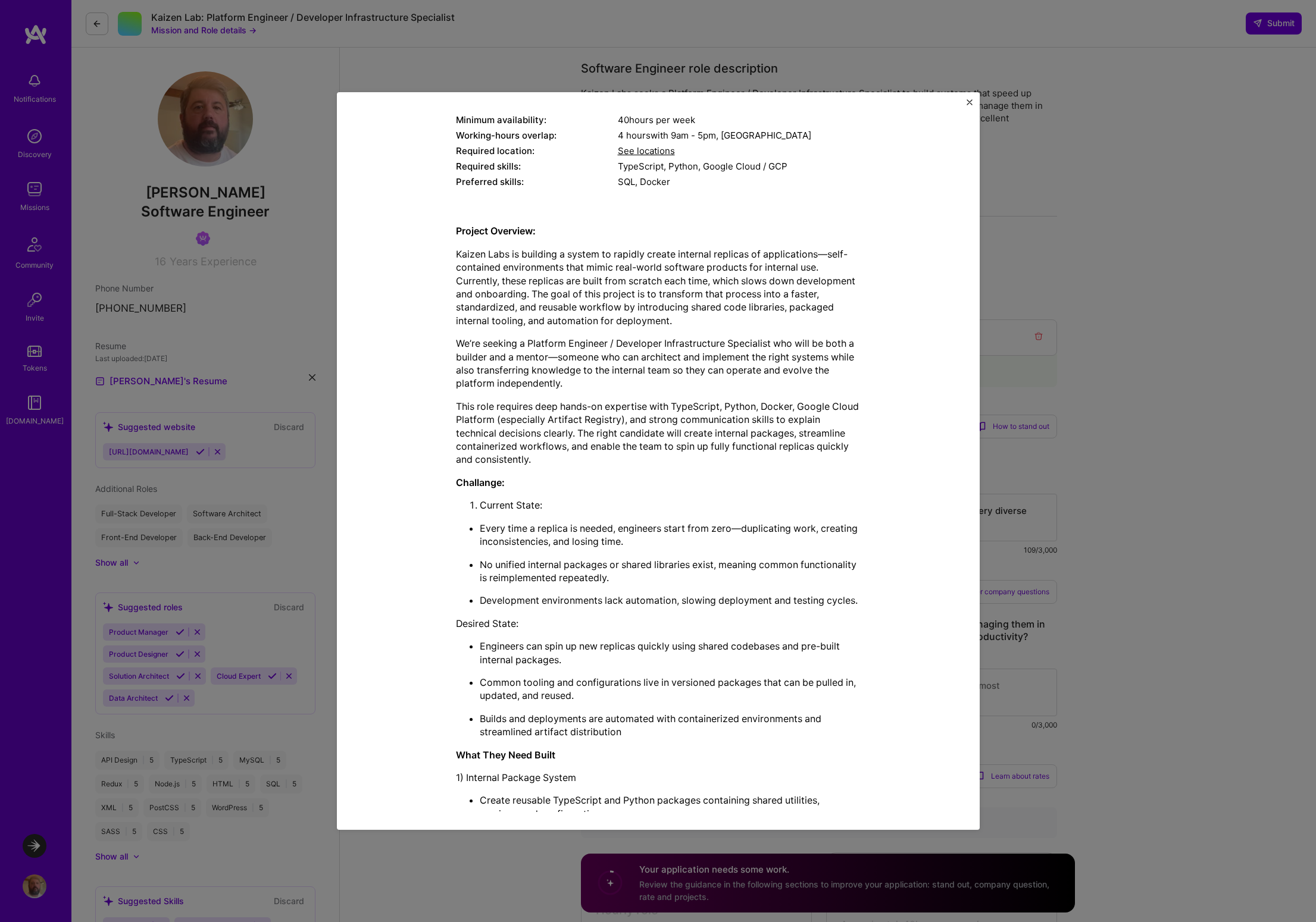
scroll to position [248, 0]
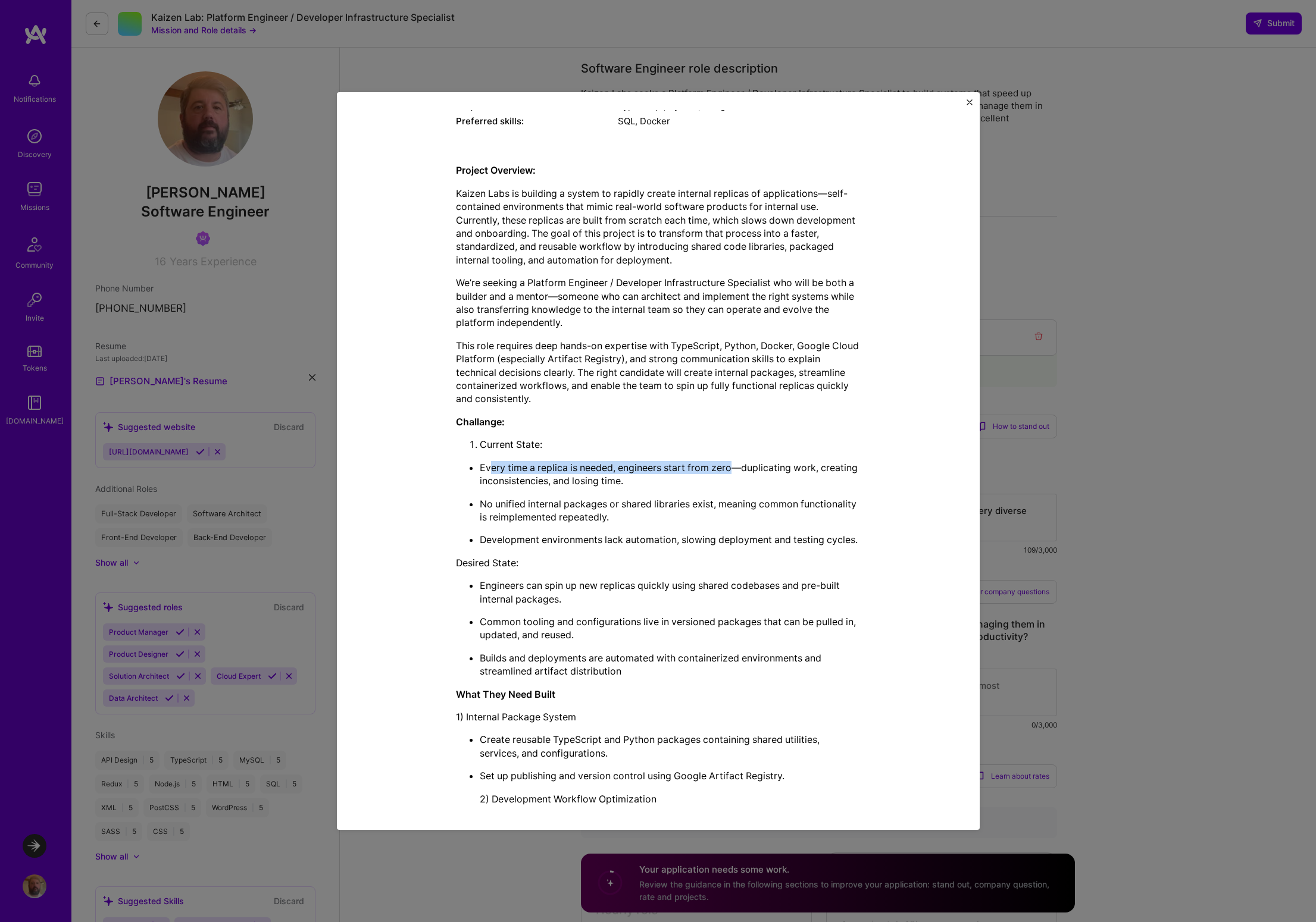
drag, startPoint x: 488, startPoint y: 471, endPoint x: 731, endPoint y: 473, distance: 243.0
click at [731, 473] on p "Every time a replica is needed, engineers start from zero—duplicating work, cre…" at bounding box center [670, 474] width 381 height 27
drag, startPoint x: 504, startPoint y: 486, endPoint x: 585, endPoint y: 482, distance: 81.1
click at [585, 482] on p "Every time a replica is needed, engineers start from zero—duplicating work, cre…" at bounding box center [670, 474] width 381 height 27
drag, startPoint x: 524, startPoint y: 512, endPoint x: 829, endPoint y: 502, distance: 305.2
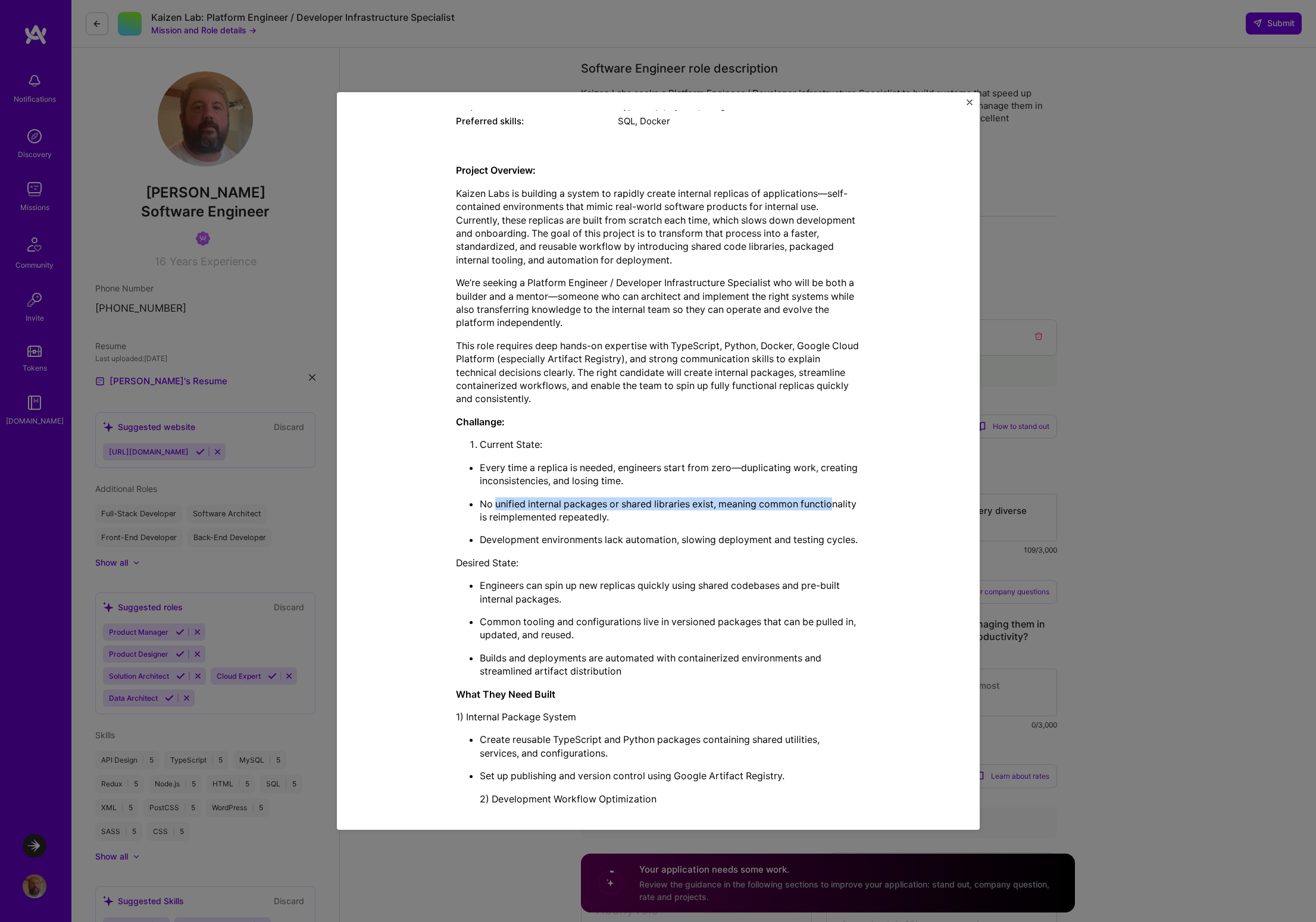
click at [829, 502] on p "No unified internal packages or shared libraries exist, meaning common function…" at bounding box center [670, 510] width 381 height 27
drag, startPoint x: 489, startPoint y: 518, endPoint x: 571, endPoint y: 515, distance: 82.1
click at [571, 515] on p "No unified internal packages or shared libraries exist, meaning common function…" at bounding box center [670, 510] width 381 height 27
drag, startPoint x: 487, startPoint y: 540, endPoint x: 725, endPoint y: 546, distance: 238.1
click at [725, 546] on p "Development environments lack automation, slowing deployment and testing cycles." at bounding box center [670, 539] width 381 height 13
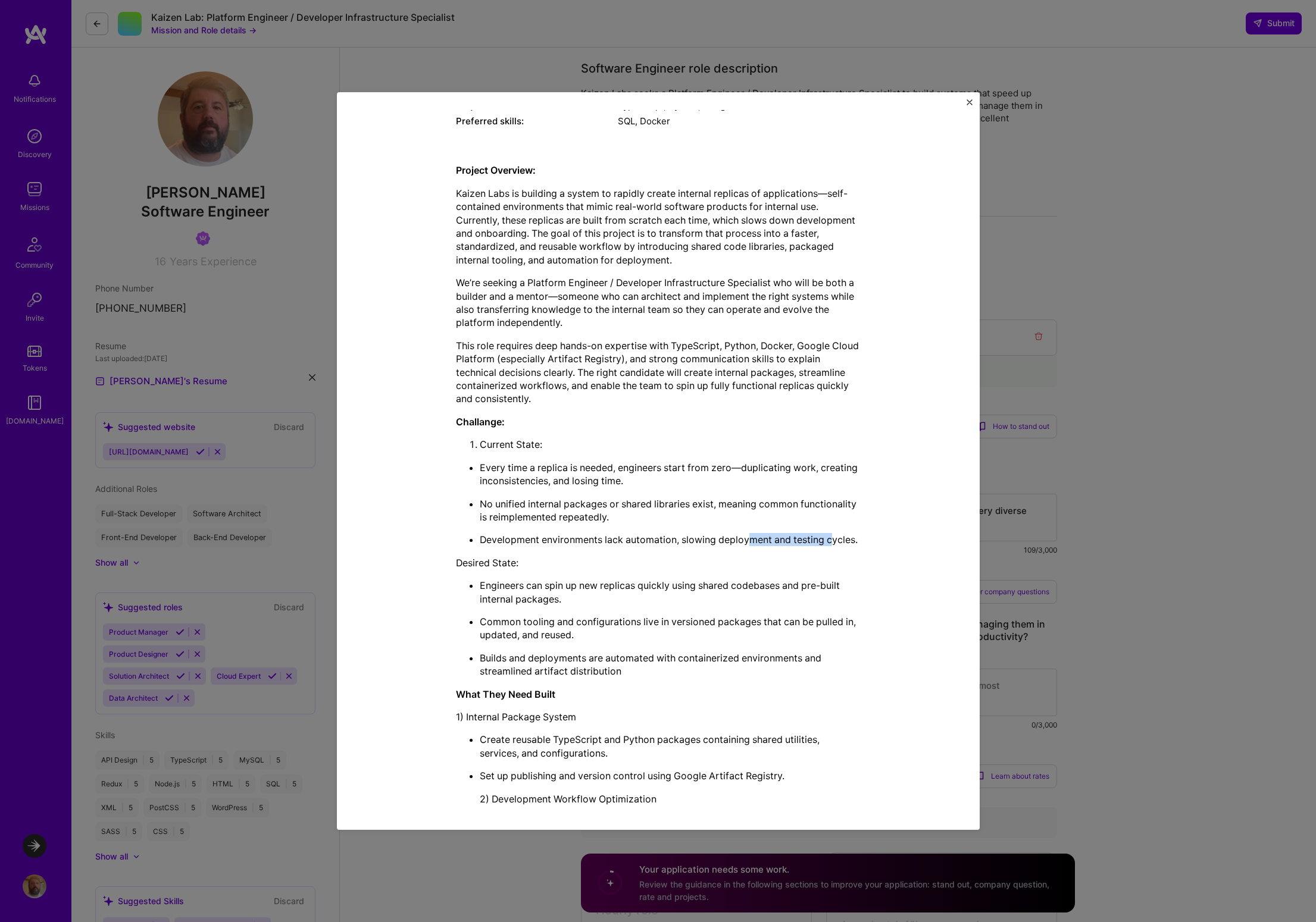
drag, startPoint x: 752, startPoint y: 542, endPoint x: 624, endPoint y: 572, distance: 131.5
click at [830, 535] on p "Development environments lack automation, slowing deployment and testing cycles." at bounding box center [670, 539] width 381 height 13
drag, startPoint x: 491, startPoint y: 587, endPoint x: 529, endPoint y: 602, distance: 40.9
click at [530, 601] on p "Engineers can spin up new replicas quickly using shared codebases and pre-built…" at bounding box center [670, 592] width 381 height 27
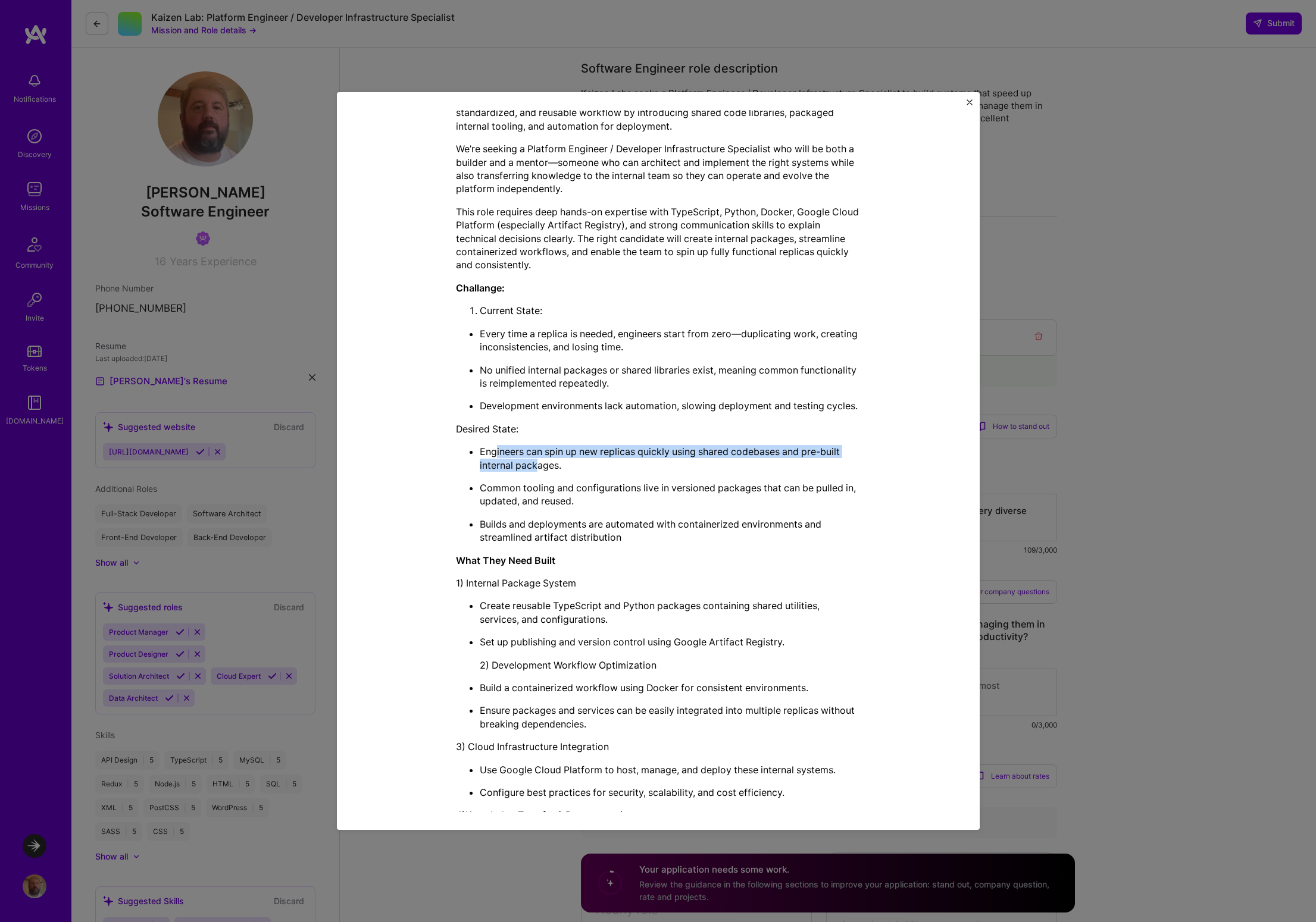
scroll to position [412, 0]
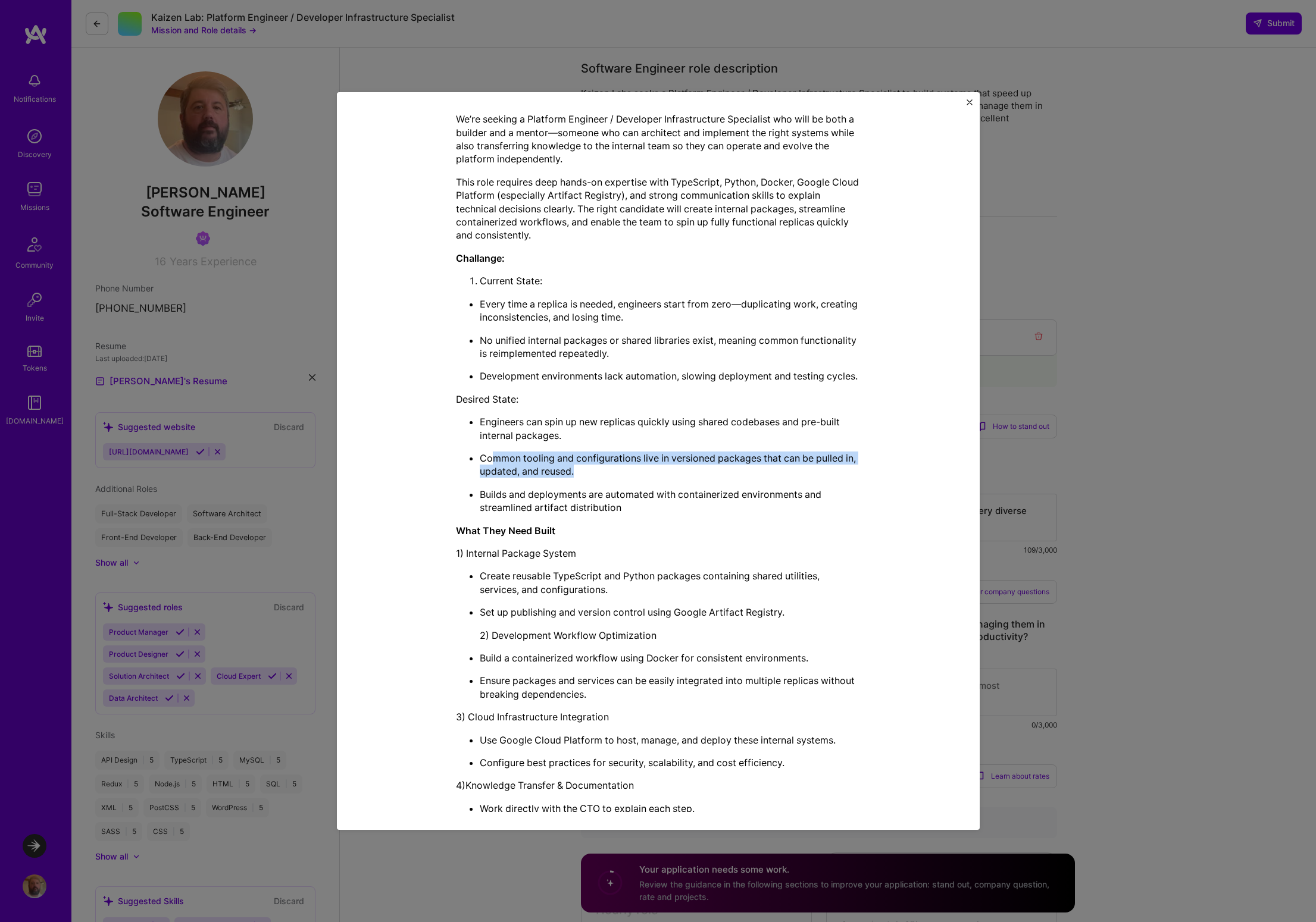
drag, startPoint x: 489, startPoint y: 460, endPoint x: 786, endPoint y: 467, distance: 297.1
click at [786, 467] on p "Common tooling and configurations live in versioned packages that can be pulled…" at bounding box center [670, 465] width 381 height 27
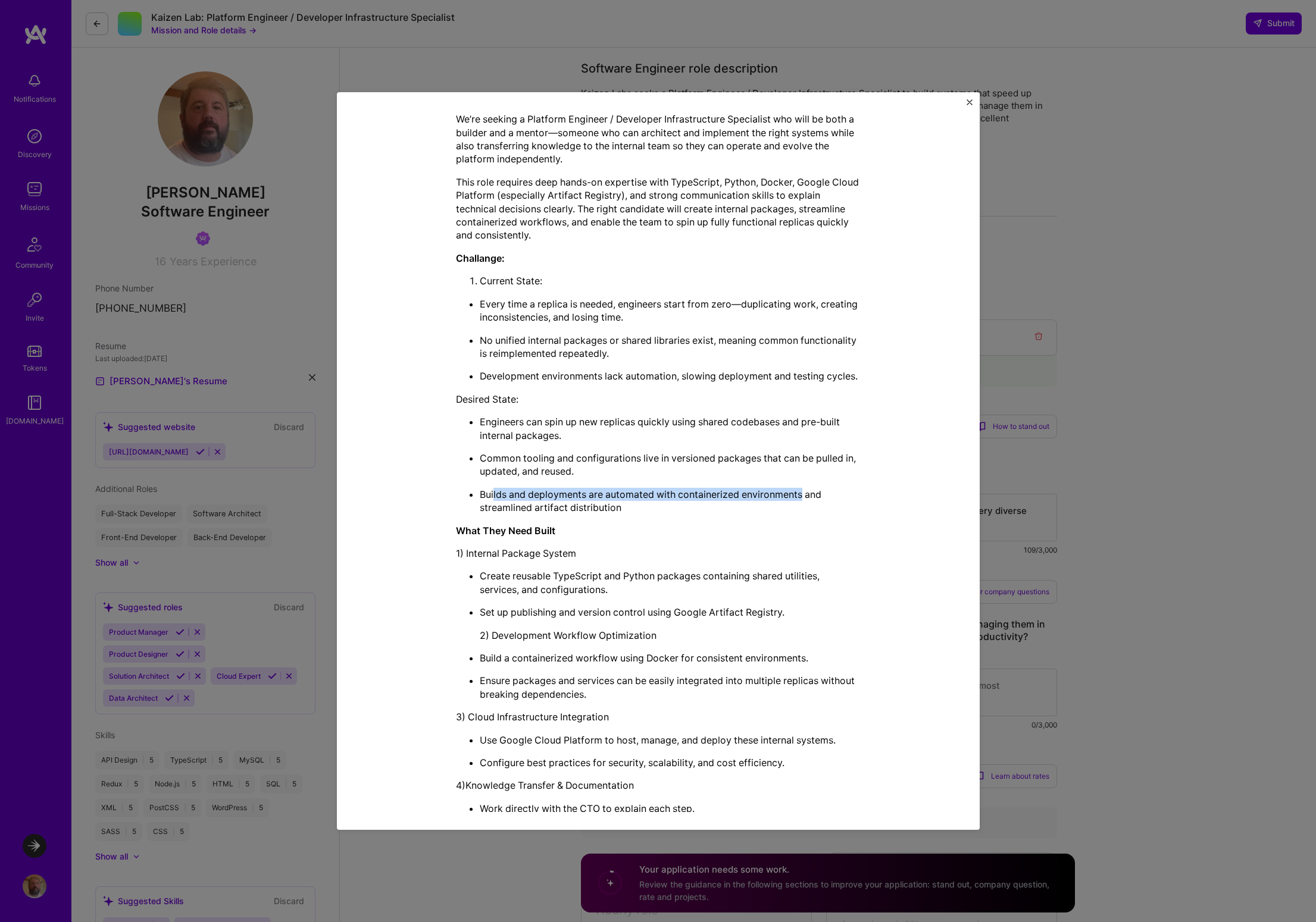
drag, startPoint x: 488, startPoint y: 498, endPoint x: 800, endPoint y: 495, distance: 312.0
click at [800, 495] on p "Builds and deployments are automated with containerized environments and stream…" at bounding box center [670, 501] width 381 height 27
drag, startPoint x: 489, startPoint y: 508, endPoint x: 599, endPoint y: 512, distance: 110.1
click at [599, 512] on p "Builds and deployments are automated with containerized environments and stream…" at bounding box center [670, 501] width 381 height 27
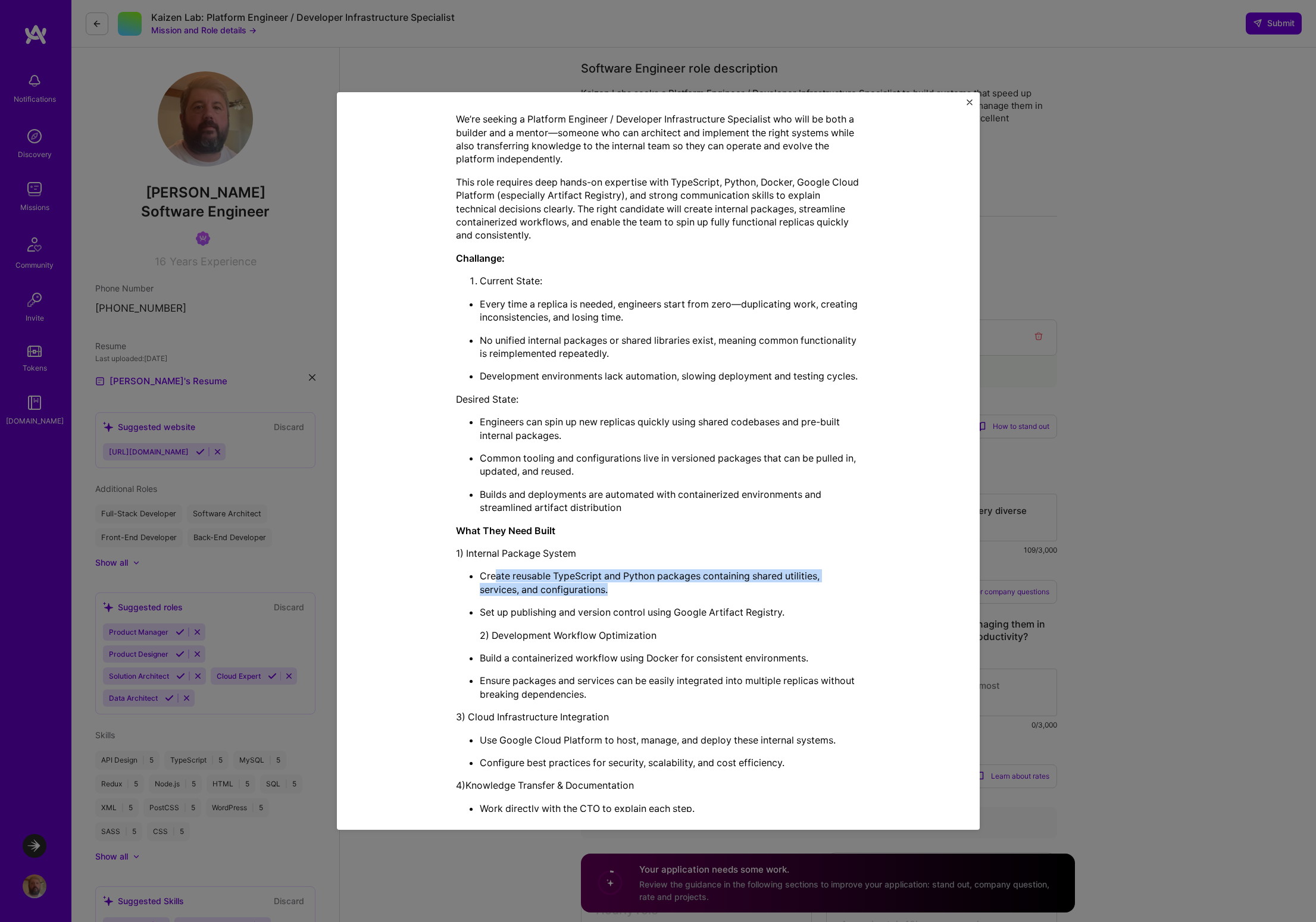
drag, startPoint x: 491, startPoint y: 577, endPoint x: 731, endPoint y: 591, distance: 240.4
click at [731, 591] on p "Create reusable TypeScript and Python packages containing shared utilities, ser…" at bounding box center [670, 583] width 381 height 27
drag, startPoint x: 488, startPoint y: 613, endPoint x: 762, endPoint y: 616, distance: 274.0
click at [762, 616] on p "Set up publishing and version control using Google Artifact Registry." at bounding box center [670, 612] width 381 height 13
drag, startPoint x: 490, startPoint y: 638, endPoint x: 682, endPoint y: 636, distance: 192.0
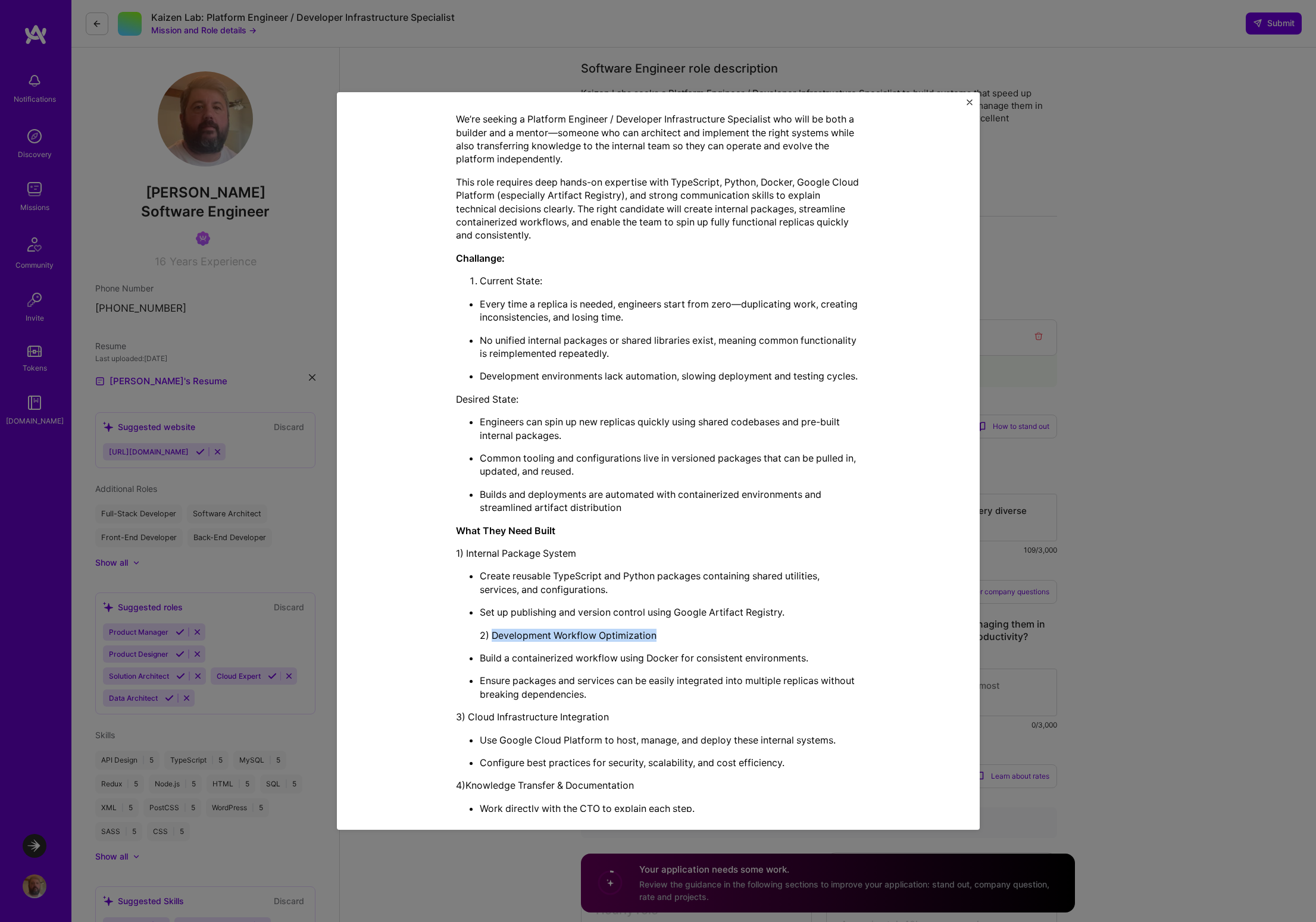
click at [682, 636] on p "2) Development Workflow Optimization" at bounding box center [670, 635] width 381 height 13
drag, startPoint x: 482, startPoint y: 683, endPoint x: 701, endPoint y: 688, distance: 219.1
click at [701, 688] on p "Ensure packages and services can be easily integrated into multiple replicas wi…" at bounding box center [670, 687] width 381 height 27
click at [500, 698] on p "Ensure packages and services can be easily integrated into multiple replicas wi…" at bounding box center [670, 687] width 381 height 27
drag, startPoint x: 517, startPoint y: 697, endPoint x: 540, endPoint y: 696, distance: 23.0
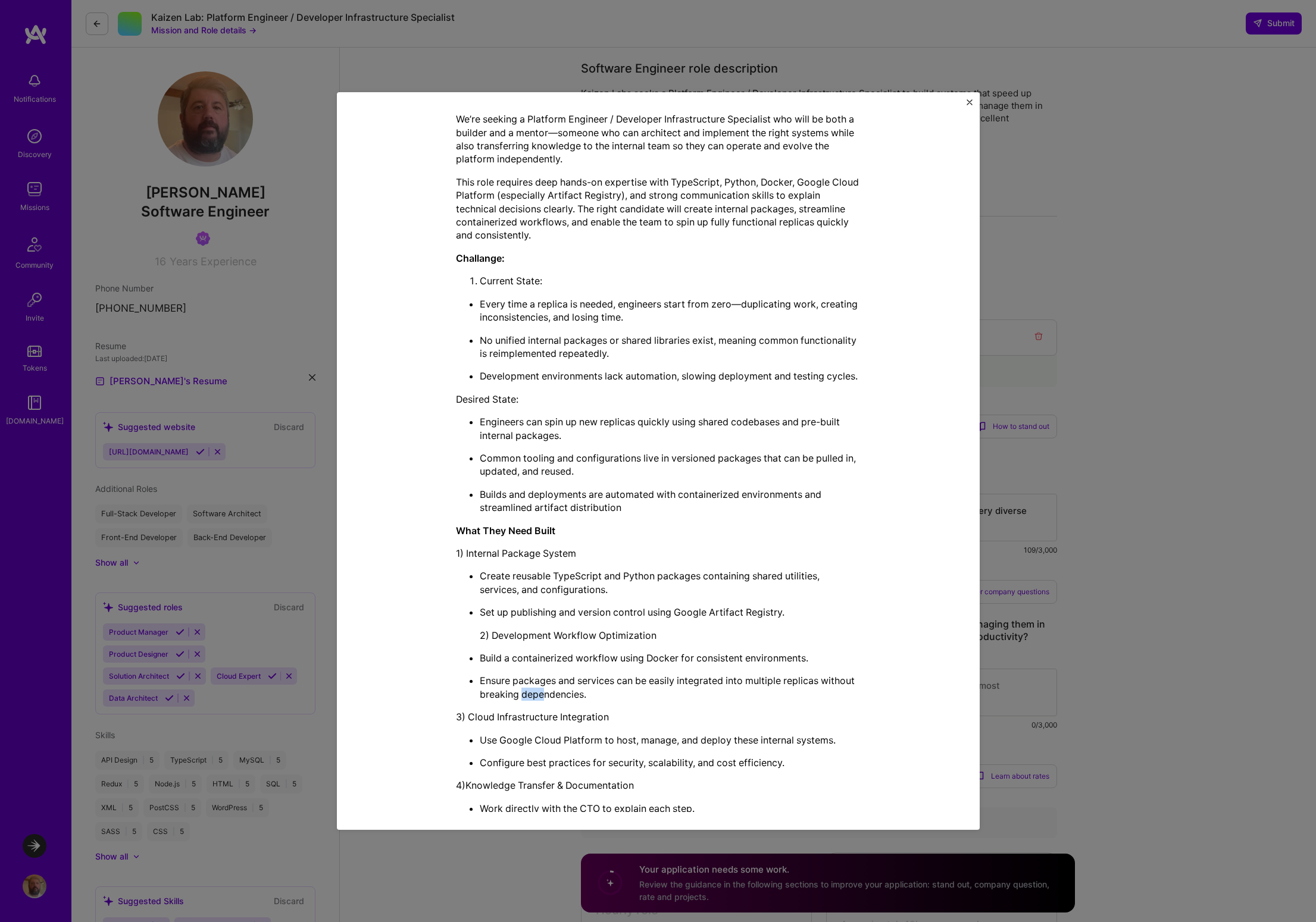
click at [540, 696] on p "Ensure packages and services can be easily integrated into multiple replicas wi…" at bounding box center [670, 687] width 381 height 27
drag, startPoint x: 489, startPoint y: 716, endPoint x: 557, endPoint y: 711, distance: 68.2
click at [557, 711] on p "3) Cloud Infrastructure Integration" at bounding box center [658, 717] width 405 height 13
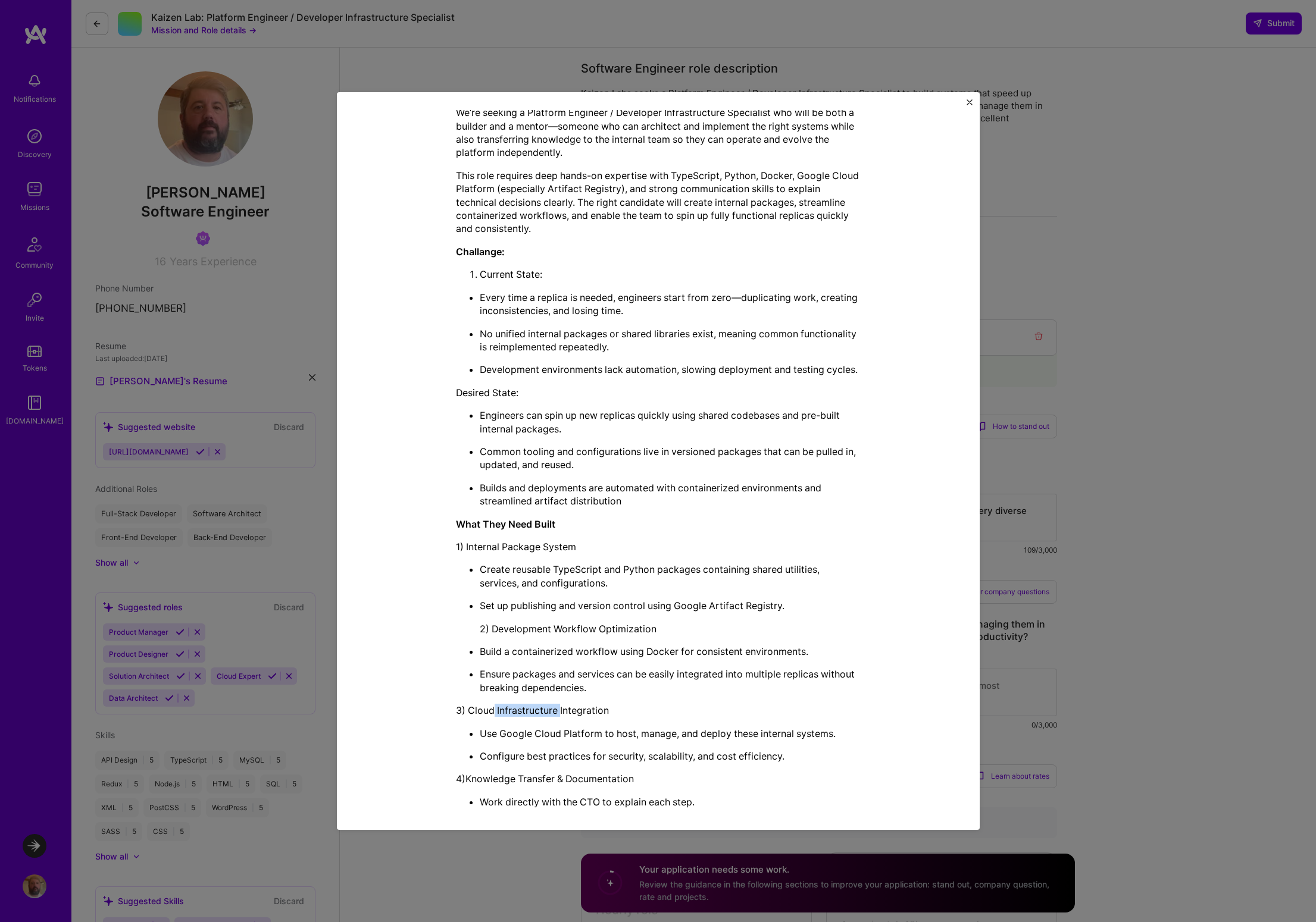
scroll to position [471, 0]
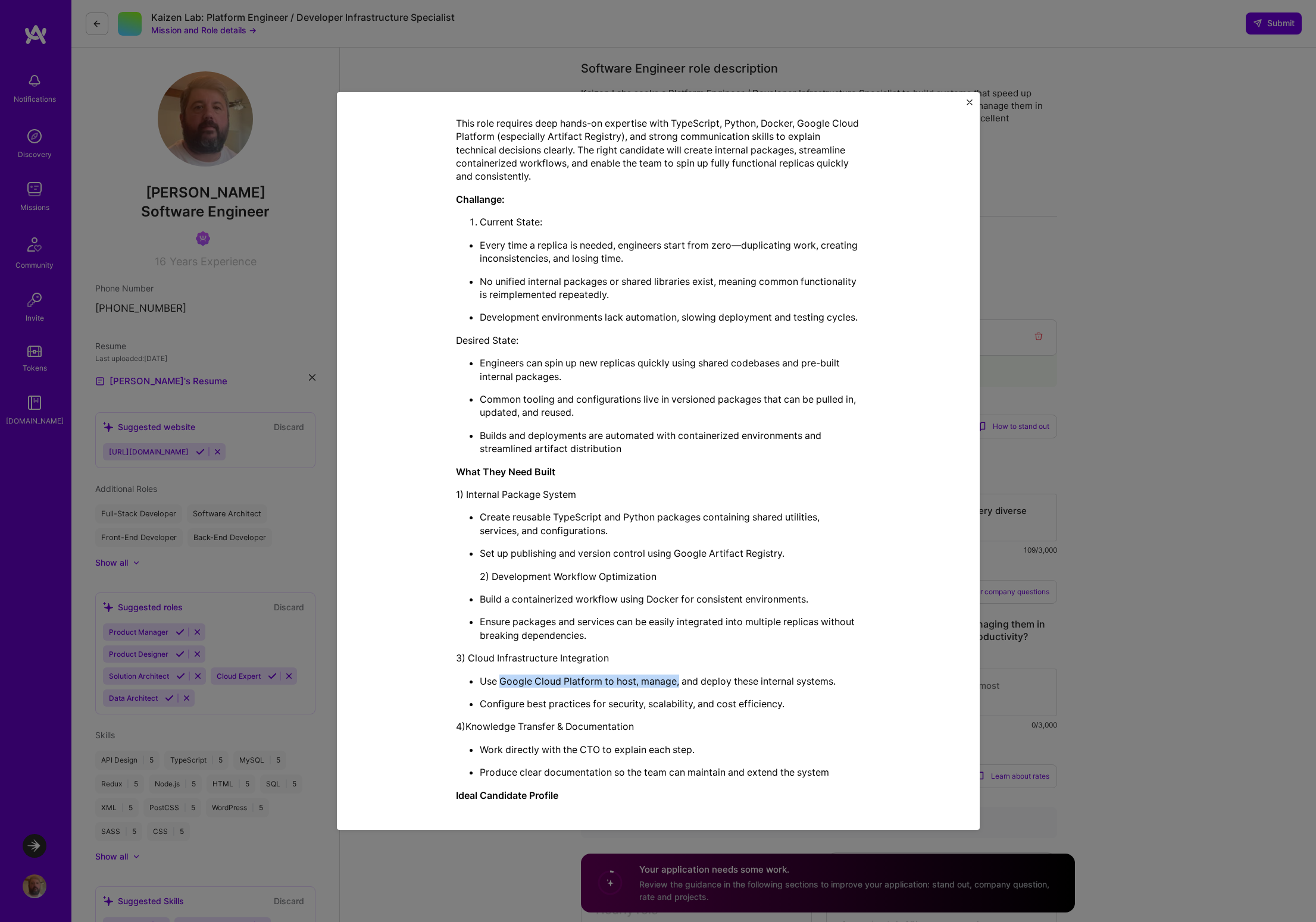
drag, startPoint x: 494, startPoint y: 687, endPoint x: 674, endPoint y: 684, distance: 180.0
click at [674, 684] on p "Use Google Cloud Platform to host, manage, and deploy these internal systems." at bounding box center [670, 681] width 381 height 13
drag, startPoint x: 494, startPoint y: 707, endPoint x: 755, endPoint y: 700, distance: 261.1
click at [755, 700] on p "Configure best practices for security, scalability, and cost efficiency." at bounding box center [670, 704] width 381 height 13
drag, startPoint x: 477, startPoint y: 726, endPoint x: 564, endPoint y: 730, distance: 87.1
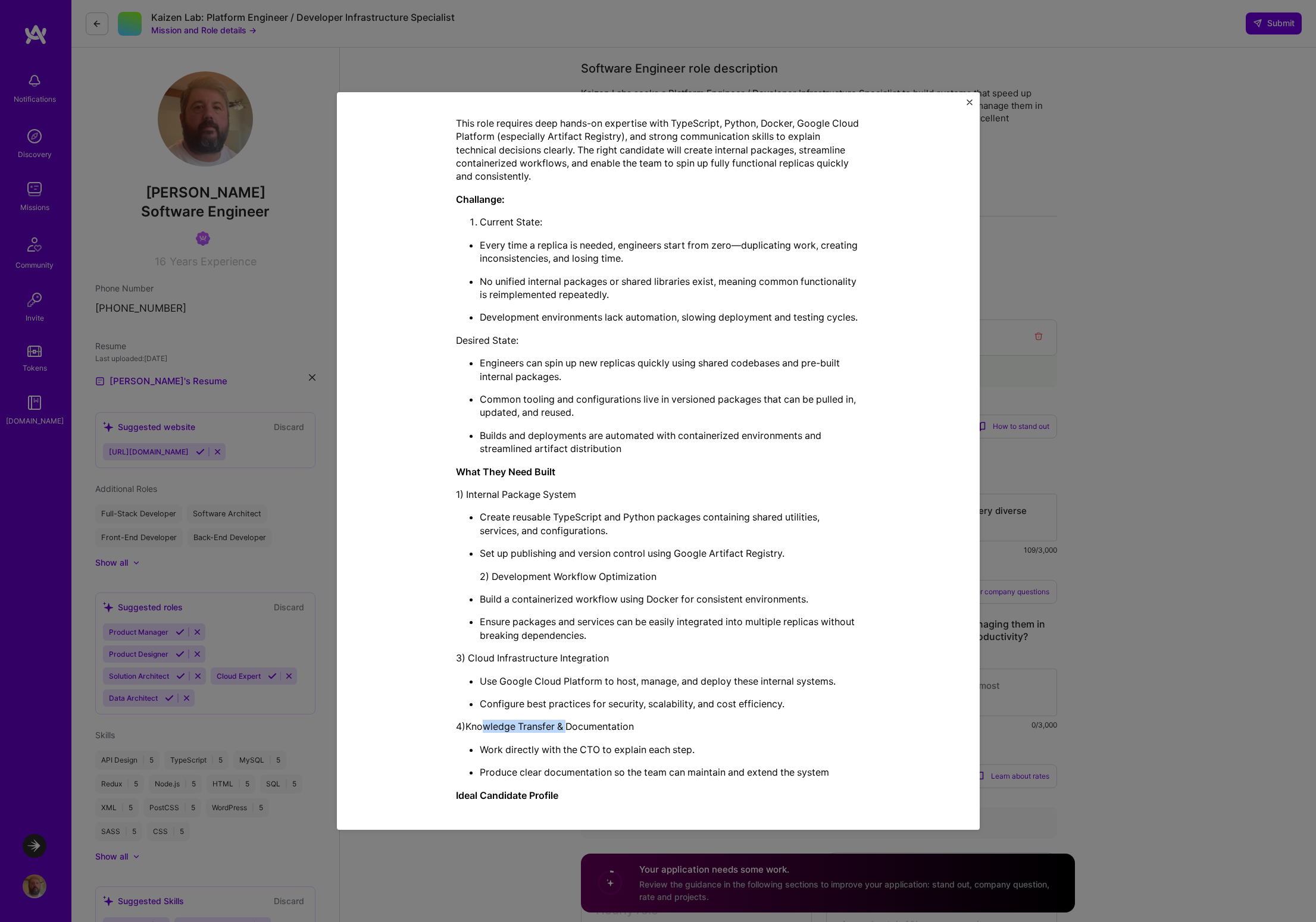
click at [564, 730] on p "4)Knowledge Transfer & Documentation" at bounding box center [658, 726] width 405 height 13
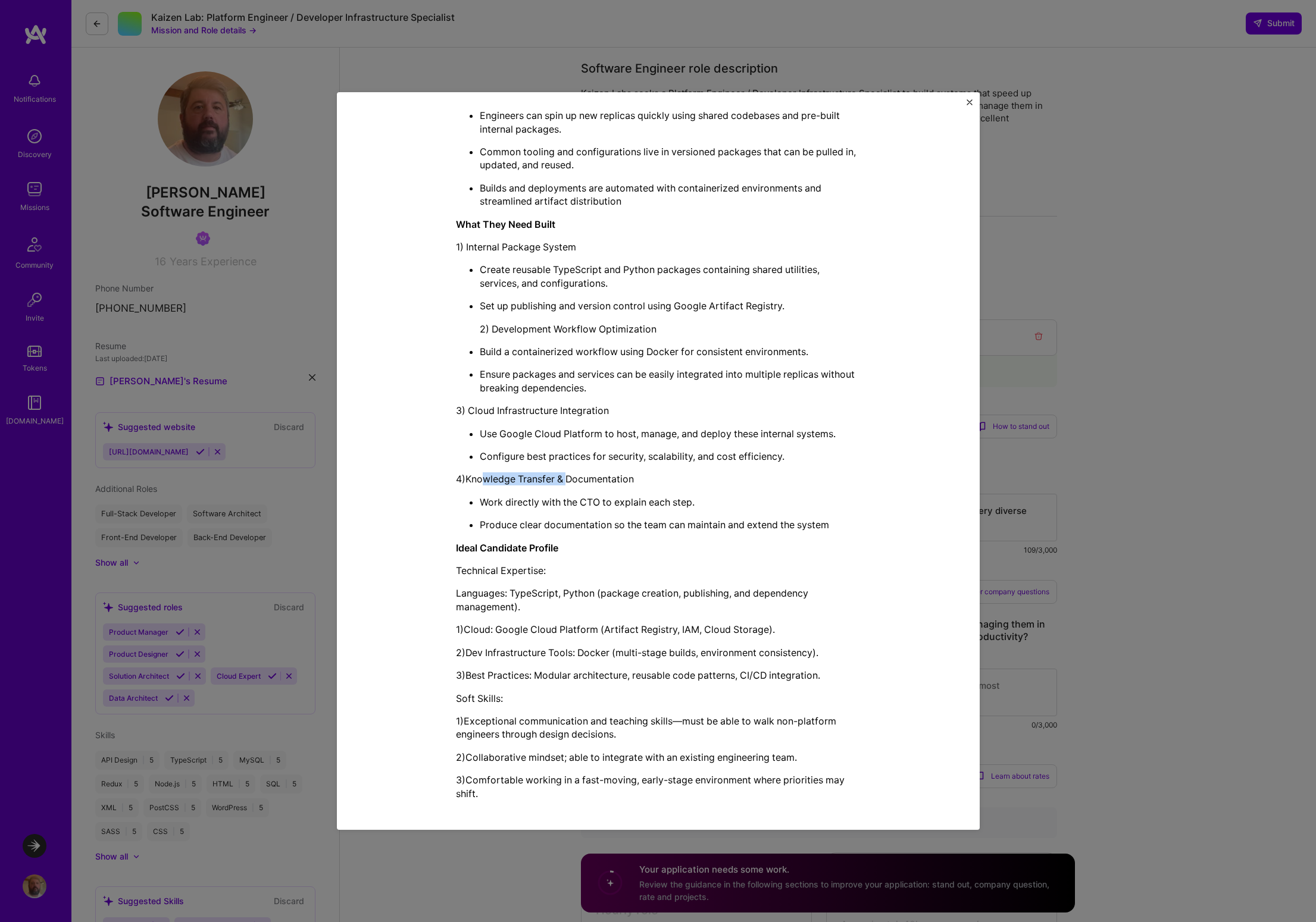
scroll to position [724, 0]
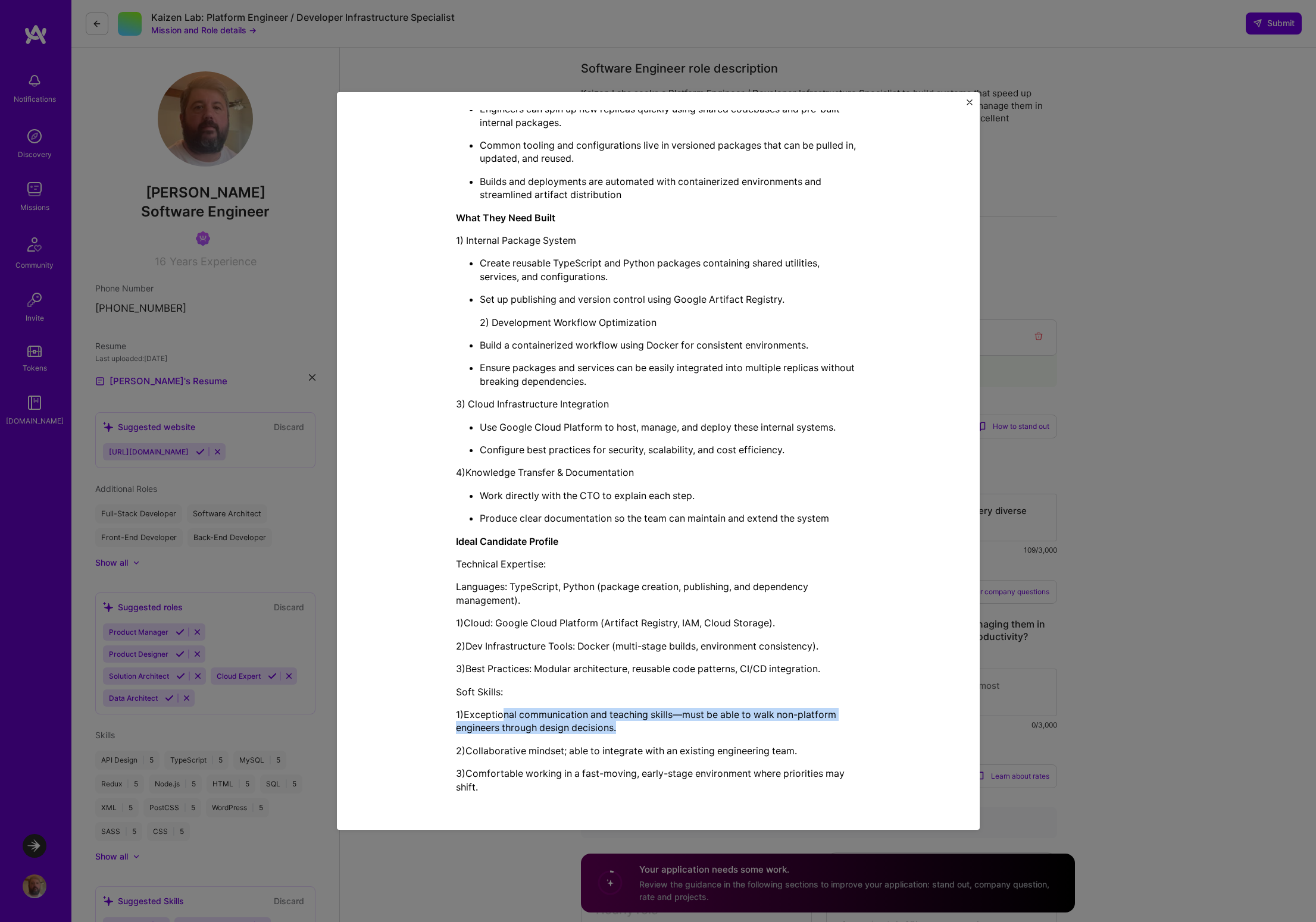
drag, startPoint x: 497, startPoint y: 719, endPoint x: 624, endPoint y: 724, distance: 127.1
click at [625, 724] on p "1)Exceptional communication and teaching skills—must be able to walk non-platfo…" at bounding box center [658, 721] width 405 height 27
drag, startPoint x: 510, startPoint y: 745, endPoint x: 677, endPoint y: 748, distance: 167.0
click at [677, 748] on p "2)Collaborative mindset; able to integrate with an existing engineering team." at bounding box center [658, 750] width 405 height 13
click at [970, 101] on img "Close" at bounding box center [970, 102] width 6 height 6
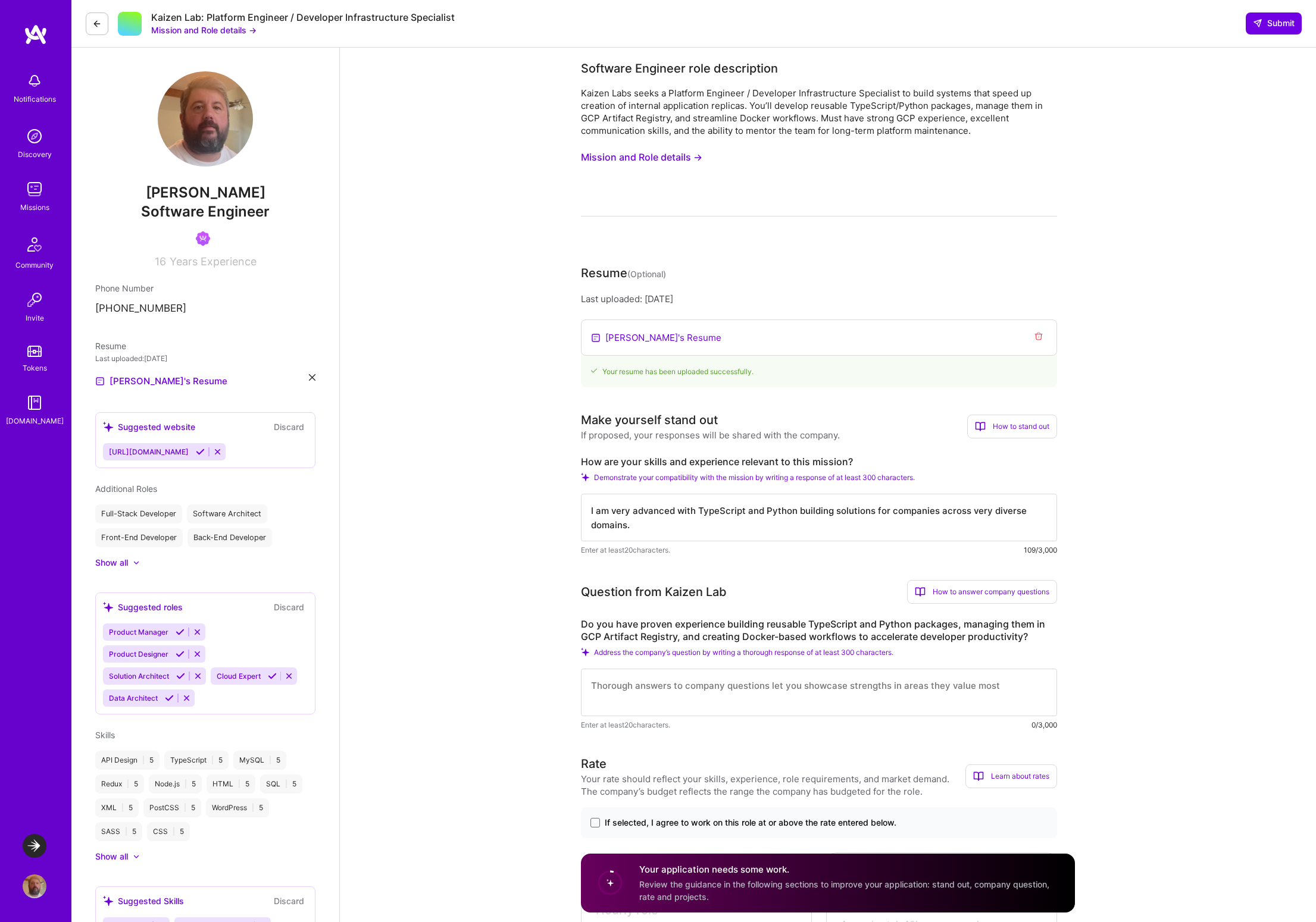
click at [94, 21] on icon at bounding box center [96, 23] width 9 height 9
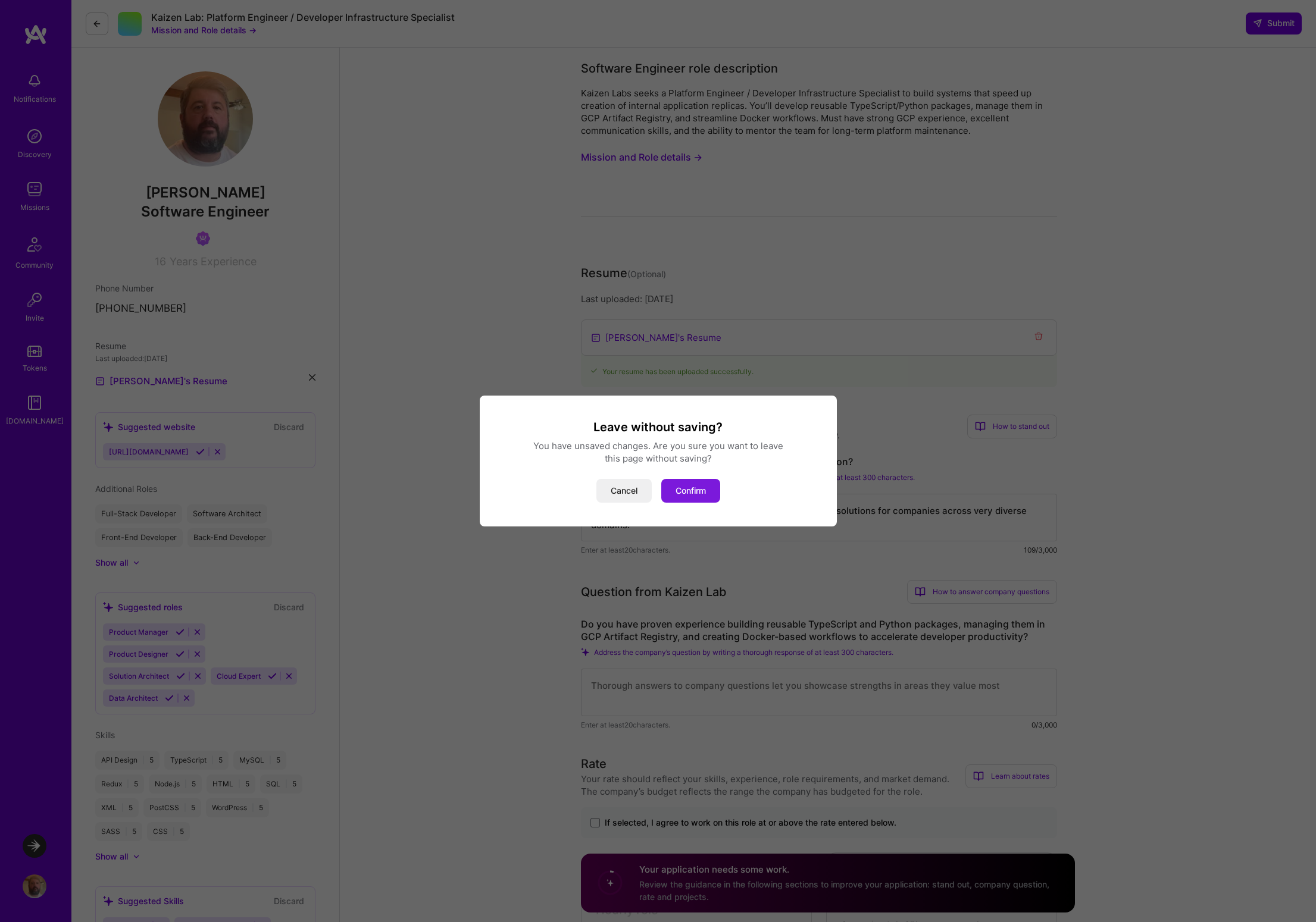
click at [686, 492] on button "Confirm" at bounding box center [690, 491] width 59 height 24
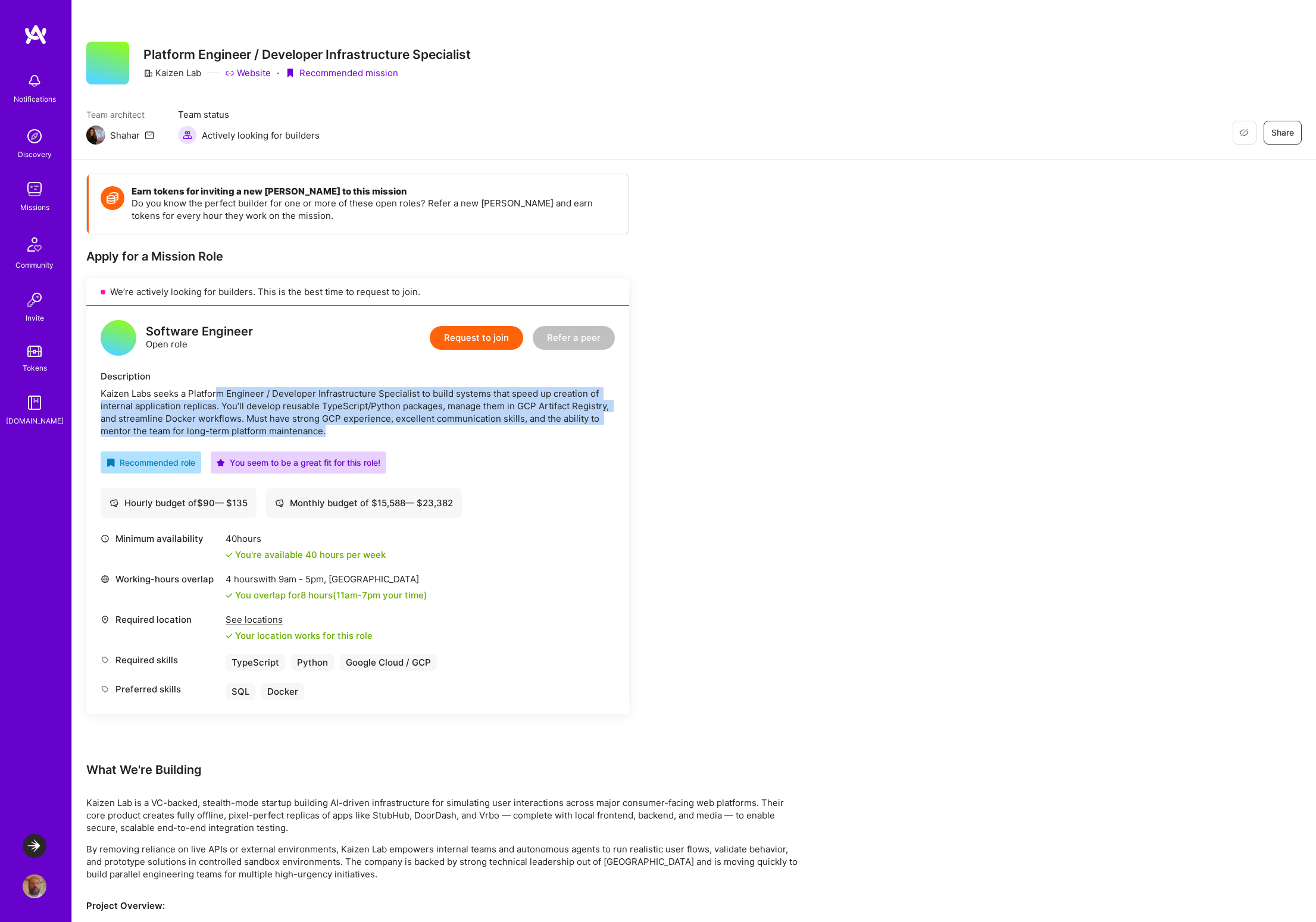
drag, startPoint x: 218, startPoint y: 394, endPoint x: 431, endPoint y: 424, distance: 215.1
click at [431, 424] on div "Kaizen Labs seeks a Platform Engineer / Developer Infrastructure Specialist to …" at bounding box center [358, 412] width 514 height 50
click at [144, 435] on div "Kaizen Labs seeks a Platform Engineer / Developer Infrastructure Specialist to …" at bounding box center [358, 412] width 514 height 50
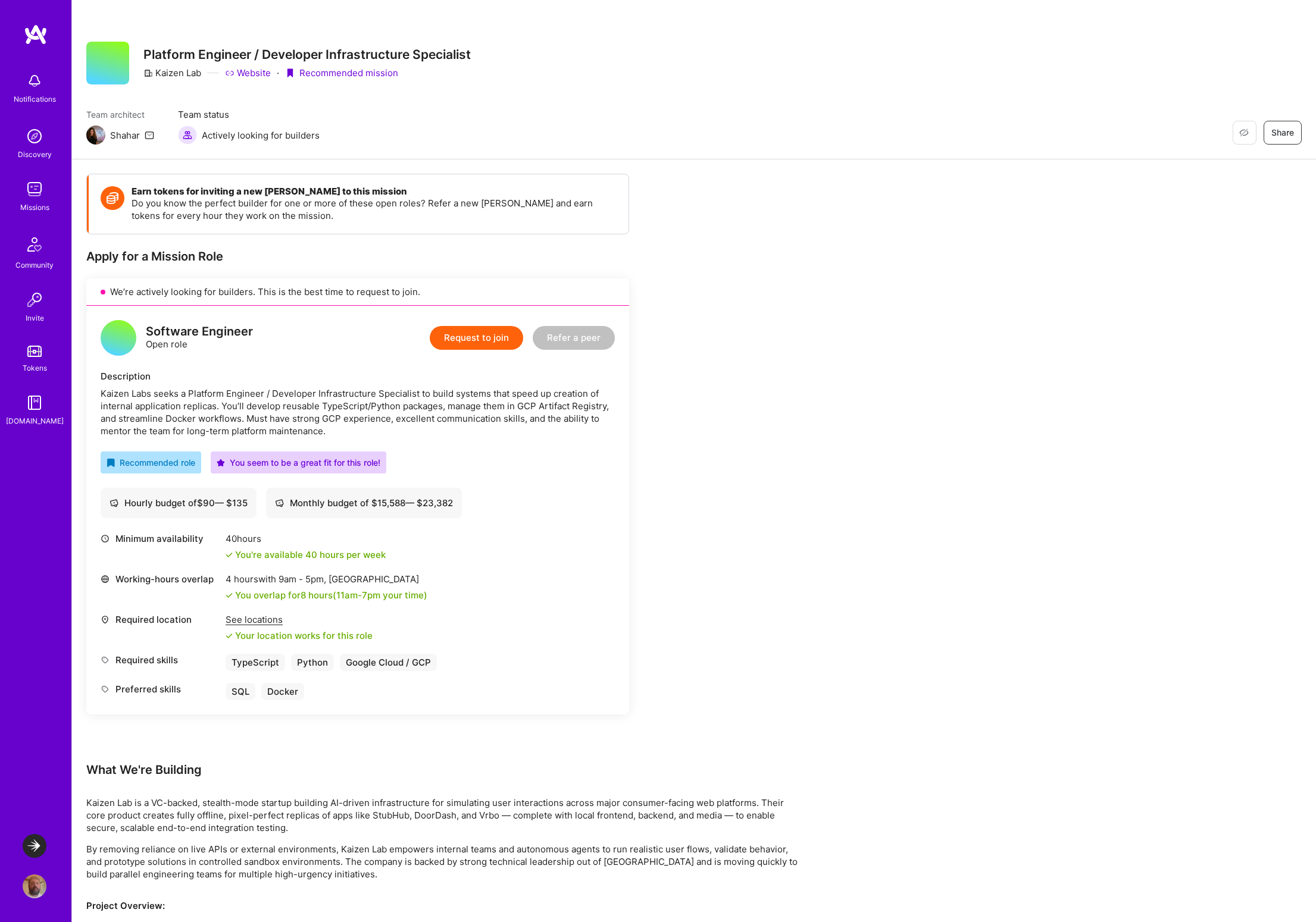
drag, startPoint x: 237, startPoint y: 432, endPoint x: 302, endPoint y: 430, distance: 65.0
click at [302, 430] on div "Kaizen Labs seeks a Platform Engineer / Developer Infrastructure Specialist to …" at bounding box center [358, 412] width 514 height 50
